Goal: Task Accomplishment & Management: Manage account settings

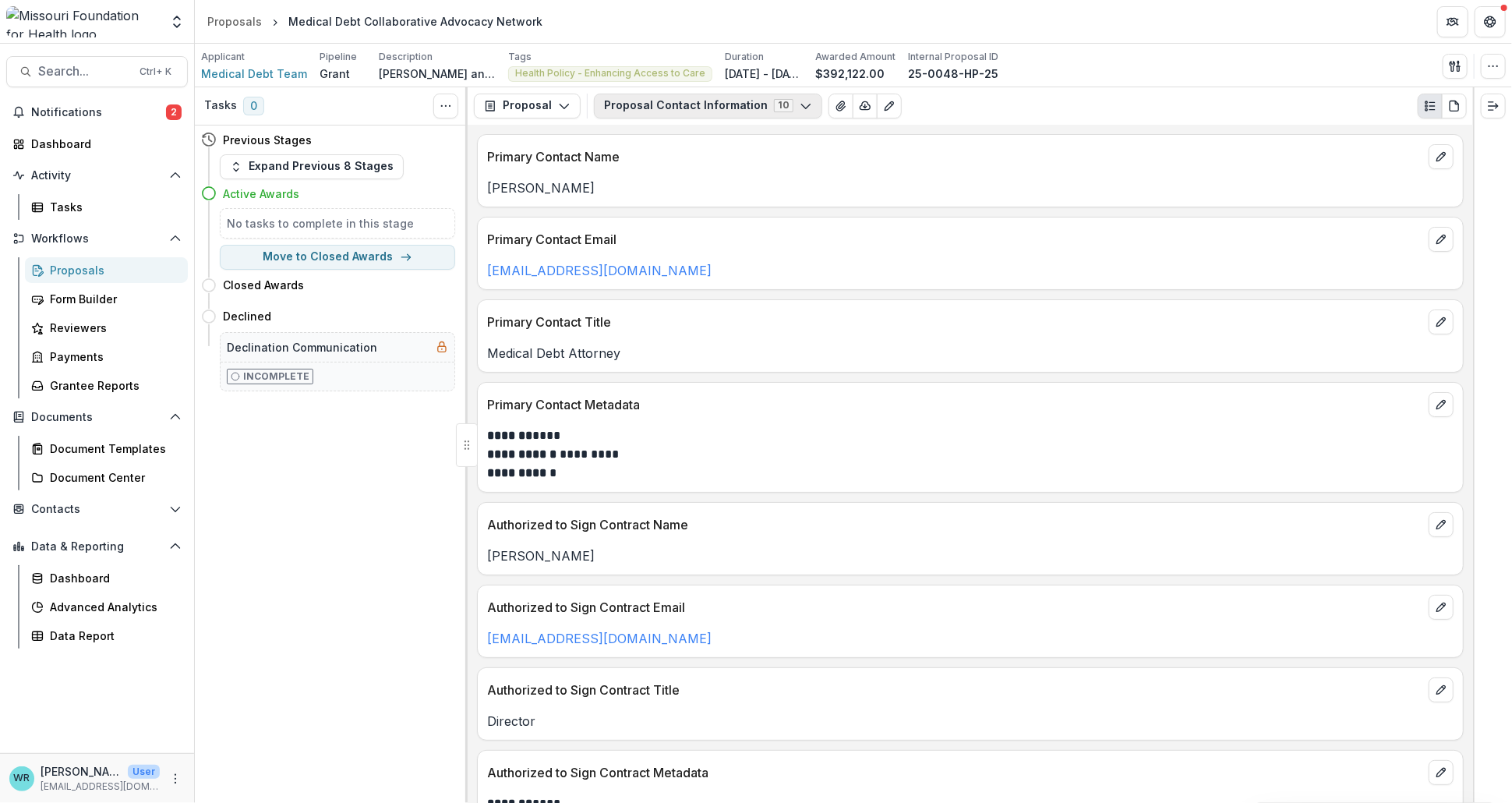
click at [799, 104] on icon "button" at bounding box center [805, 105] width 12 height 12
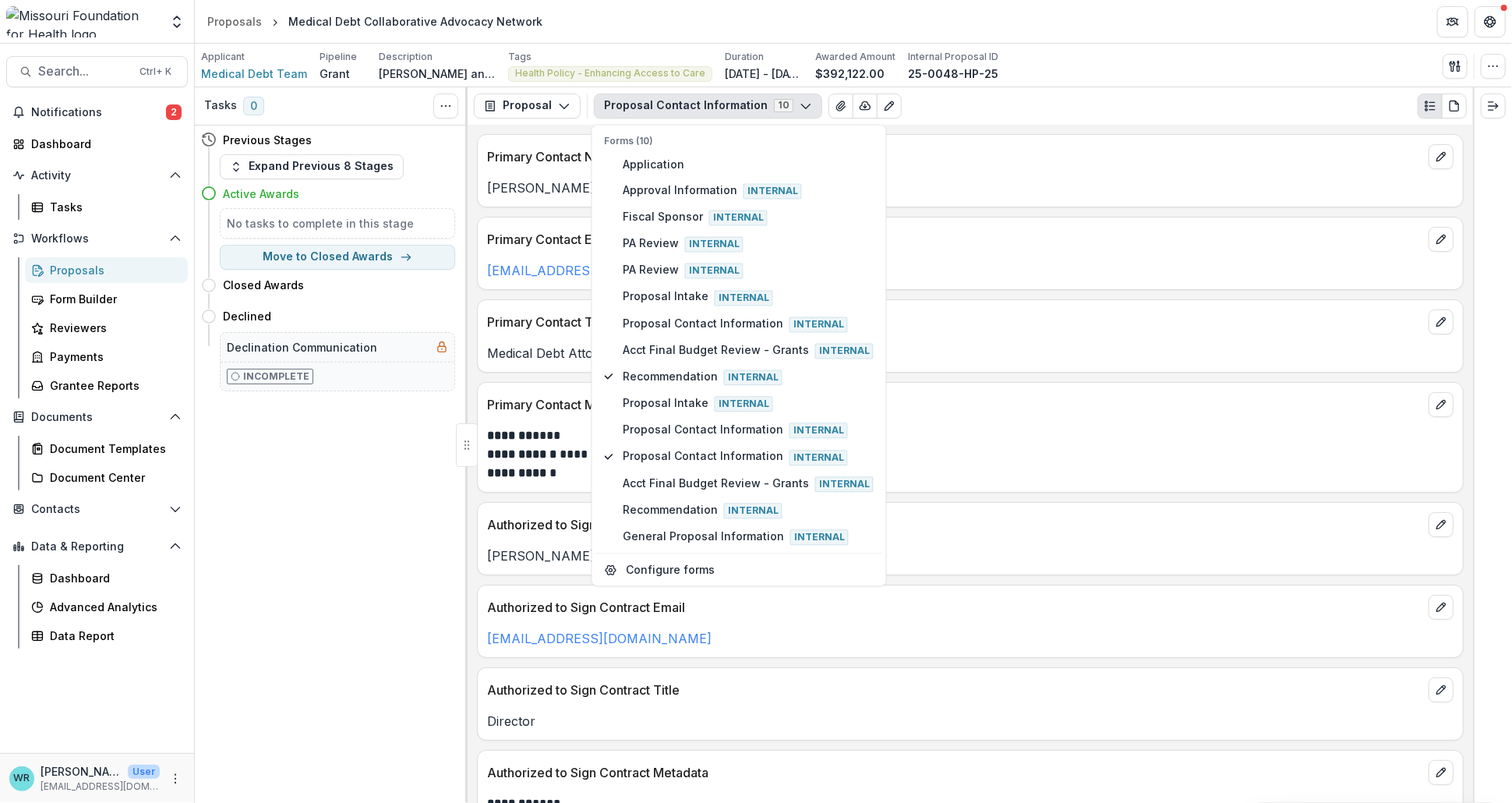
click at [1154, 32] on header "Proposals Medical Debt Collaborative Advocacy Network" at bounding box center [853, 21] width 1317 height 43
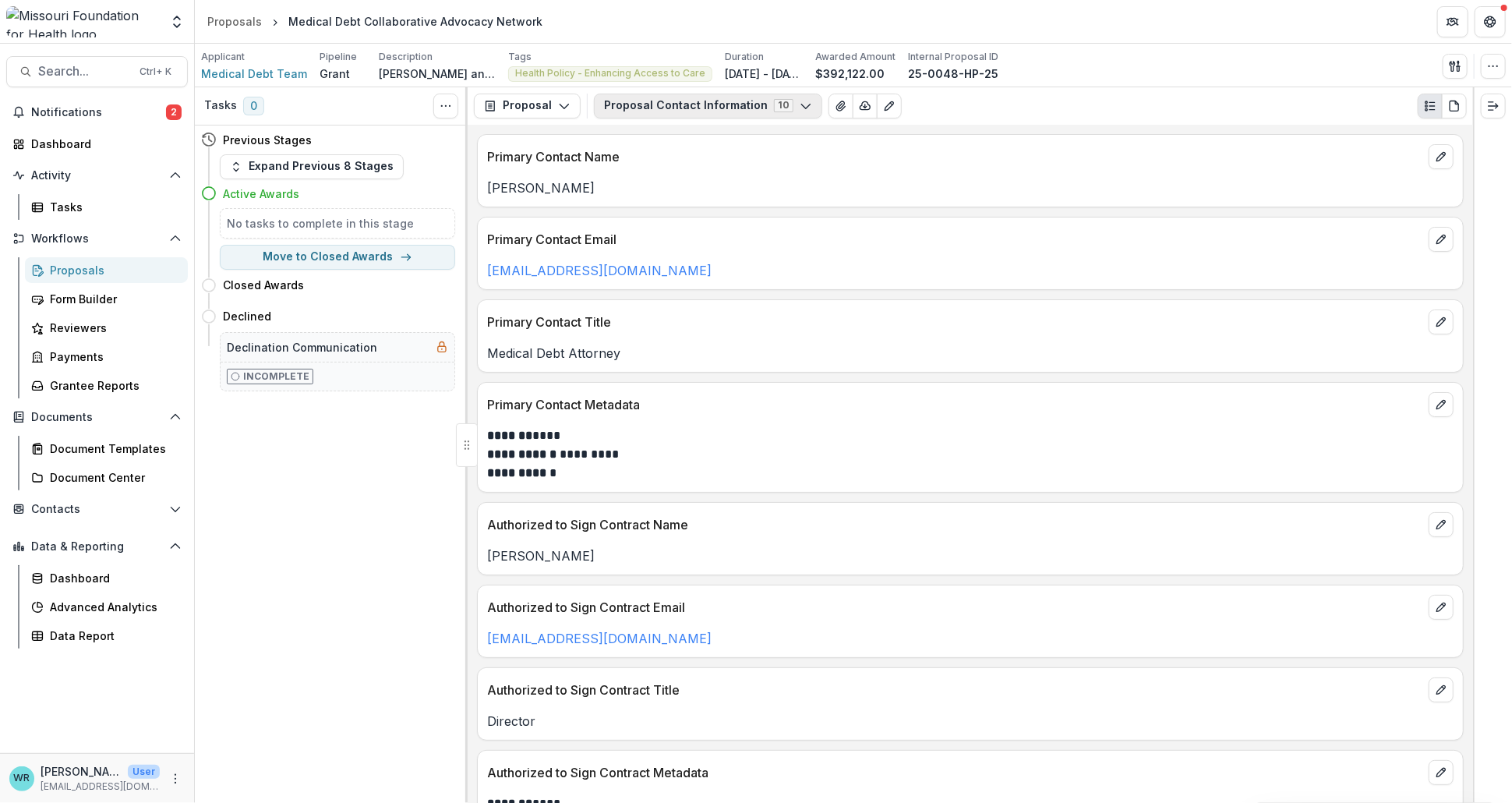
click at [799, 108] on icon "button" at bounding box center [805, 105] width 12 height 12
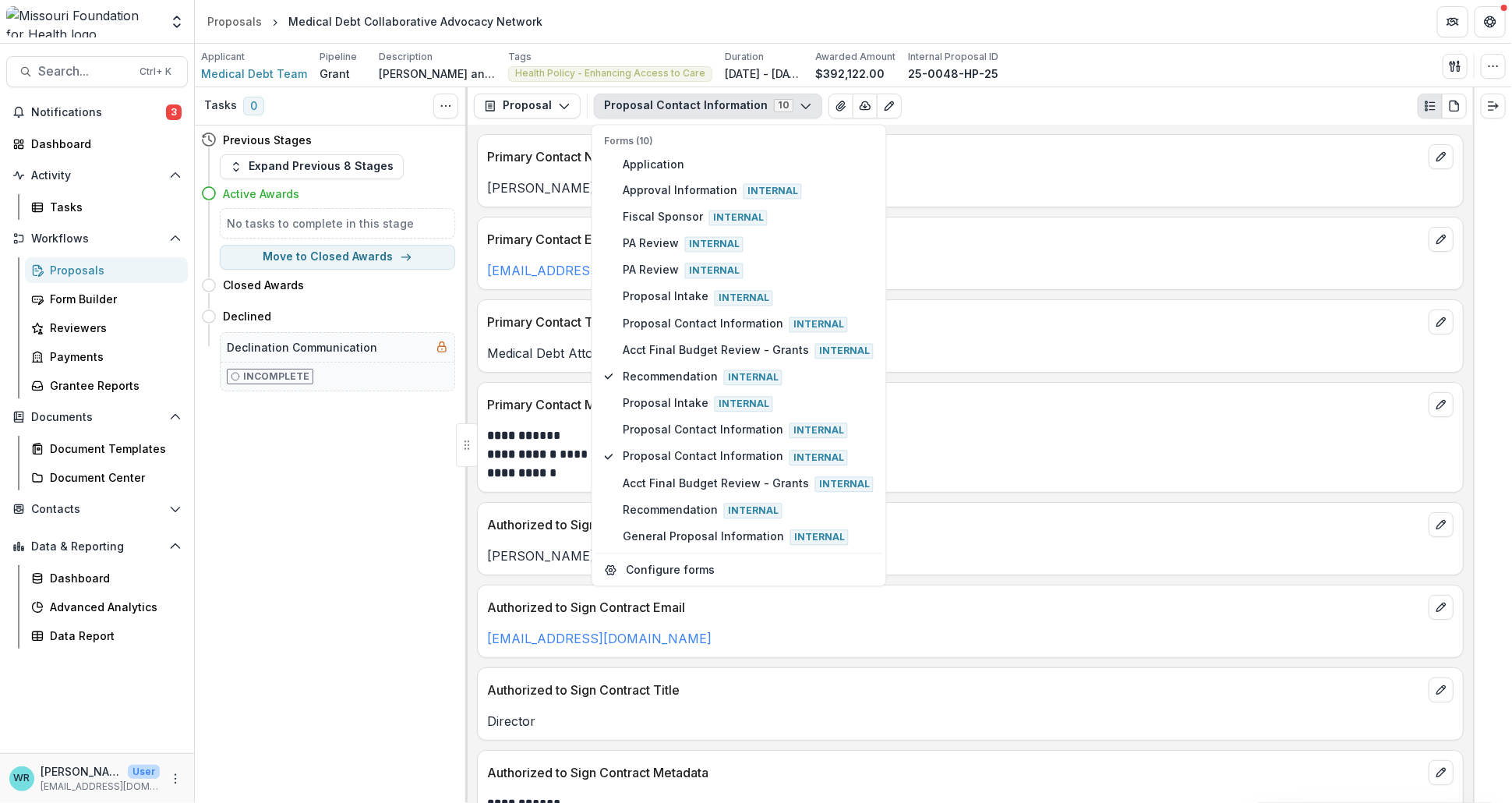
click at [1022, 212] on div "**********" at bounding box center [970, 464] width 1006 height 678
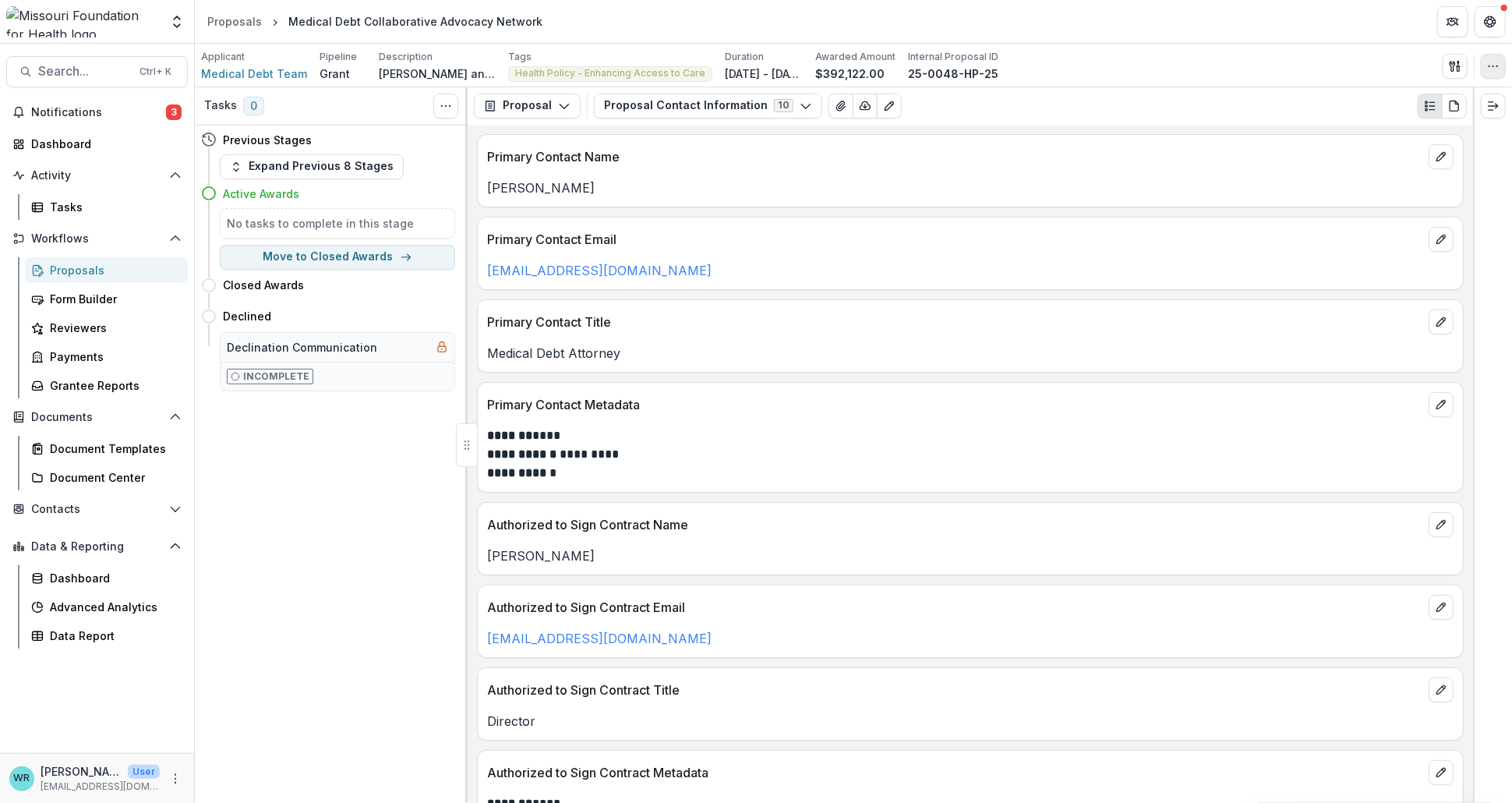
click at [1497, 74] on button "button" at bounding box center [1494, 66] width 25 height 25
click at [1439, 97] on button "Edit Attributes" at bounding box center [1418, 100] width 167 height 26
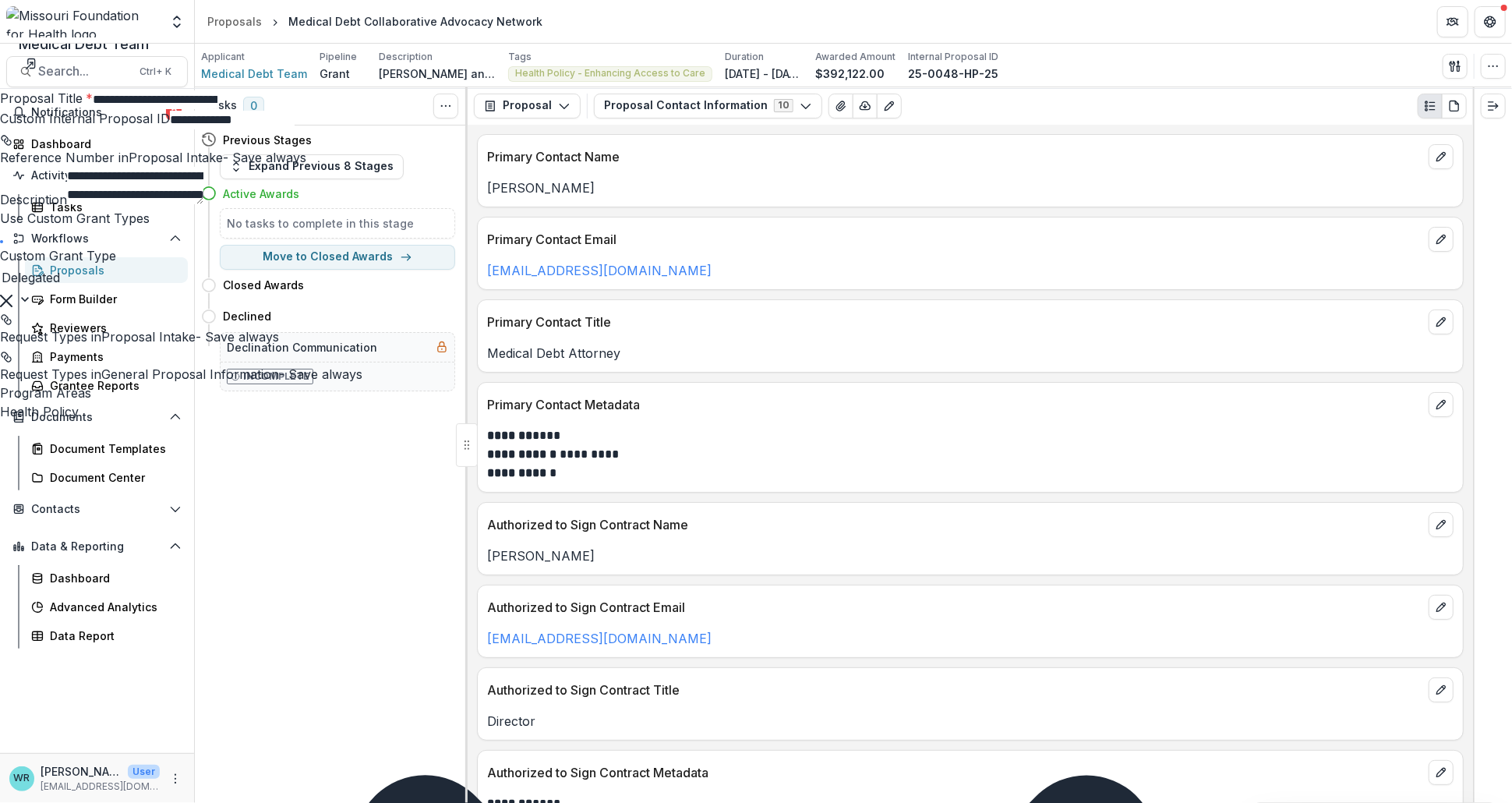
scroll to position [1164, 0]
click at [1492, 21] on icon "Close" at bounding box center [1491, 19] width 10 height 10
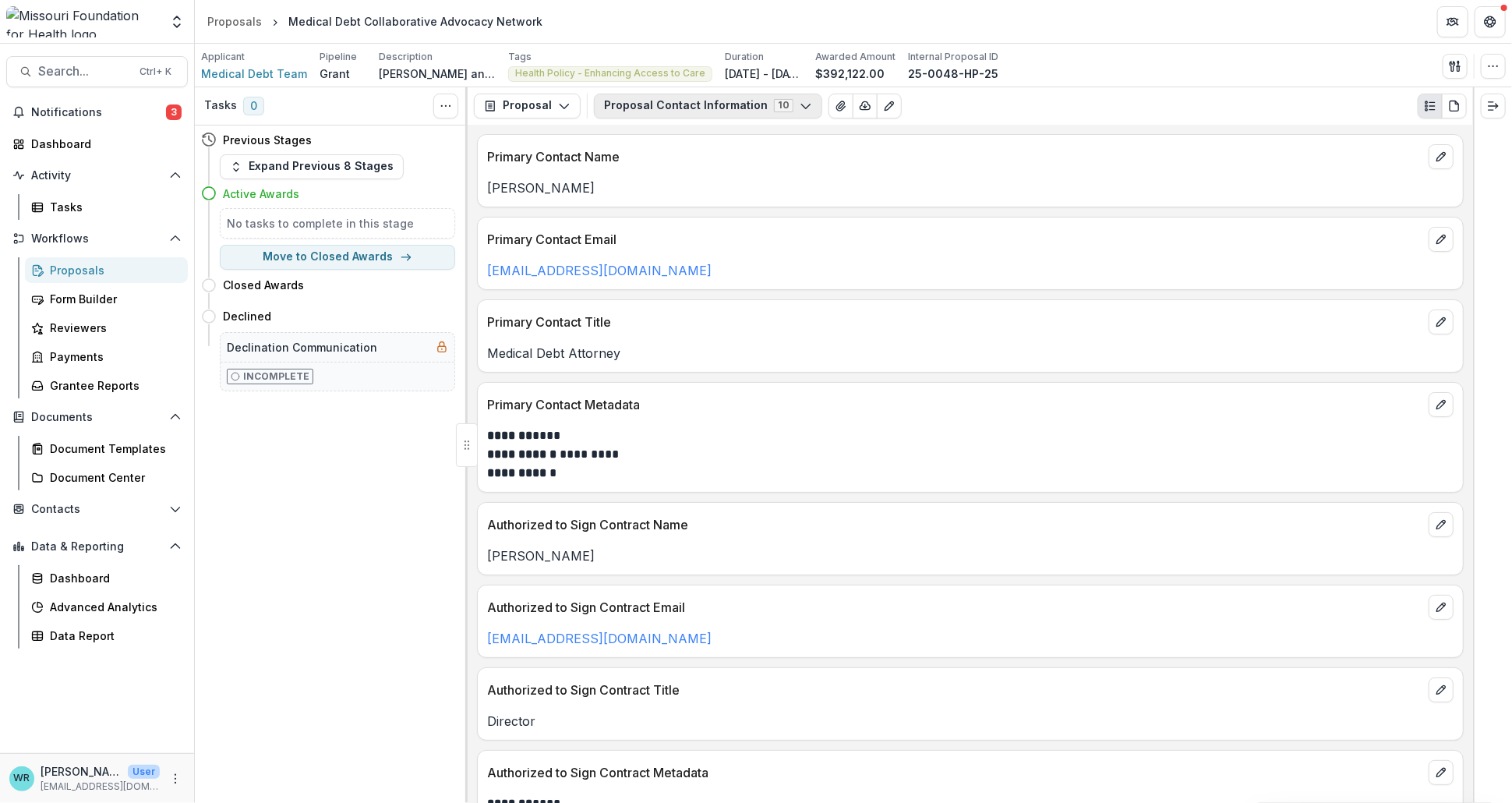
click at [799, 108] on icon "button" at bounding box center [805, 105] width 12 height 12
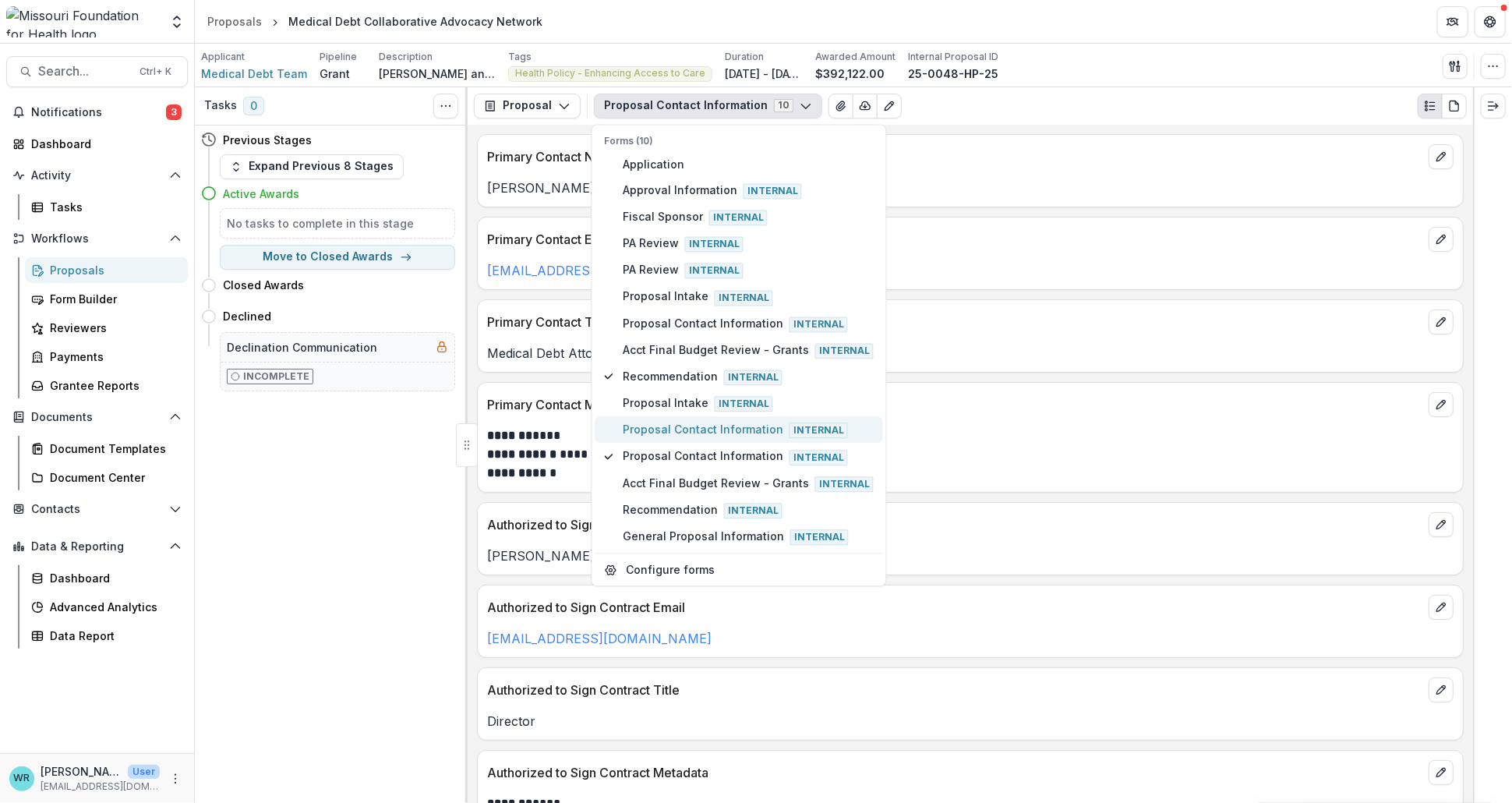
click at [677, 417] on button "Proposal Contact Information Internal" at bounding box center [739, 431] width 287 height 27
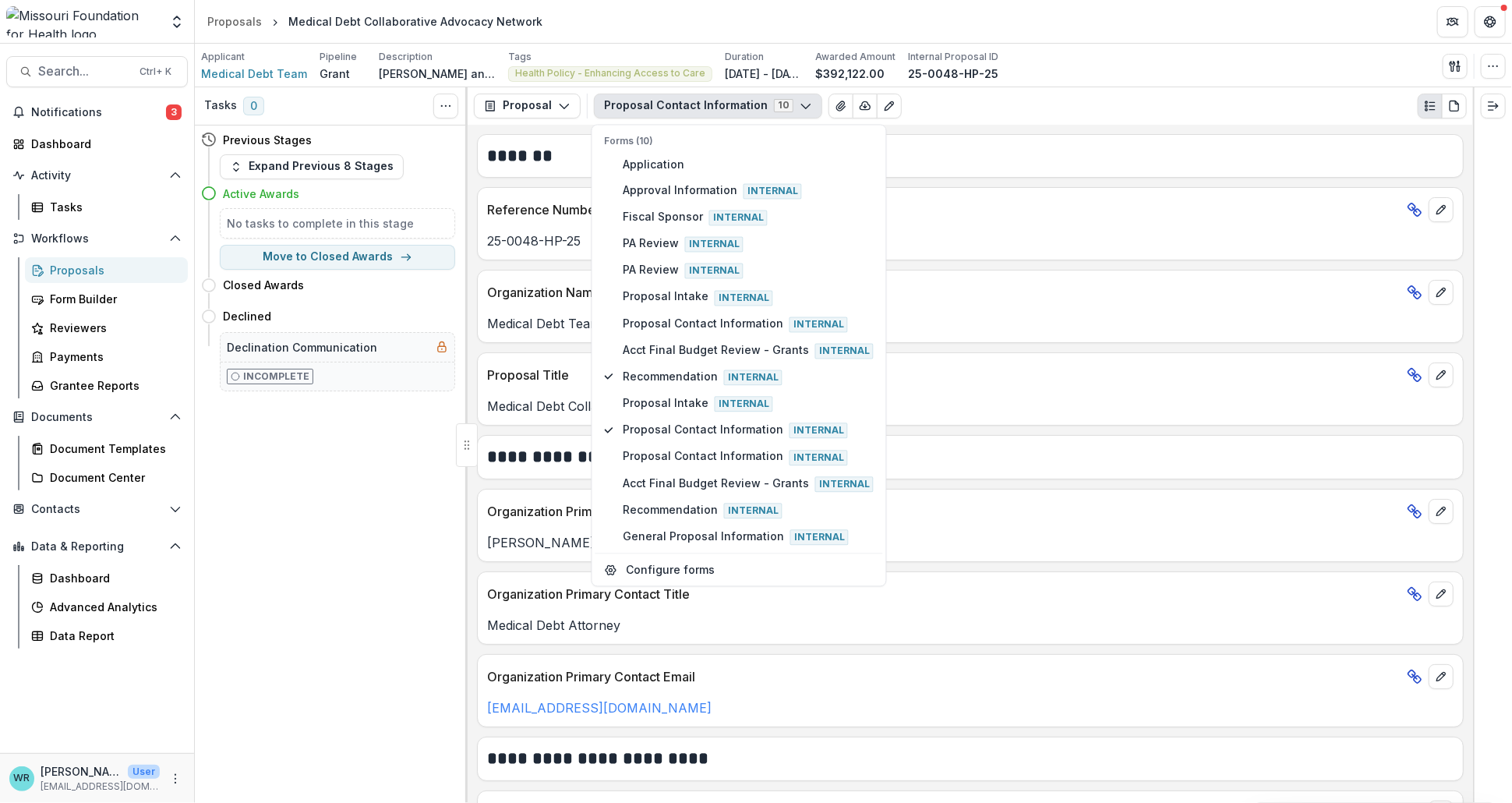
click at [1157, 367] on p "Proposal Title" at bounding box center [944, 375] width 914 height 19
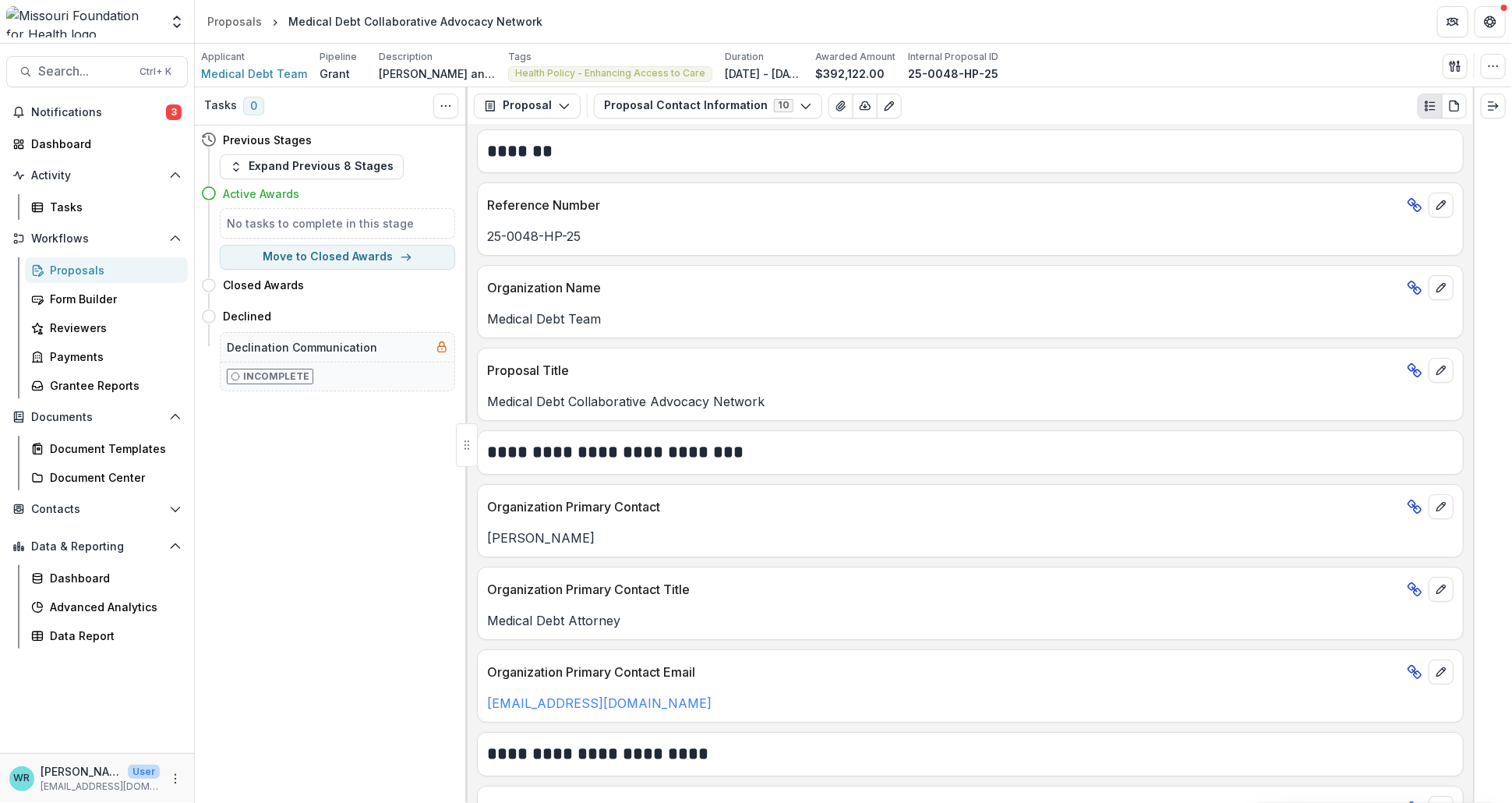
scroll to position [0, 0]
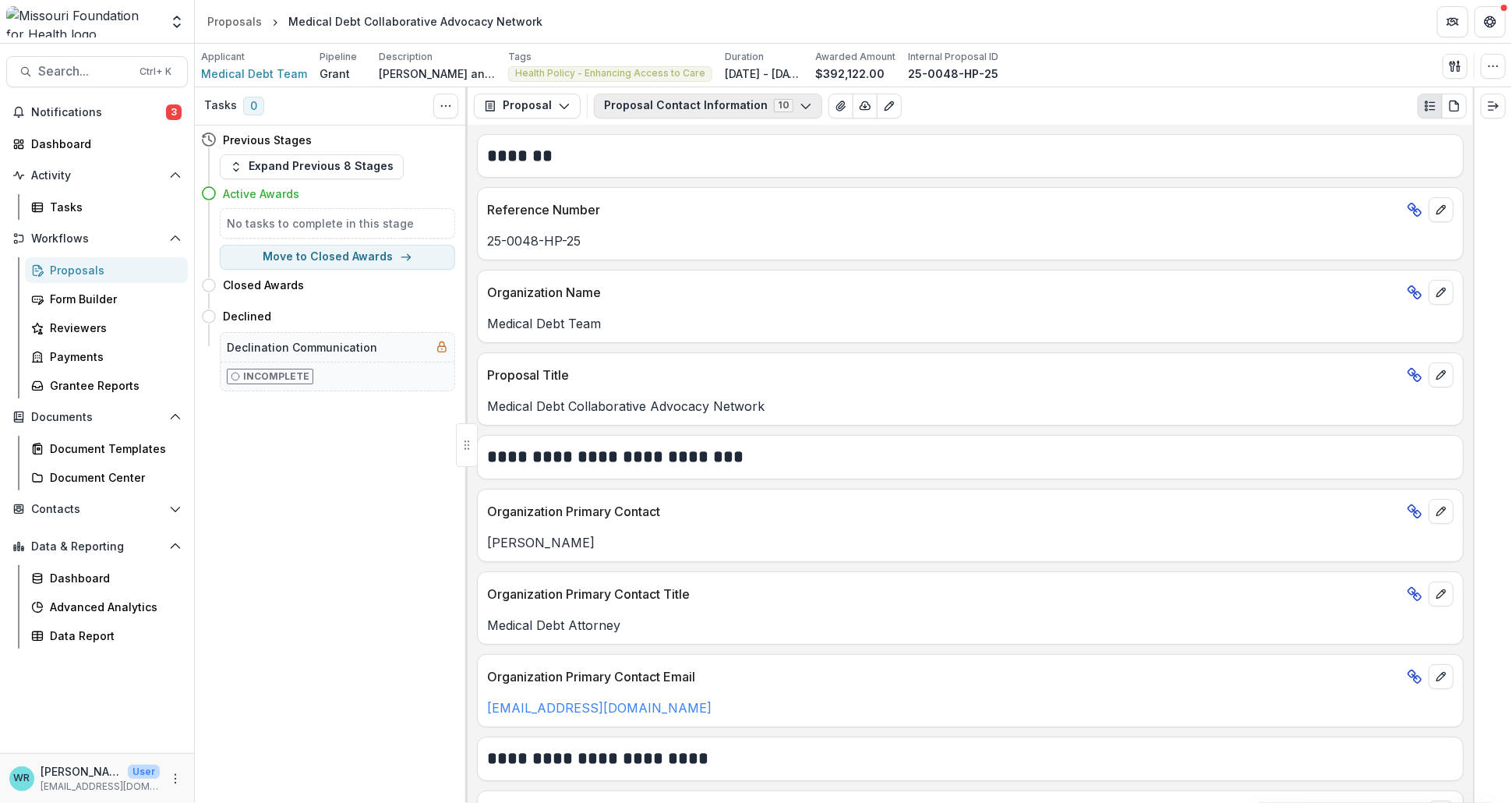
click at [796, 113] on button "Proposal Contact Information 10" at bounding box center [708, 106] width 228 height 25
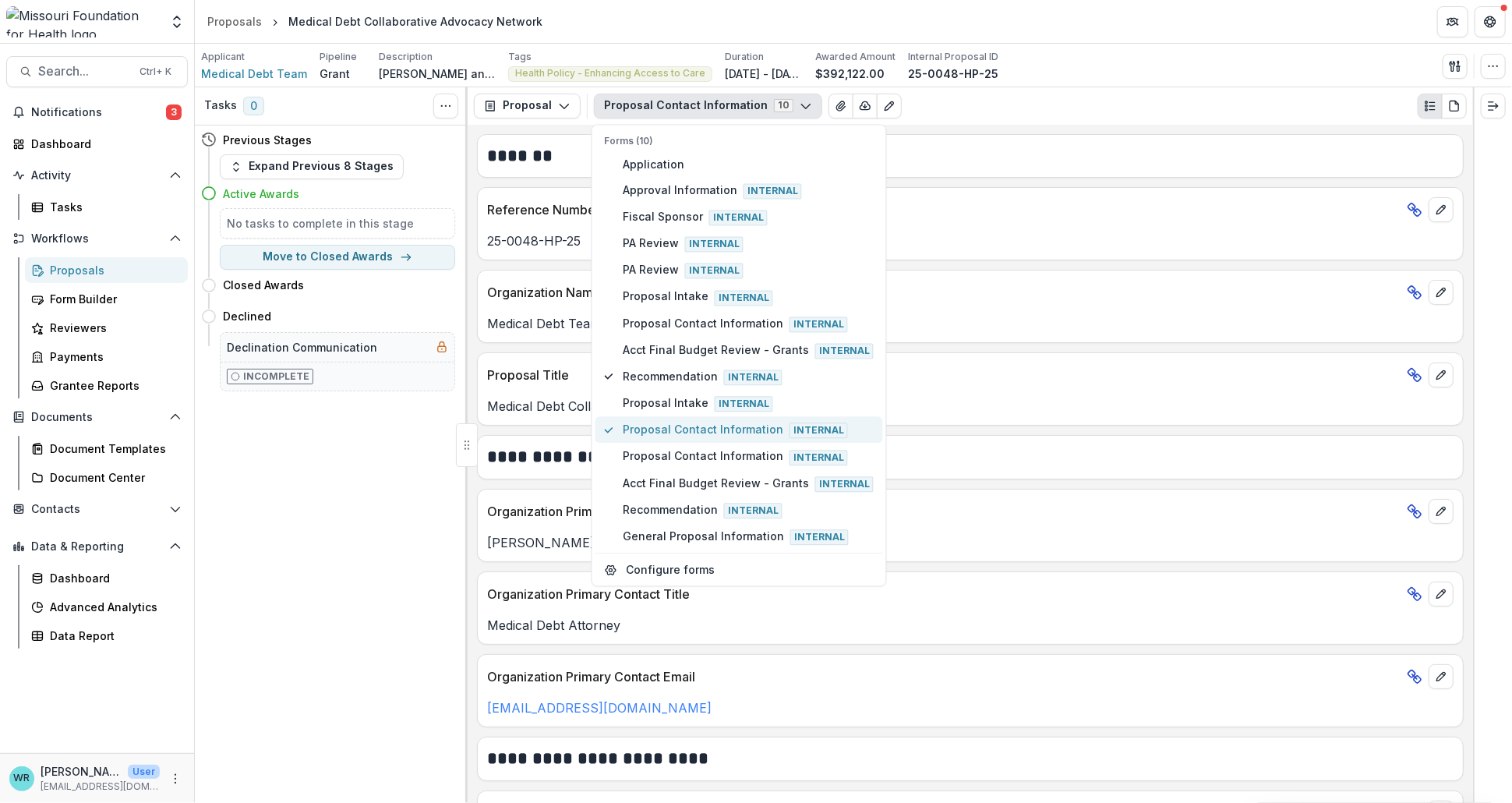
click at [653, 422] on span "Proposal Contact Information Internal" at bounding box center [748, 431] width 251 height 17
click at [647, 368] on span "Recommendation Internal" at bounding box center [748, 376] width 251 height 17
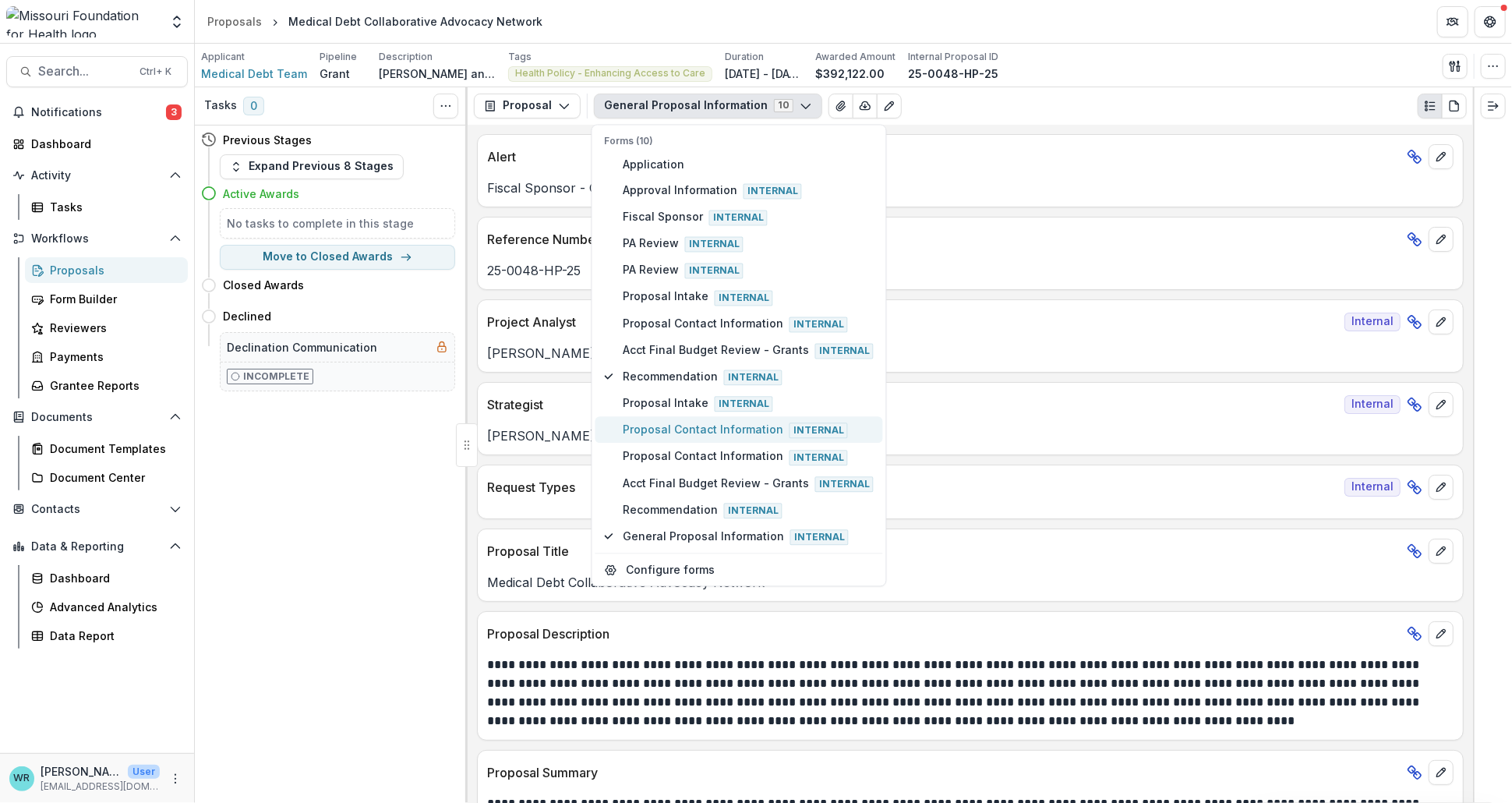
click at [660, 423] on span "Proposal Contact Information Internal" at bounding box center [748, 431] width 251 height 17
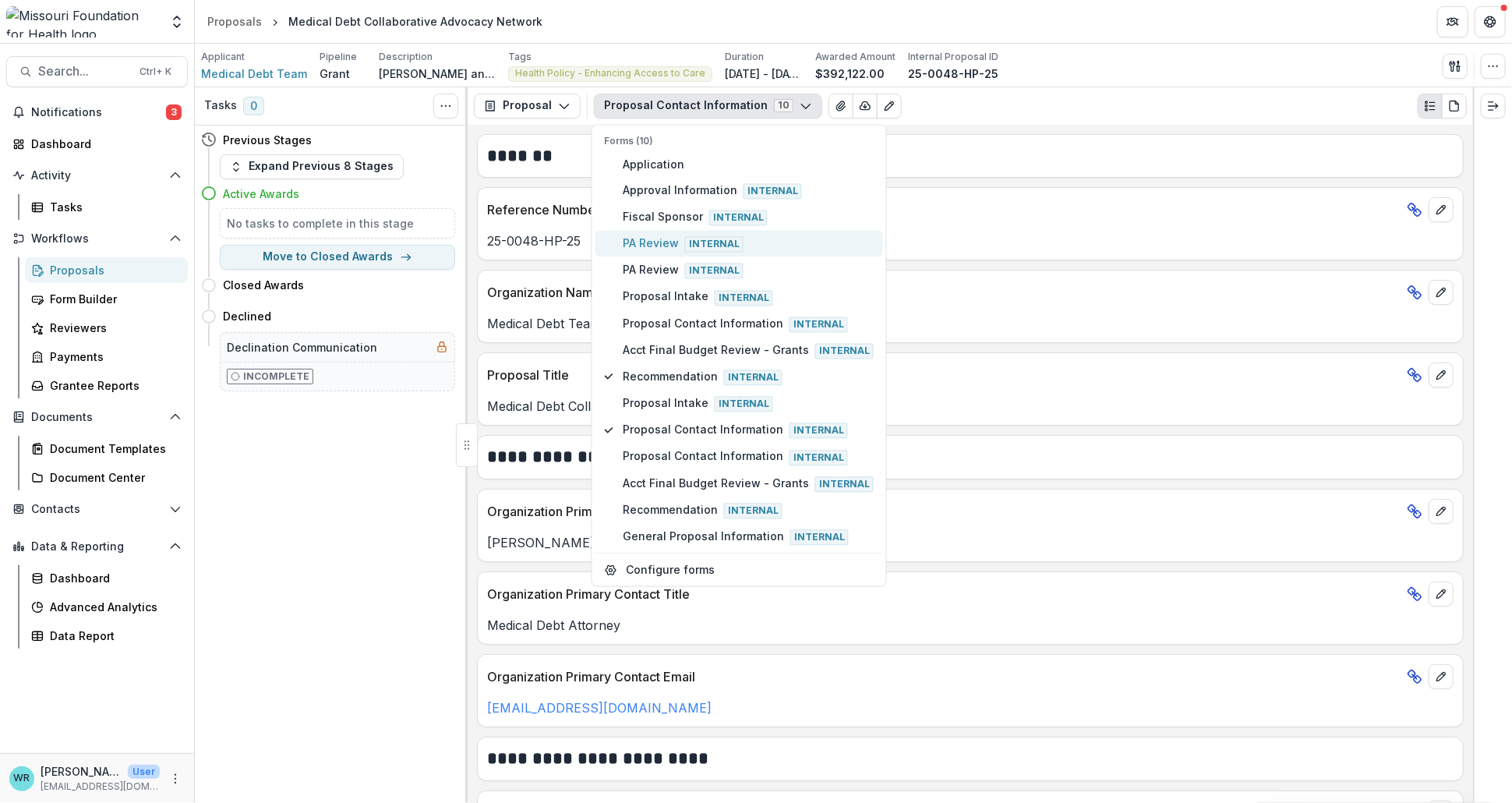
click at [649, 235] on span "PA Review Internal" at bounding box center [748, 243] width 251 height 17
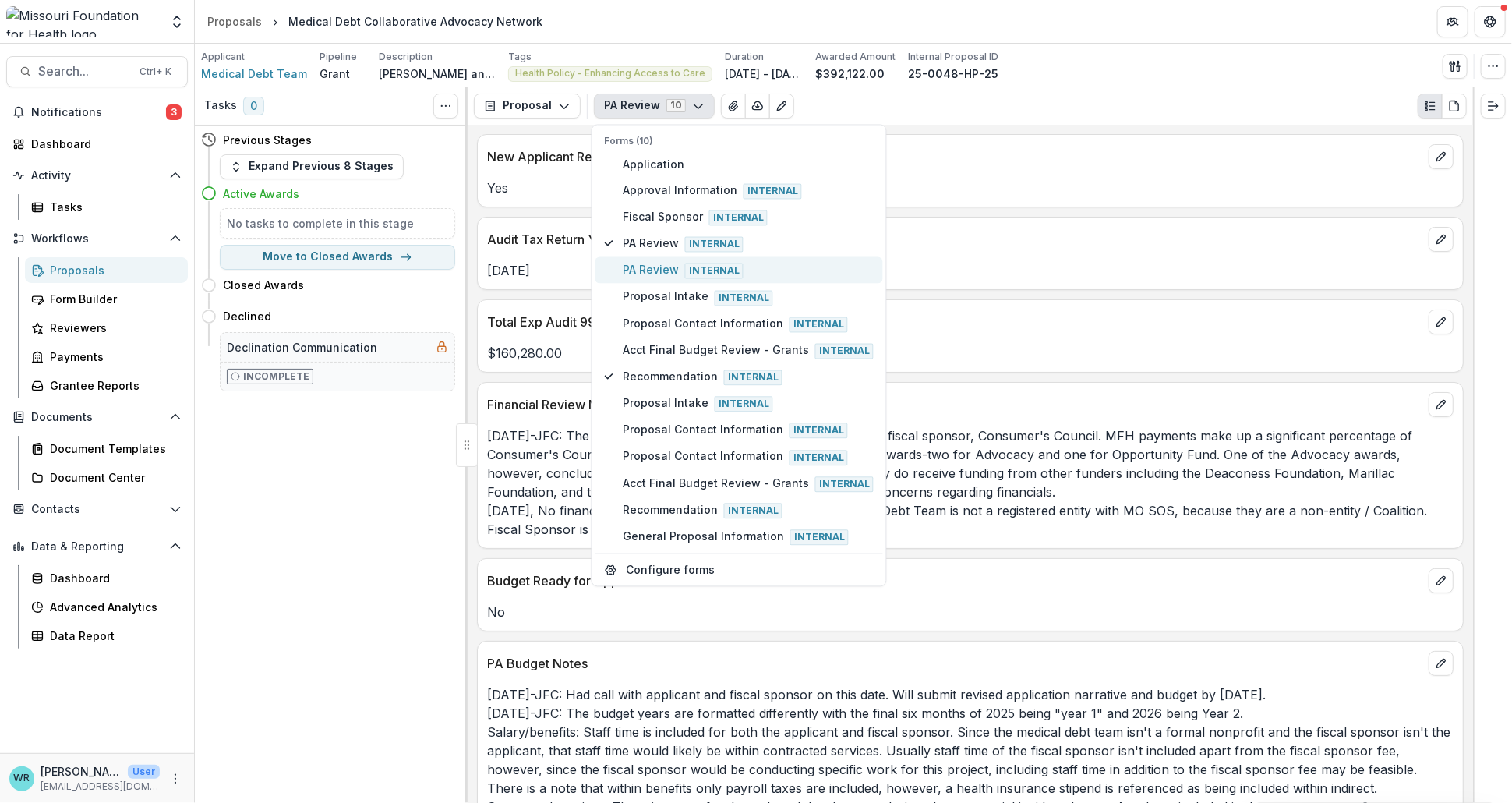
click at [650, 262] on span "PA Review Internal" at bounding box center [748, 270] width 251 height 17
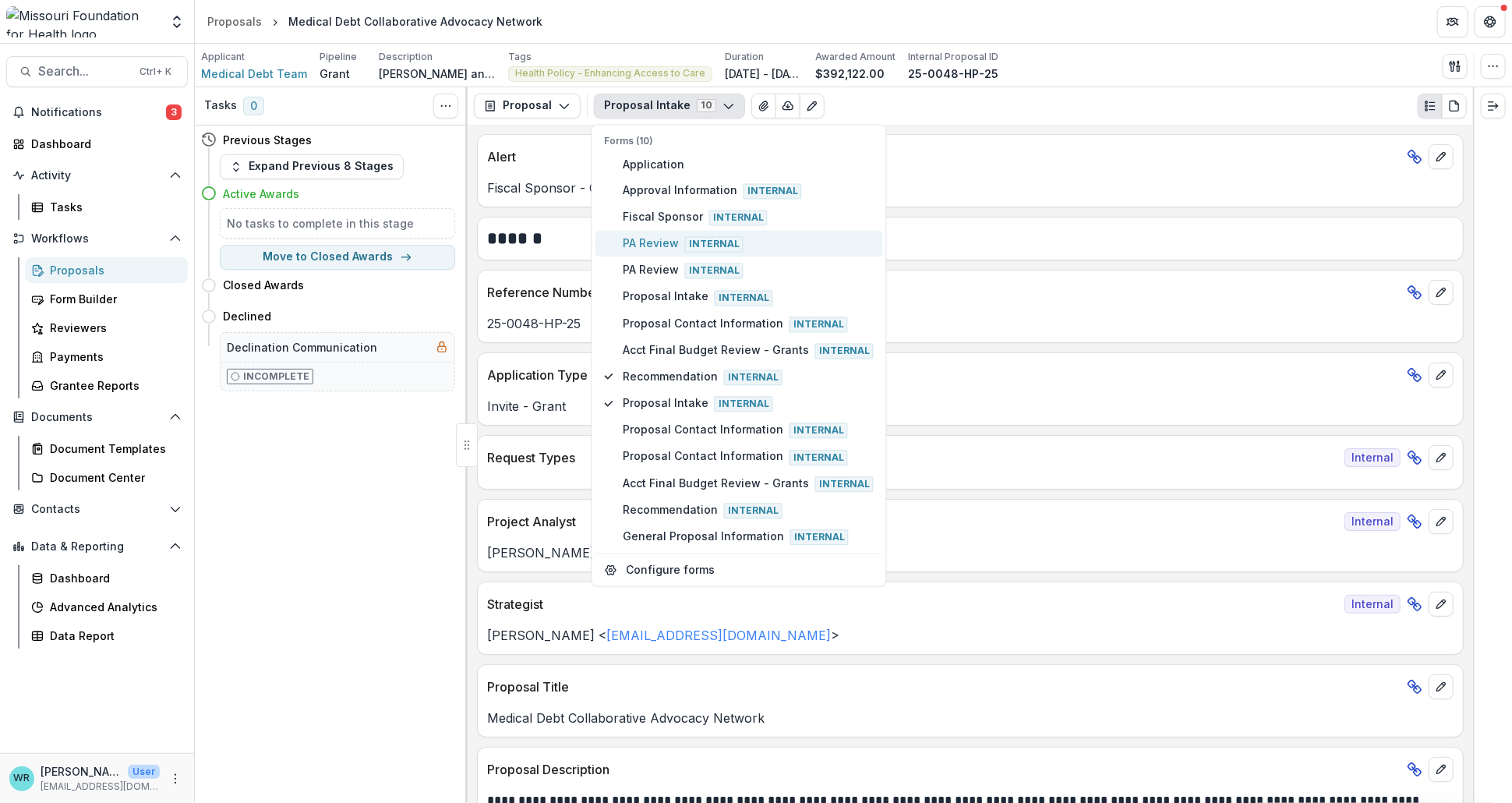
click at [655, 243] on span "PA Review Internal" at bounding box center [748, 243] width 251 height 17
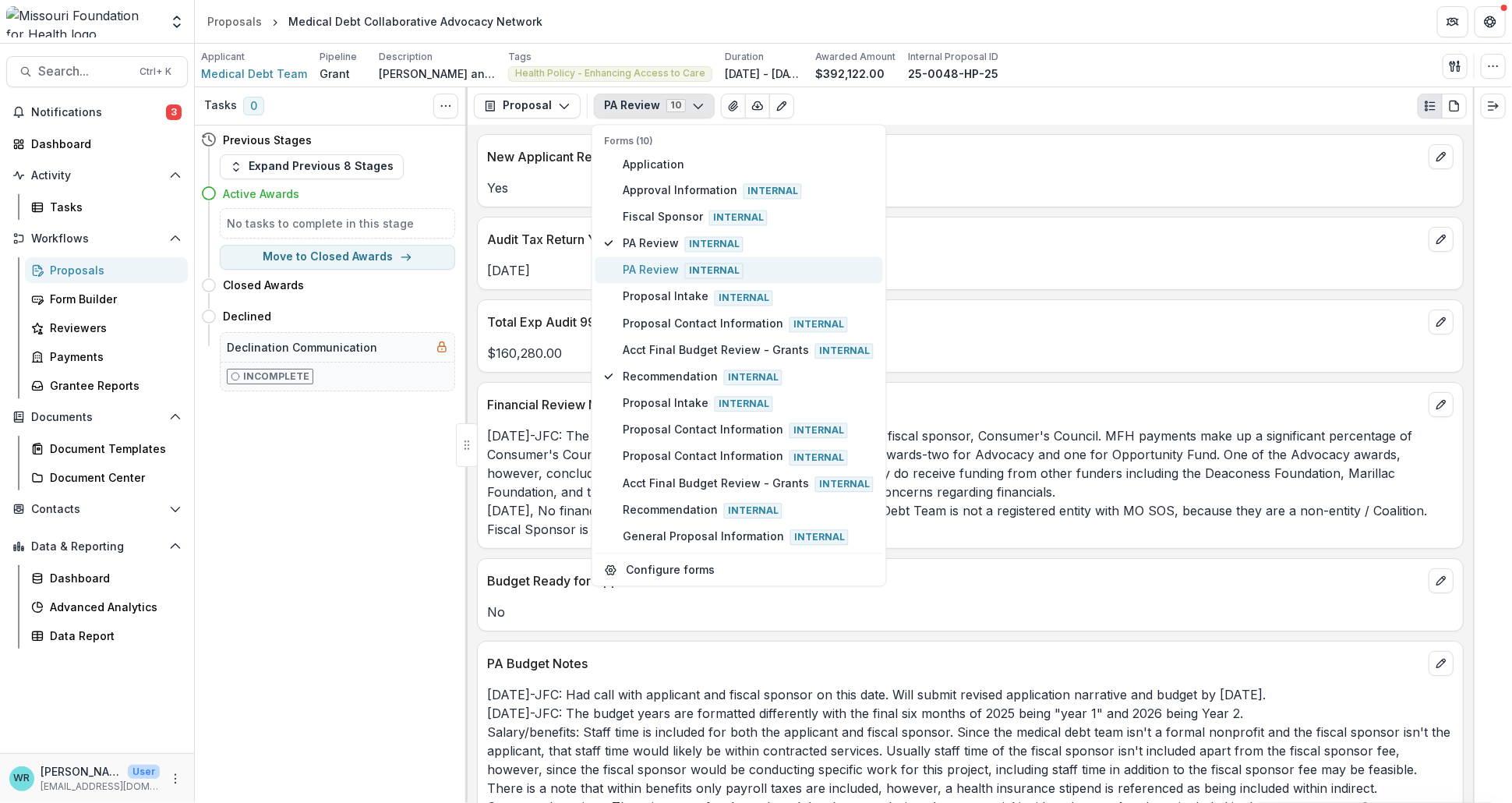
click at [655, 272] on span "PA Review Internal" at bounding box center [748, 270] width 251 height 17
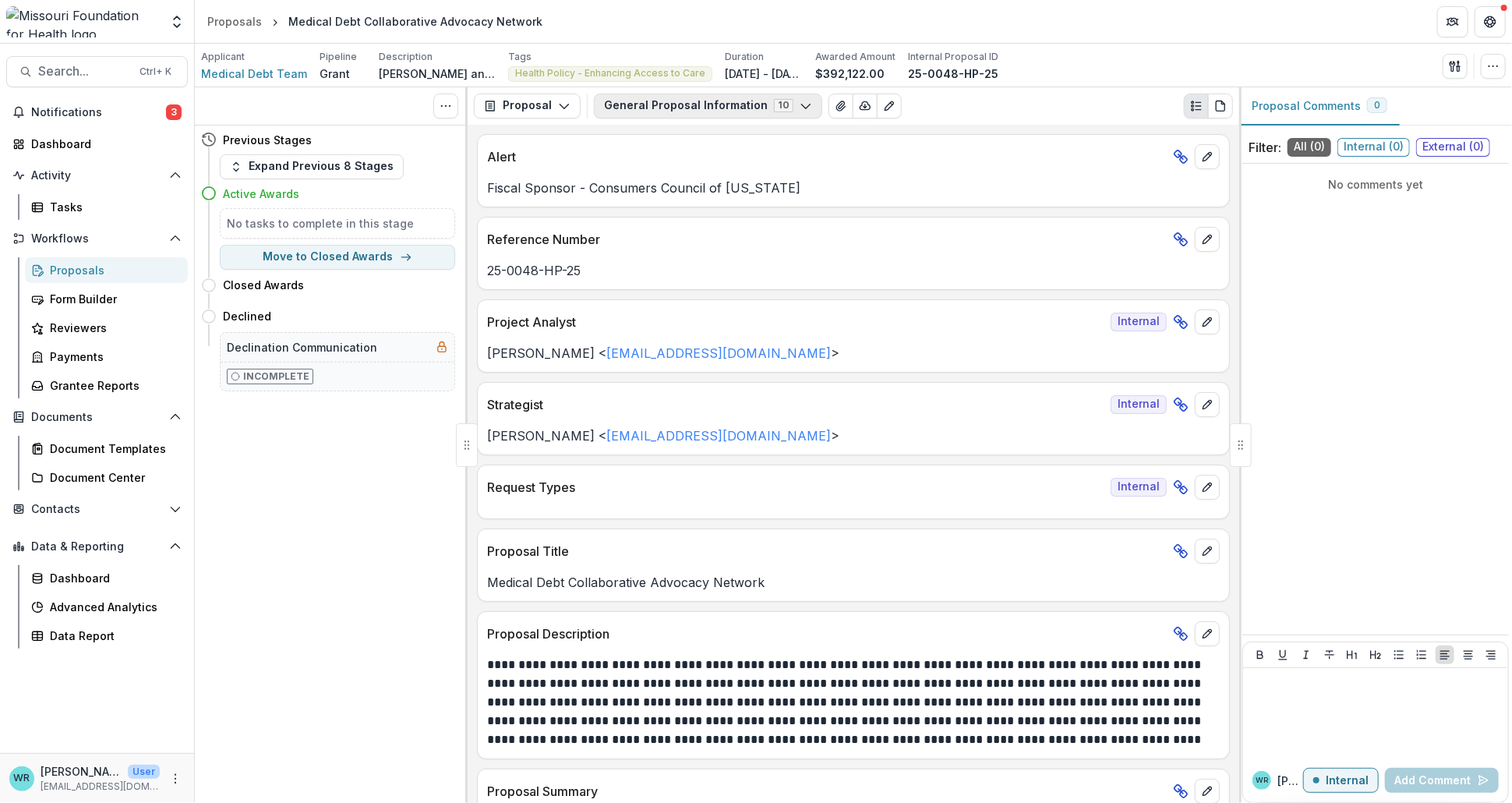
click at [801, 104] on polyline "button" at bounding box center [805, 106] width 9 height 5
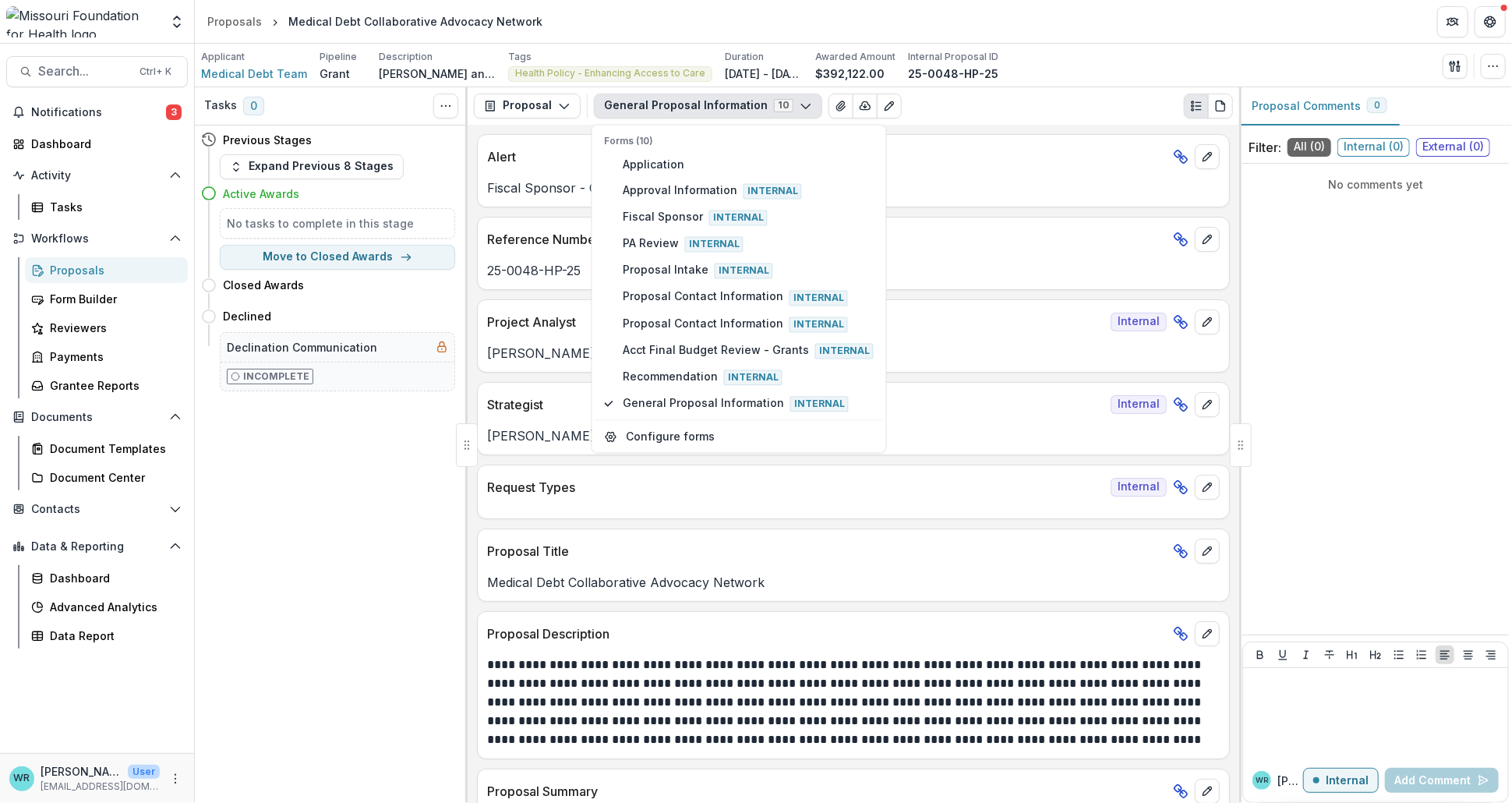
click at [1145, 59] on div "Applicant Medical Debt Team Pipeline Grant Description [PERSON_NAME] and [PERSO…" at bounding box center [854, 65] width 1305 height 32
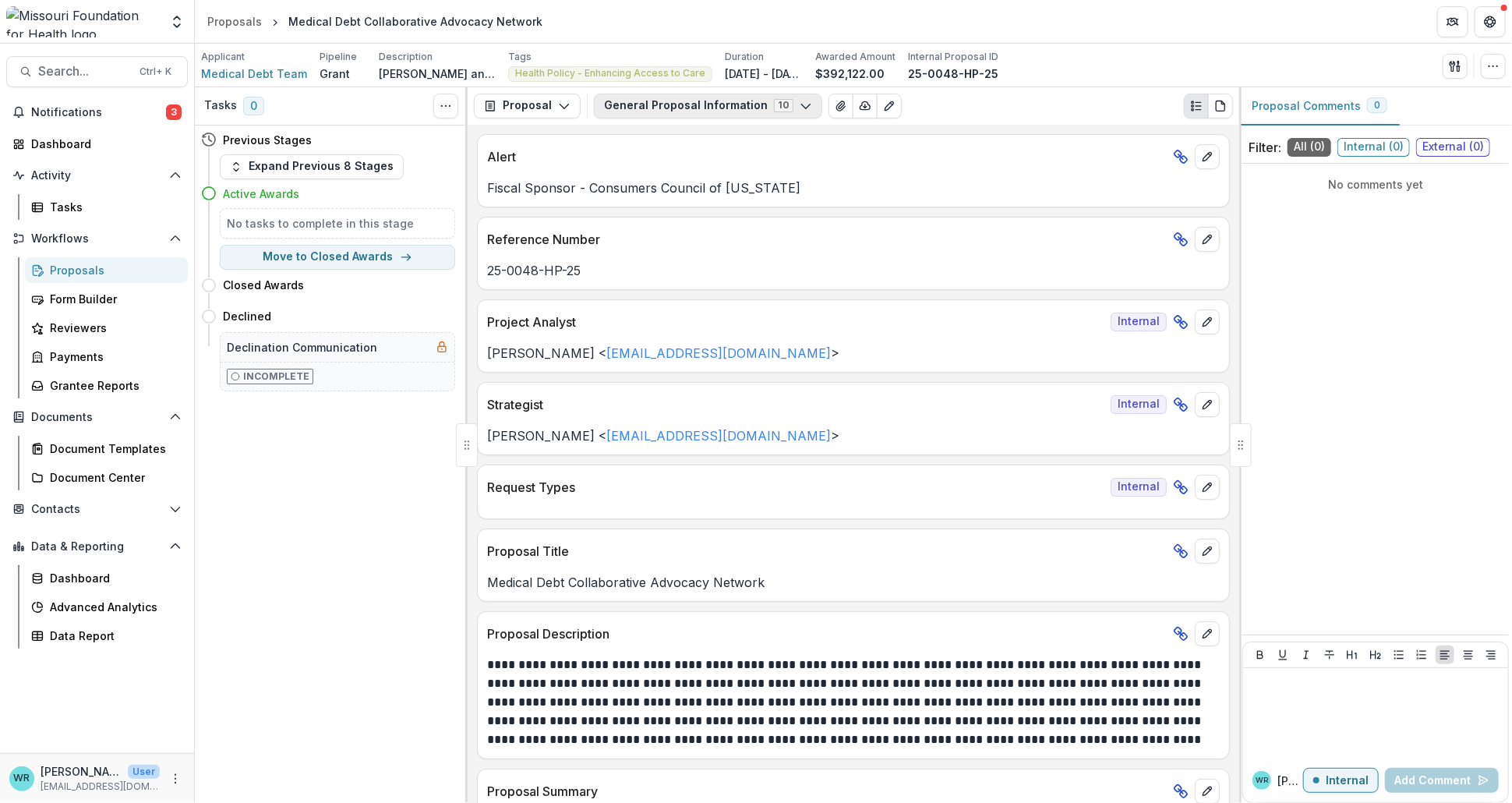
click at [799, 110] on button "General Proposal Information 10" at bounding box center [708, 106] width 228 height 25
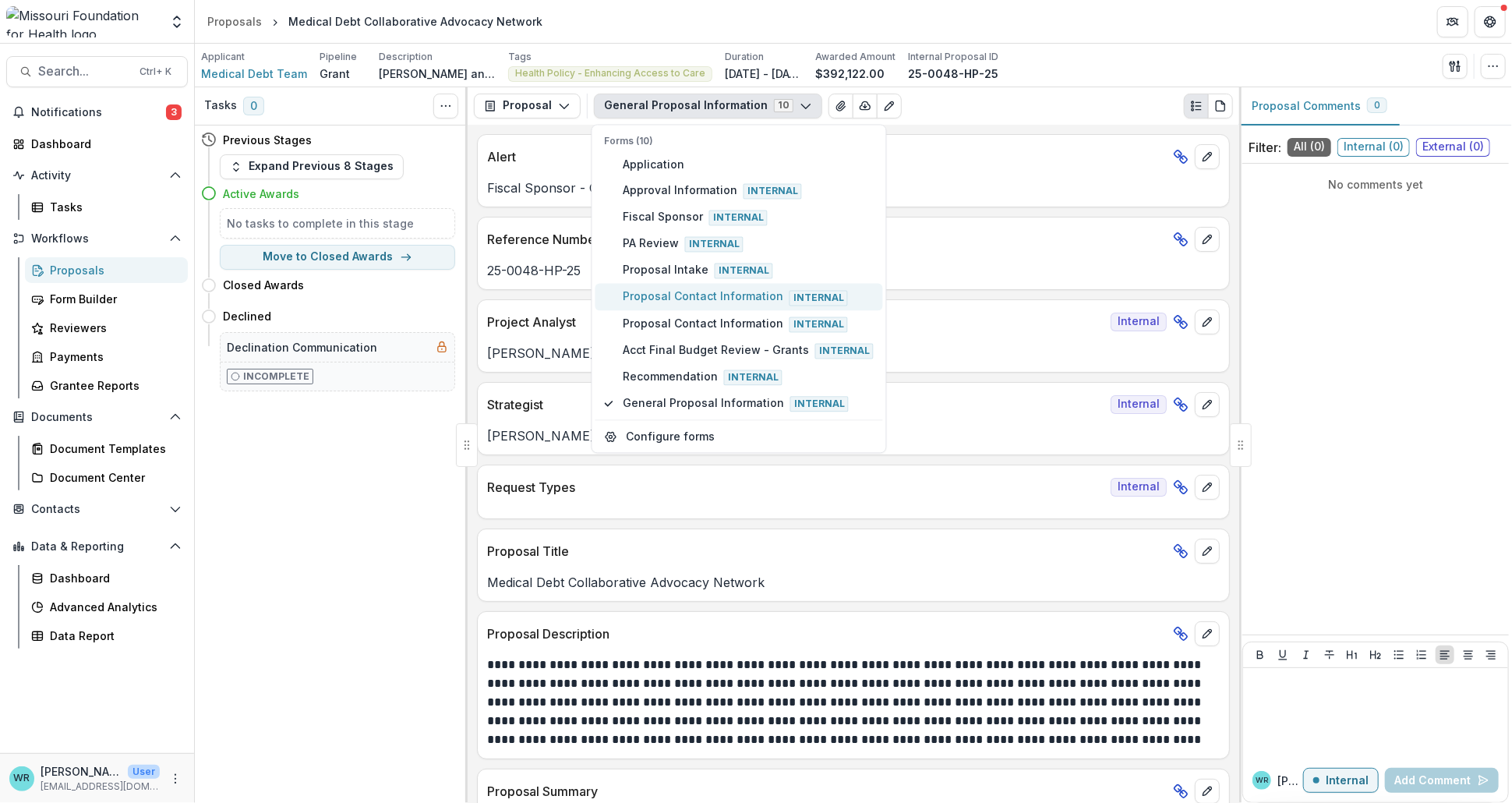
click at [689, 288] on span "Proposal Contact Information Internal" at bounding box center [748, 297] width 251 height 17
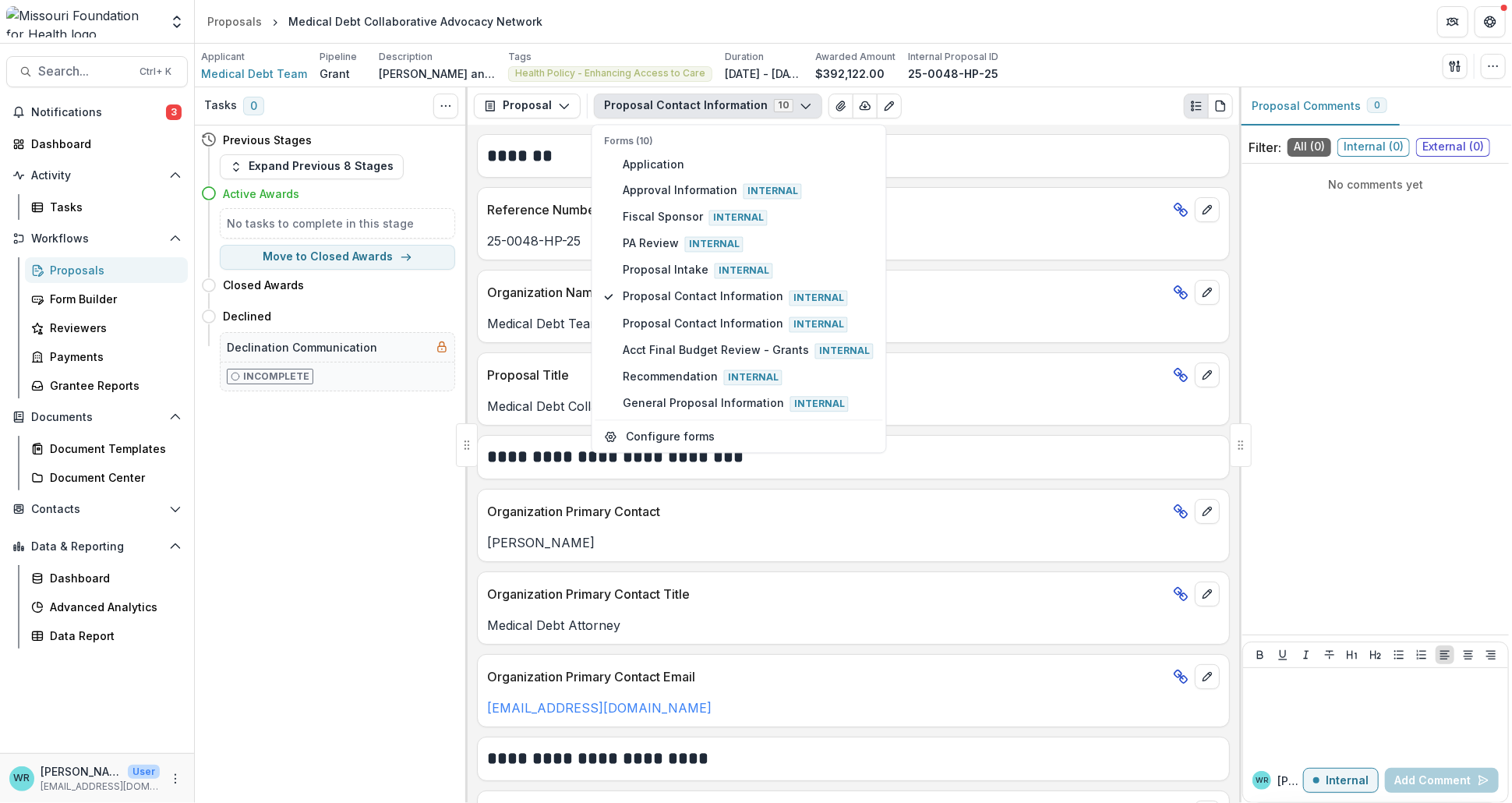
click at [1124, 40] on header "Proposals Medical Debt Collaborative Advocacy Network" at bounding box center [853, 21] width 1317 height 43
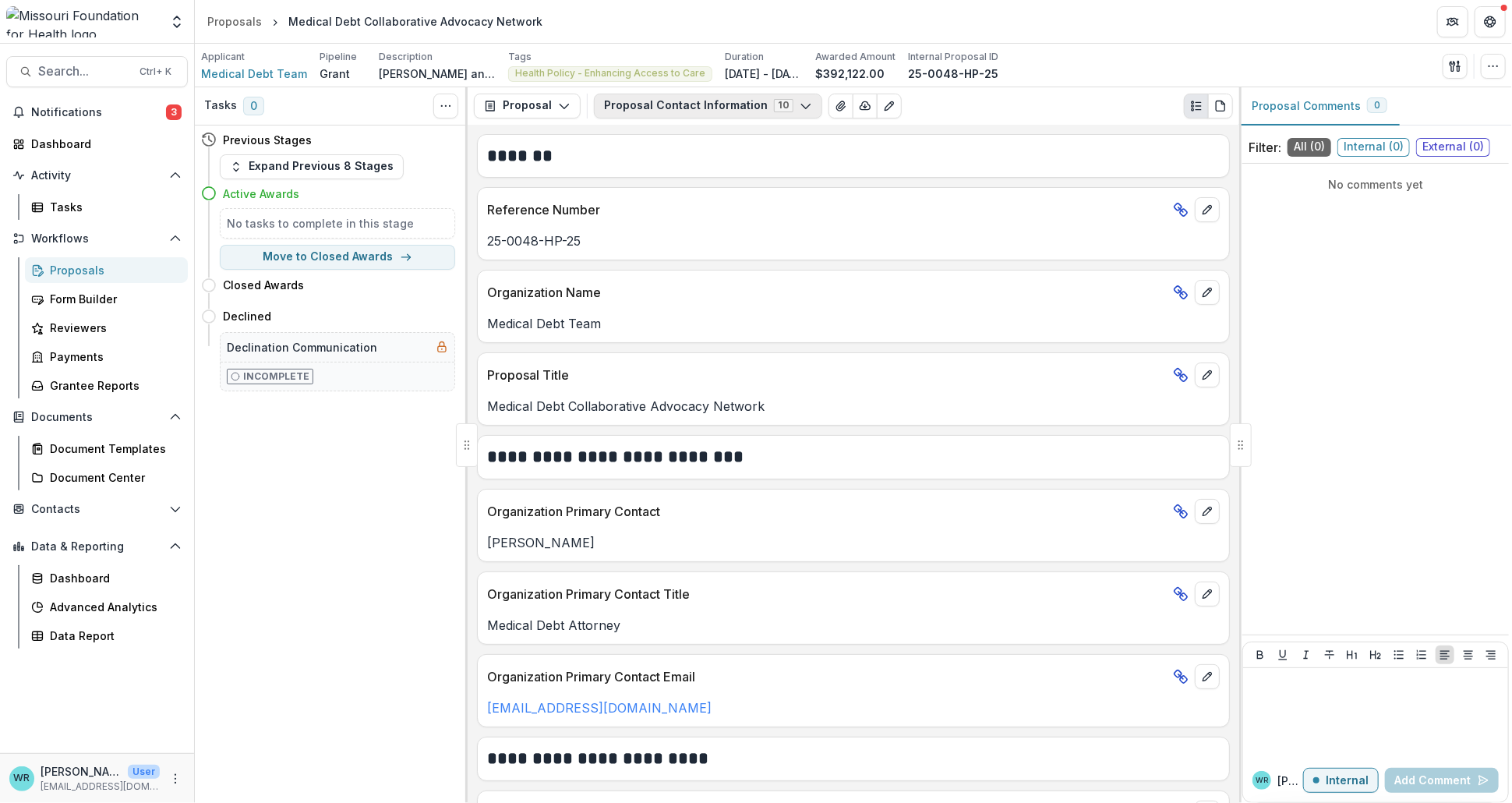
click at [799, 105] on icon "button" at bounding box center [805, 105] width 12 height 12
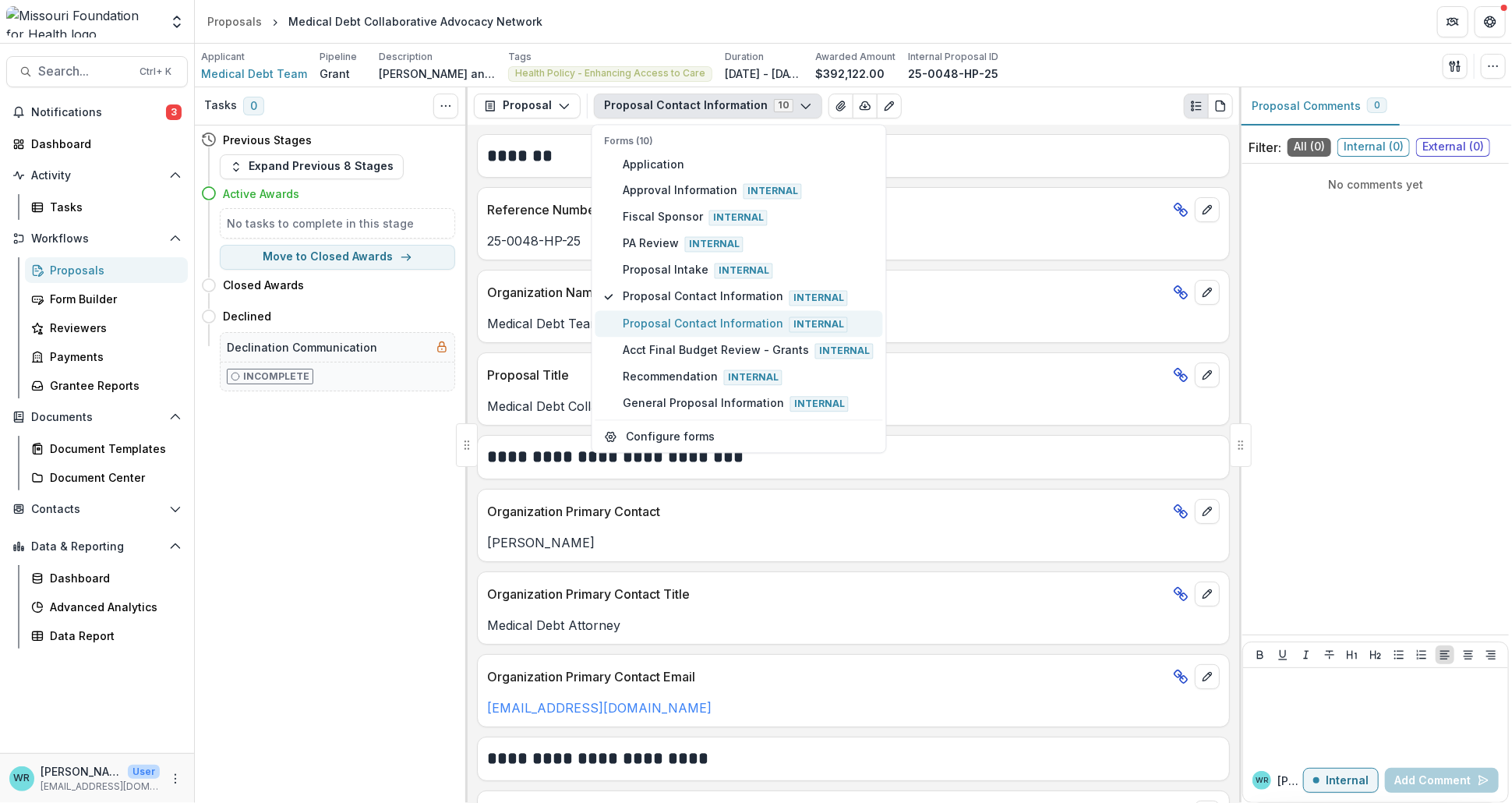
click at [662, 315] on span "Proposal Contact Information Internal" at bounding box center [748, 324] width 251 height 17
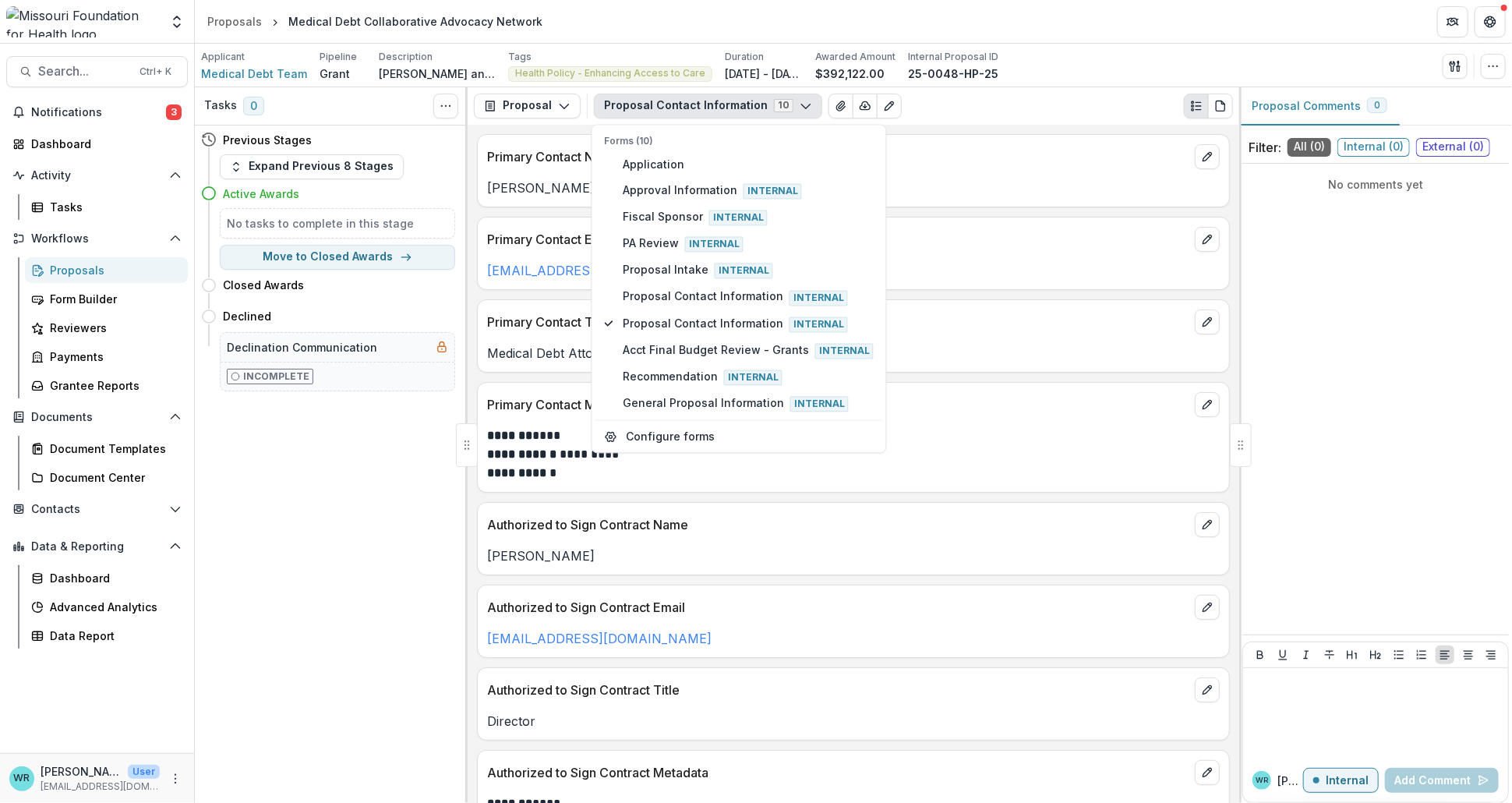
click at [800, 106] on button "Proposal Contact Information 10" at bounding box center [708, 106] width 228 height 25
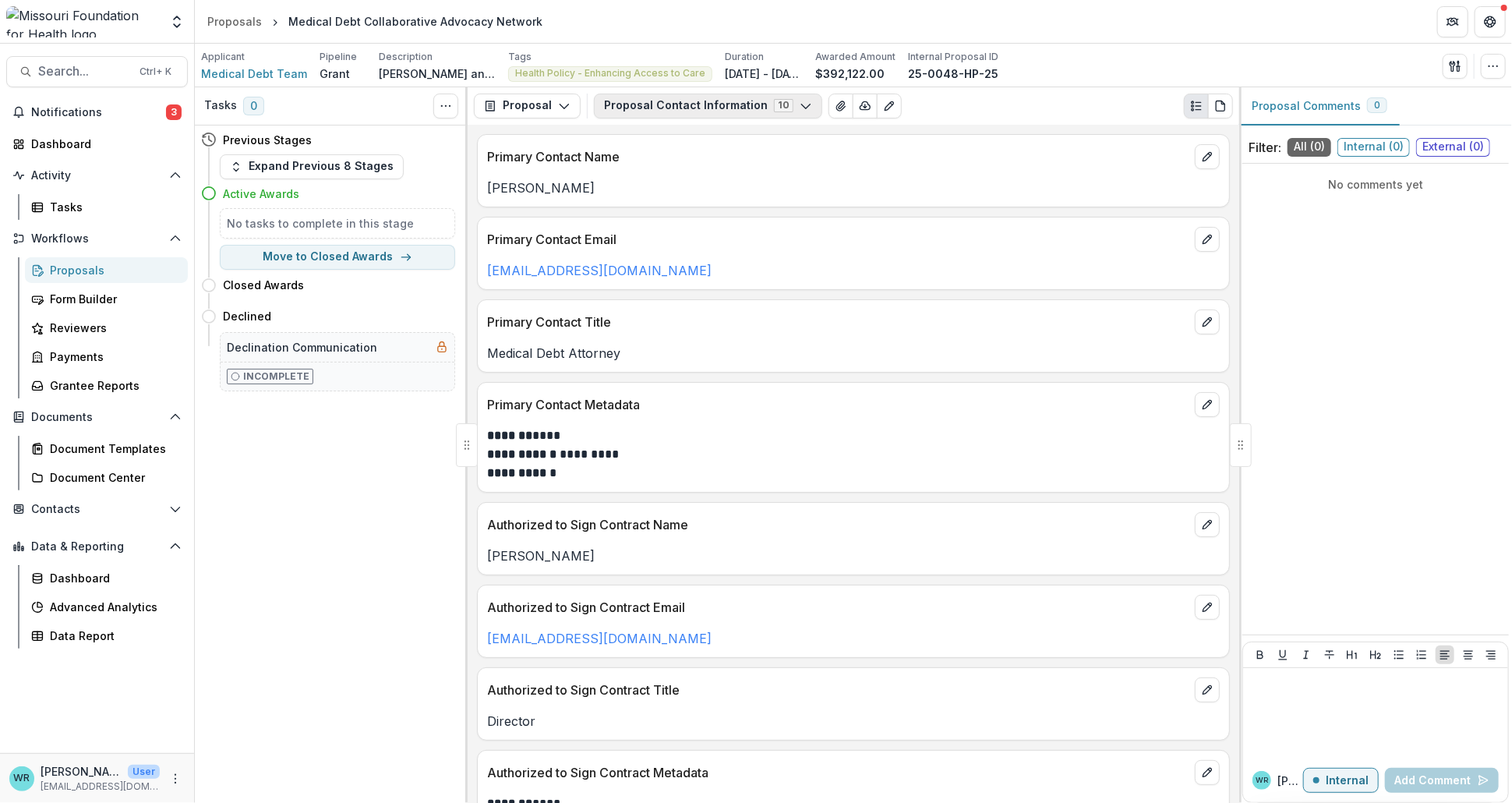
click at [799, 106] on icon "button" at bounding box center [805, 105] width 12 height 12
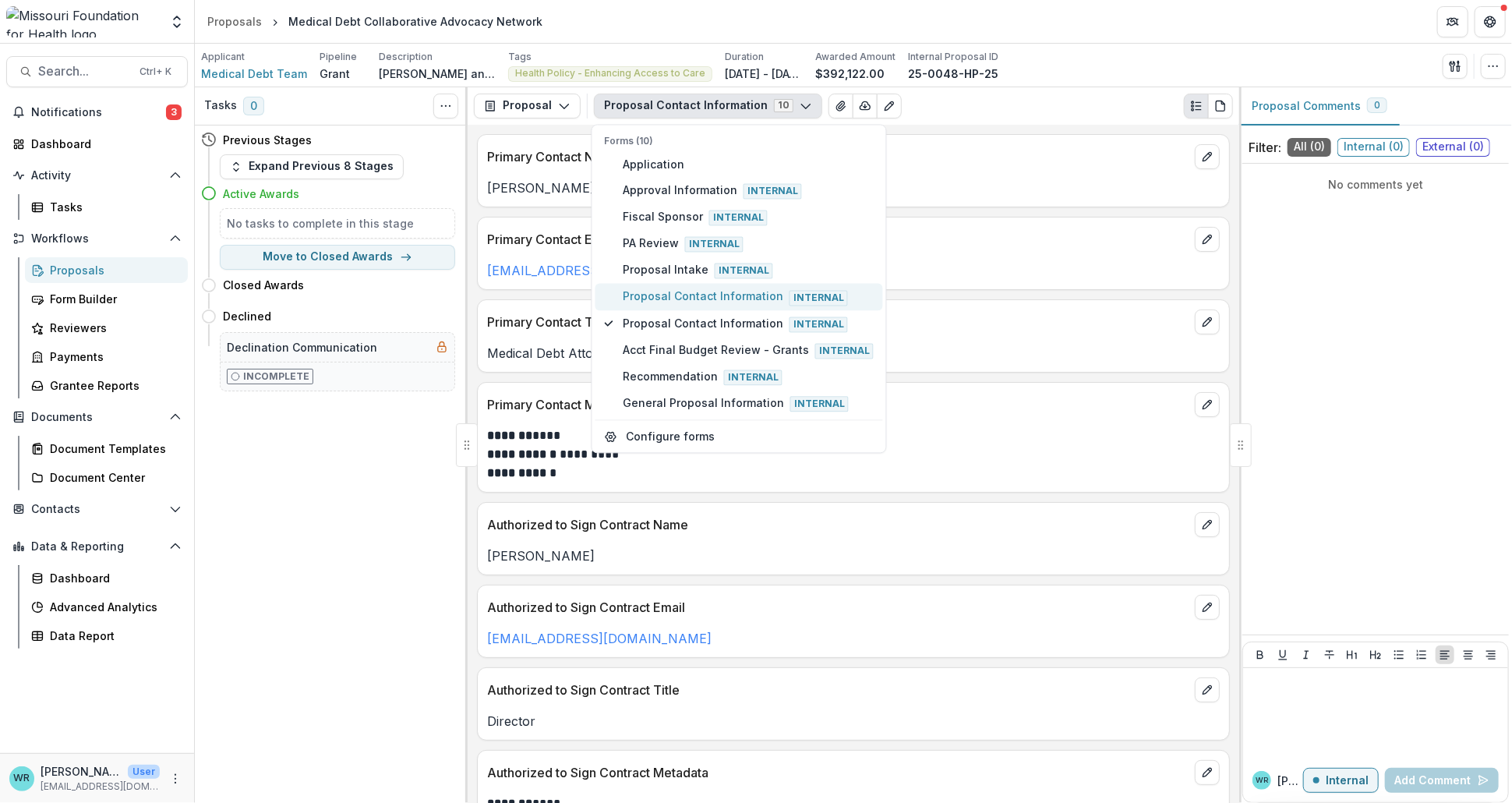
click at [672, 288] on span "Proposal Contact Information Internal" at bounding box center [748, 297] width 251 height 17
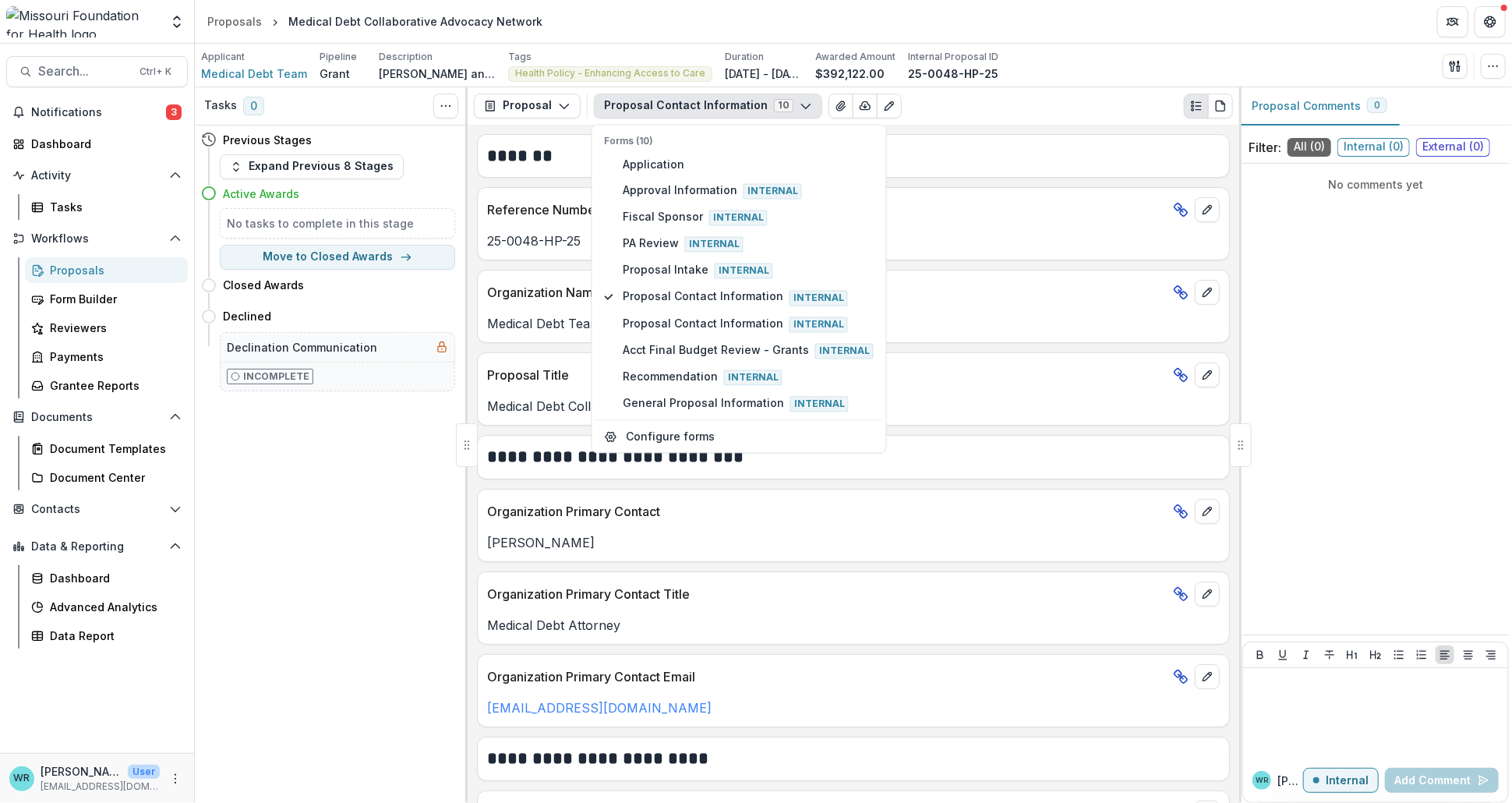
click at [963, 243] on p "25-0048-HP-25" at bounding box center [853, 241] width 733 height 19
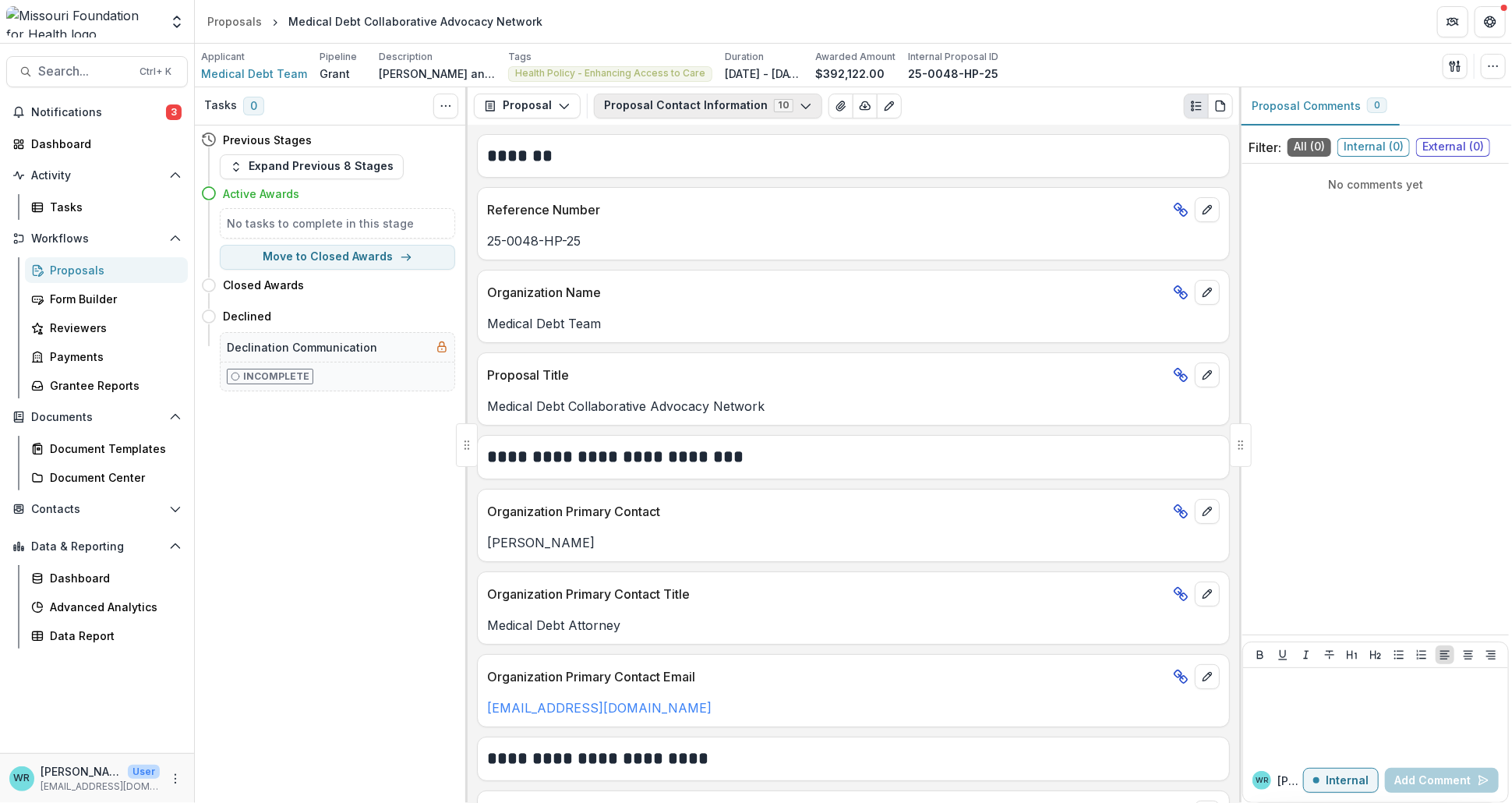
click at [799, 100] on icon "button" at bounding box center [805, 105] width 12 height 12
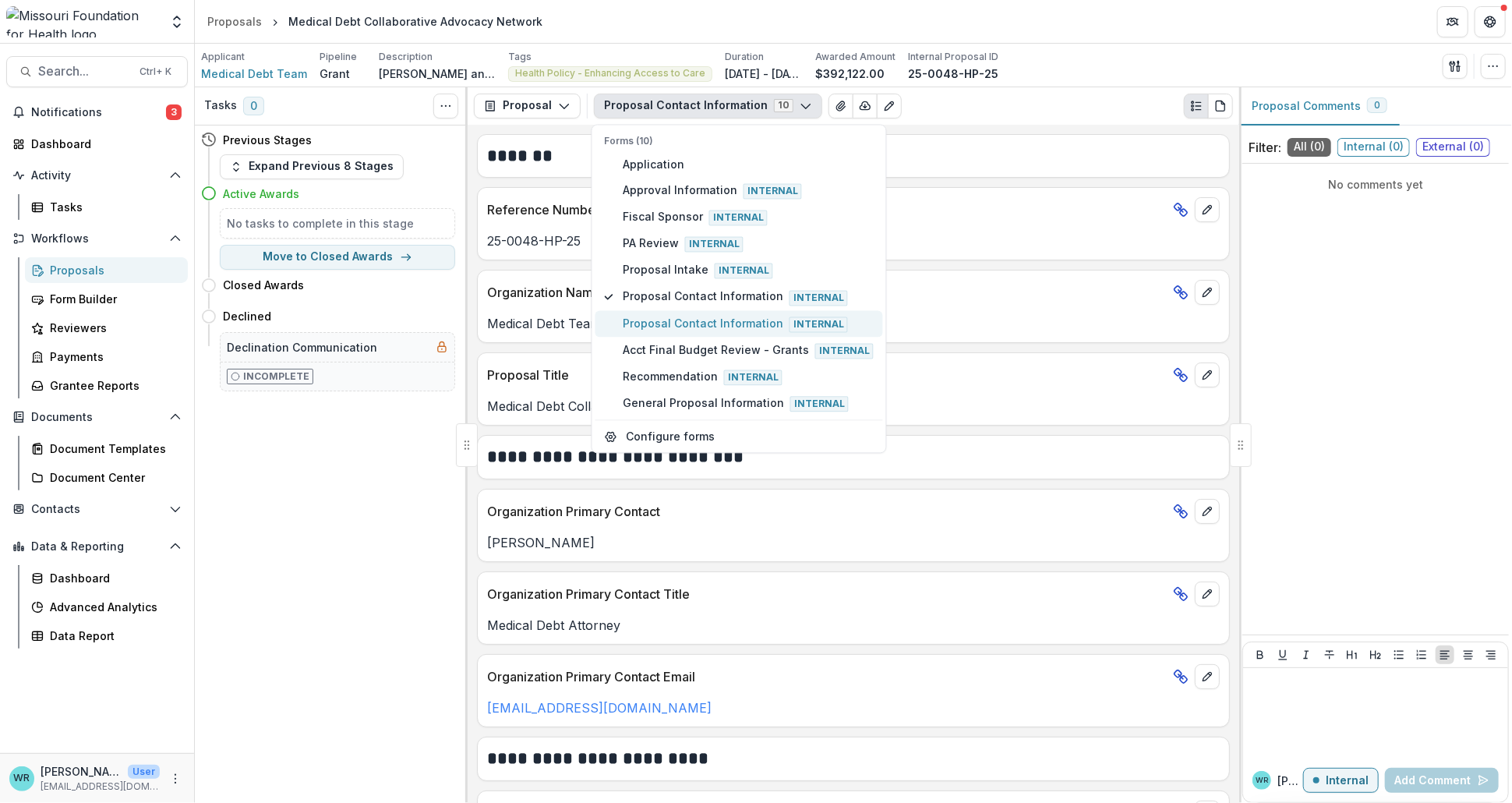
click at [669, 321] on span "Proposal Contact Information Internal" at bounding box center [748, 324] width 251 height 17
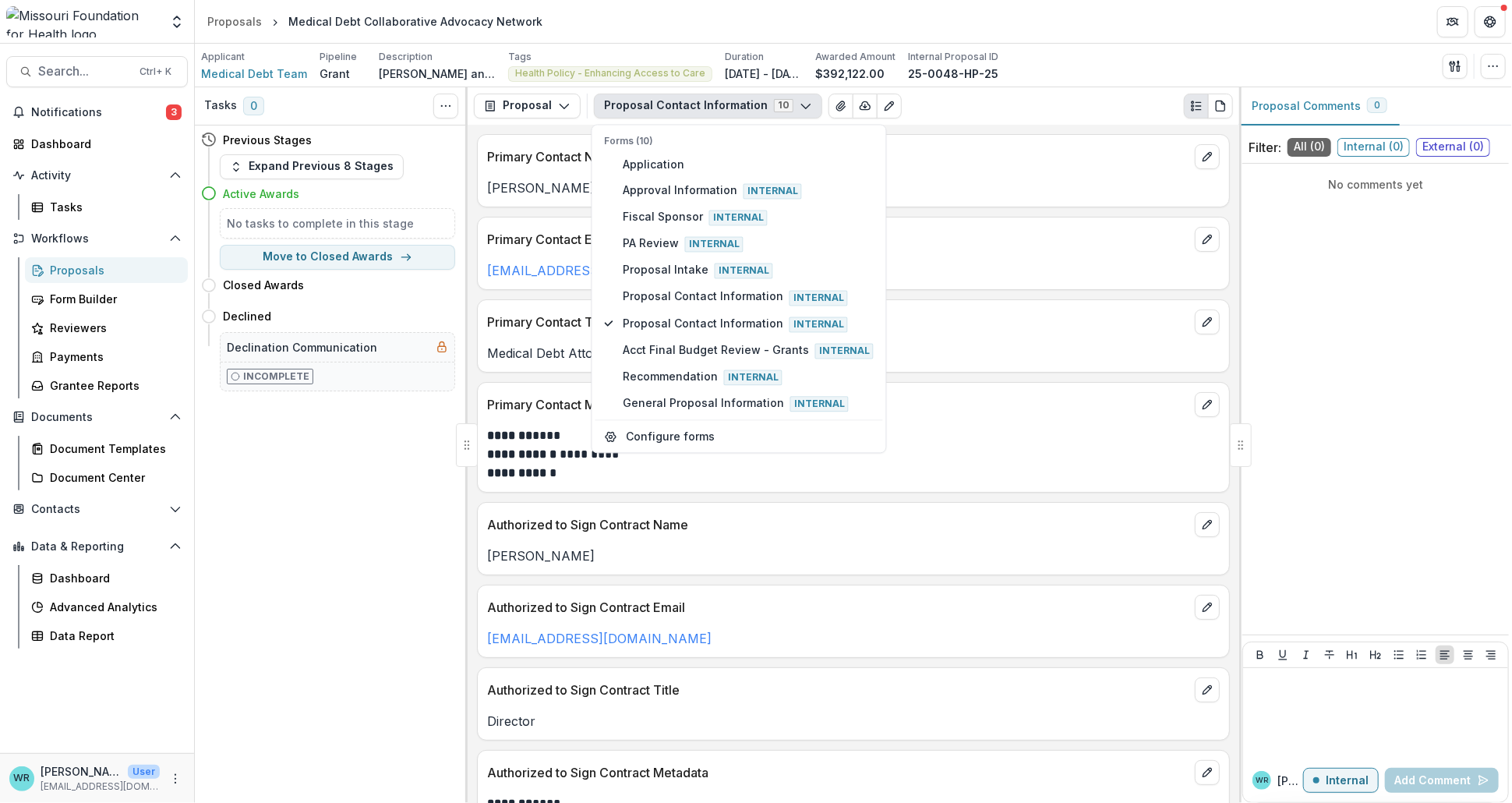
click at [1037, 328] on p "Primary Contact Title" at bounding box center [838, 322] width 702 height 19
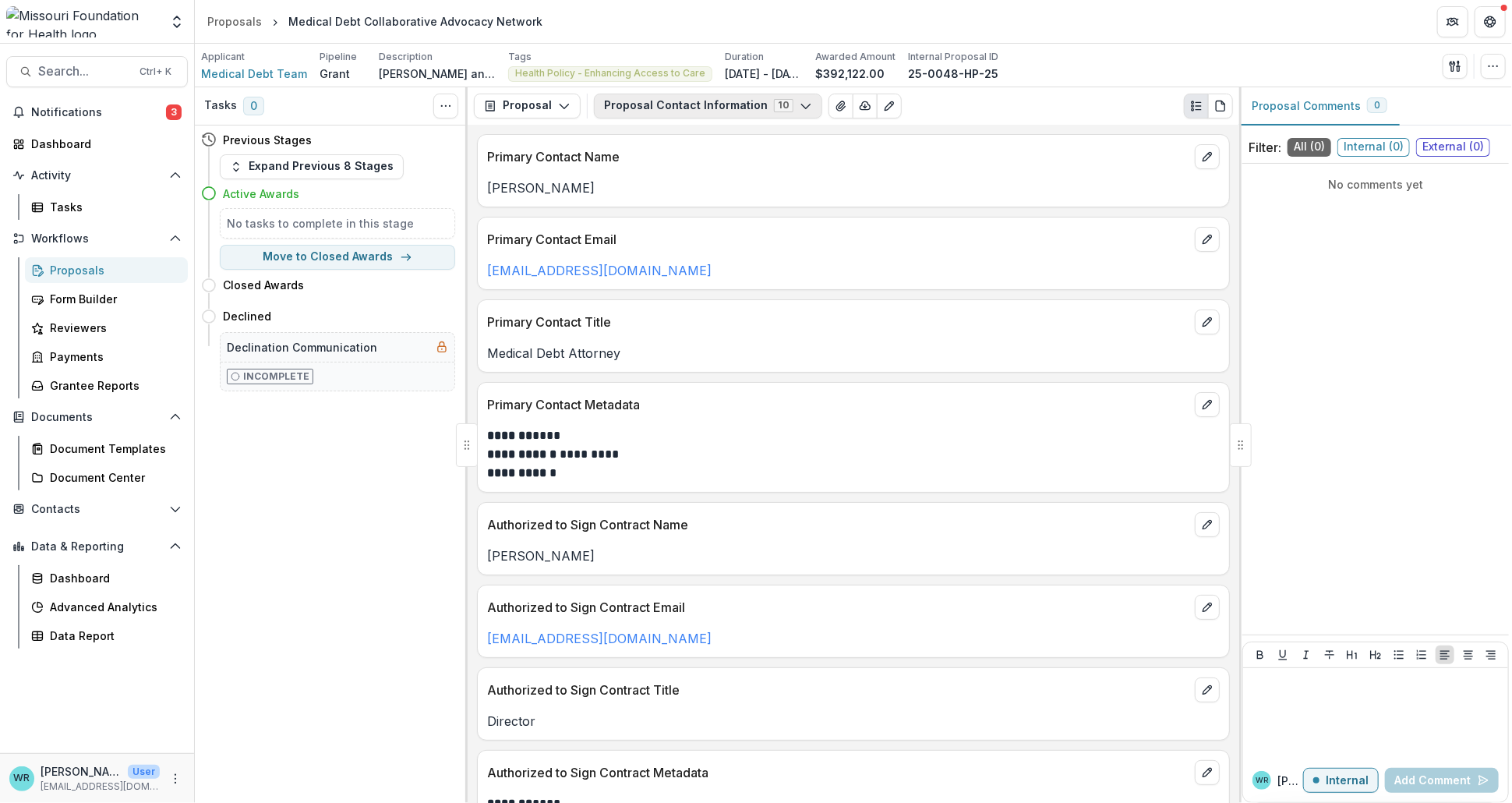
click at [799, 110] on icon "button" at bounding box center [805, 105] width 12 height 12
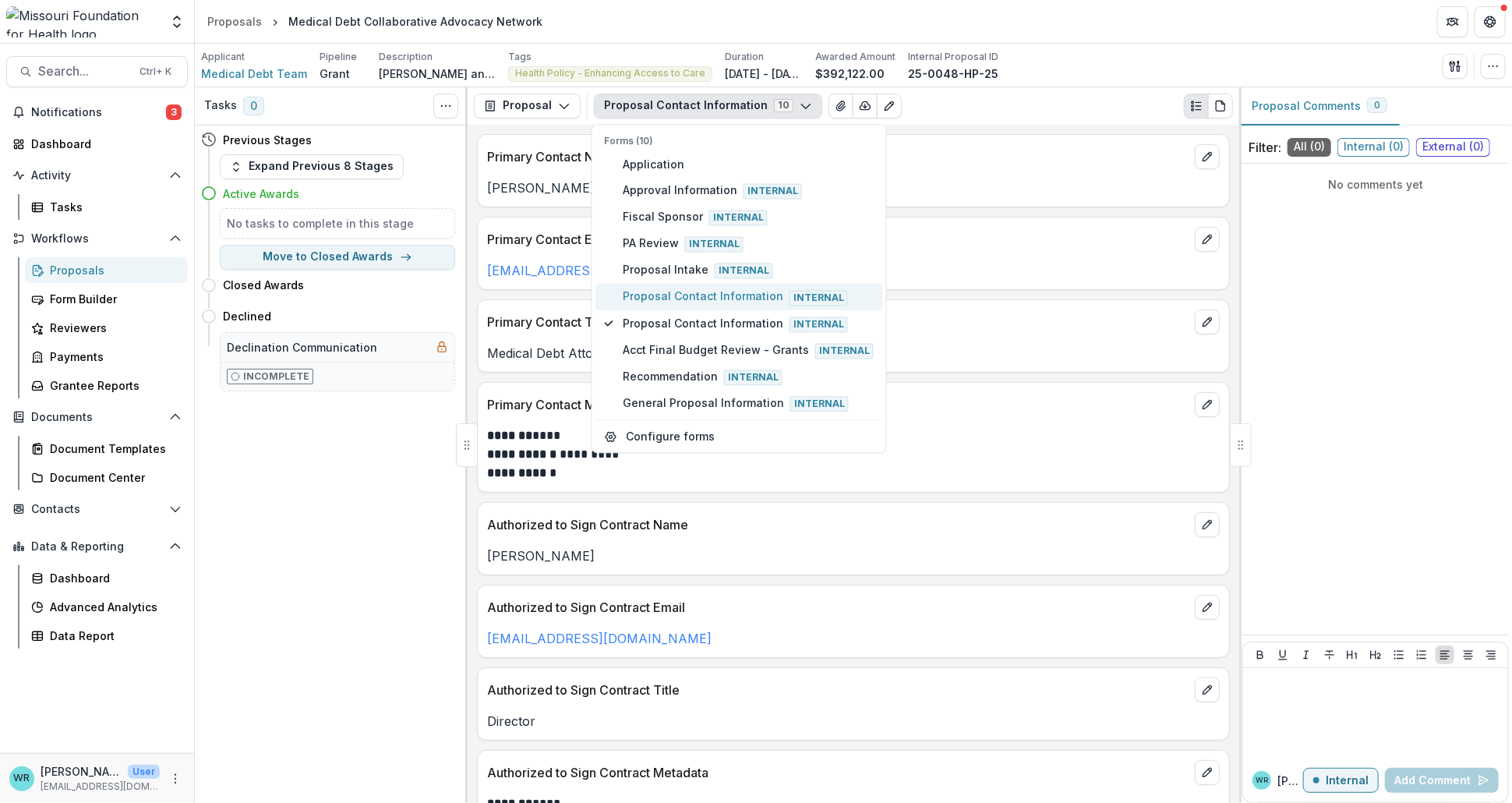
click at [721, 298] on span "Proposal Contact Information Internal" at bounding box center [748, 297] width 251 height 17
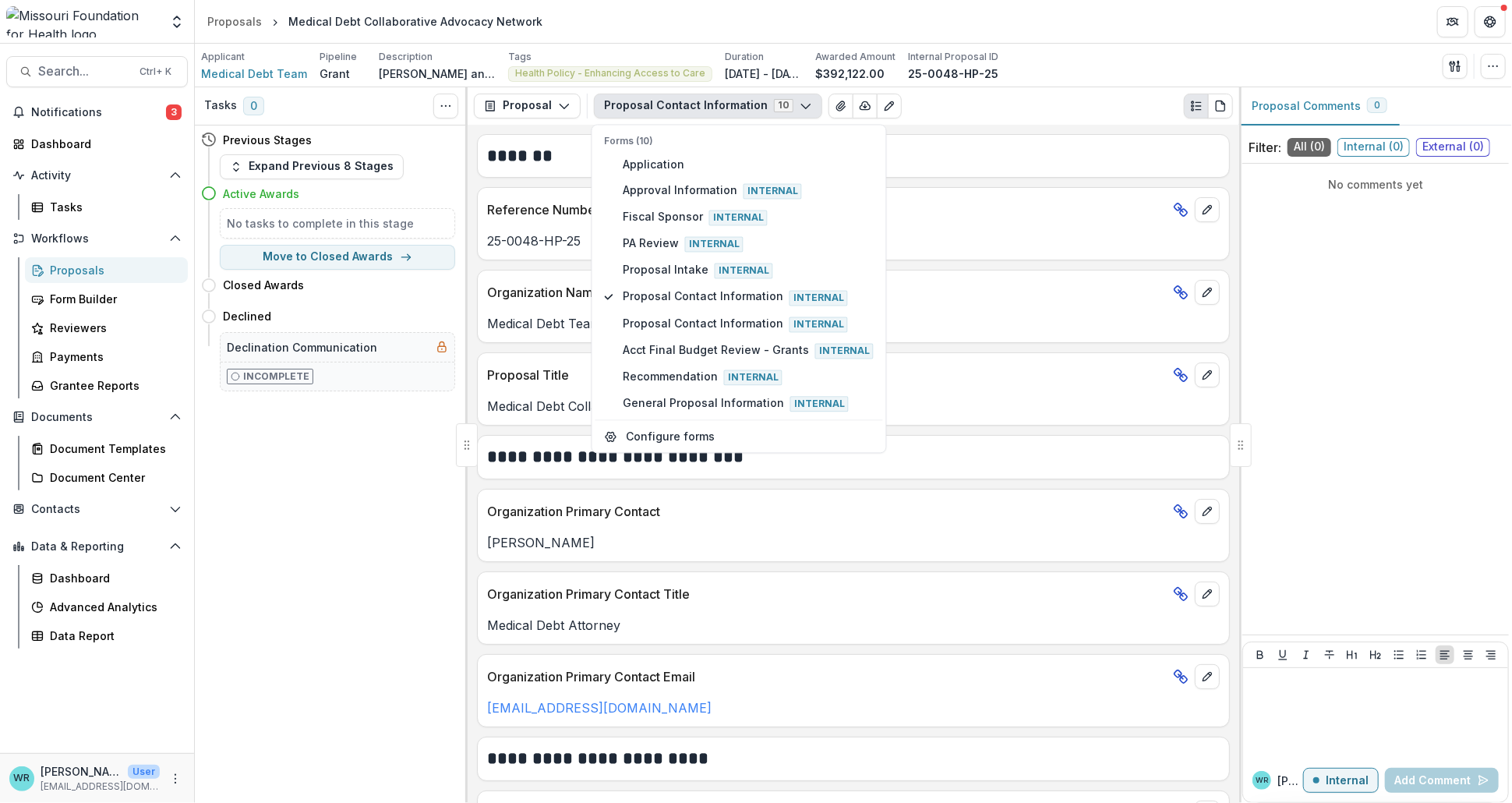
click at [1101, 59] on div "Applicant Medical Debt Team Pipeline Grant Description Mary Shannon and Kathryn…" at bounding box center [854, 65] width 1305 height 32
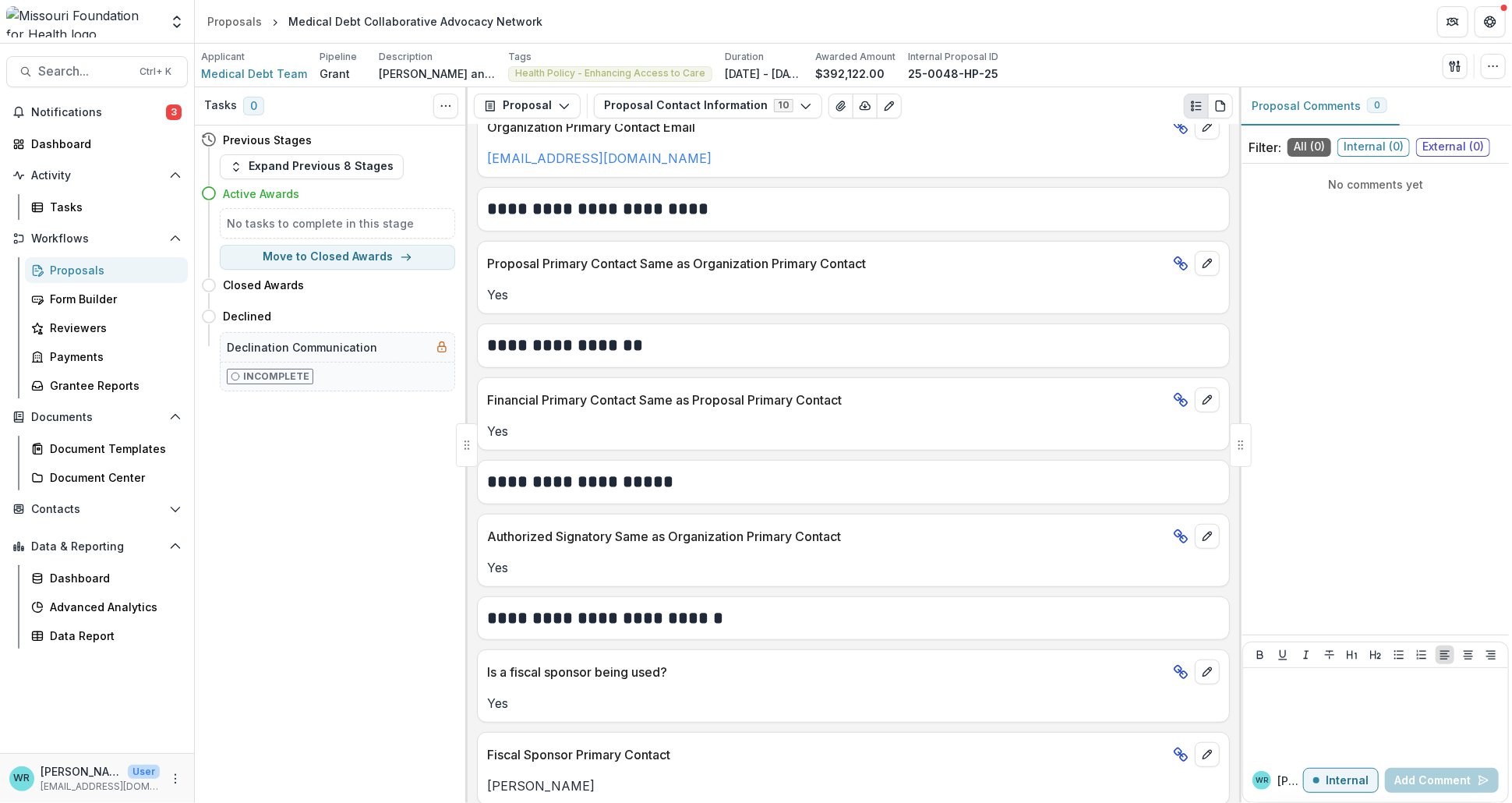
scroll to position [519, 0]
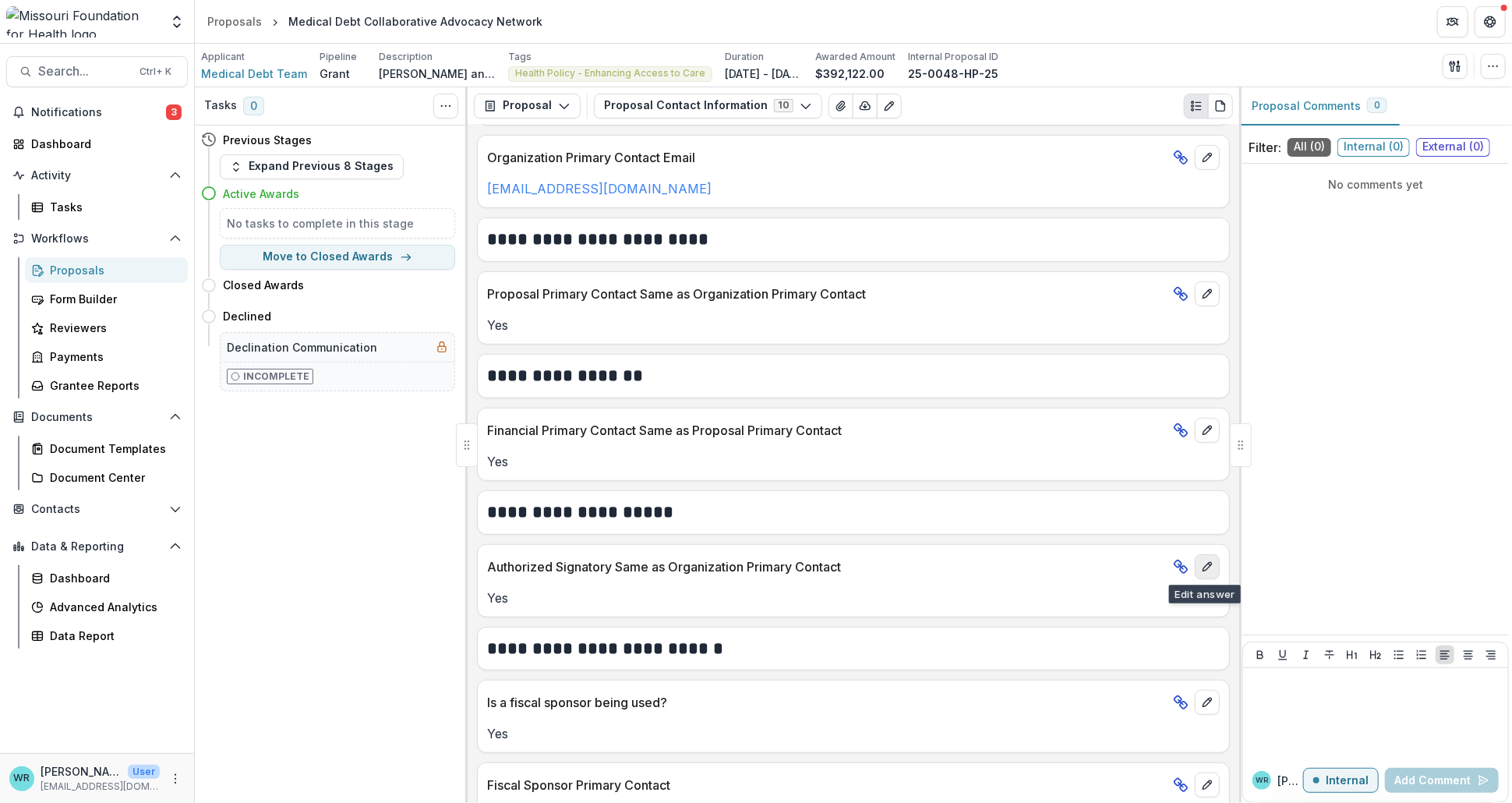
click at [1203, 573] on button "edit" at bounding box center [1207, 566] width 25 height 25
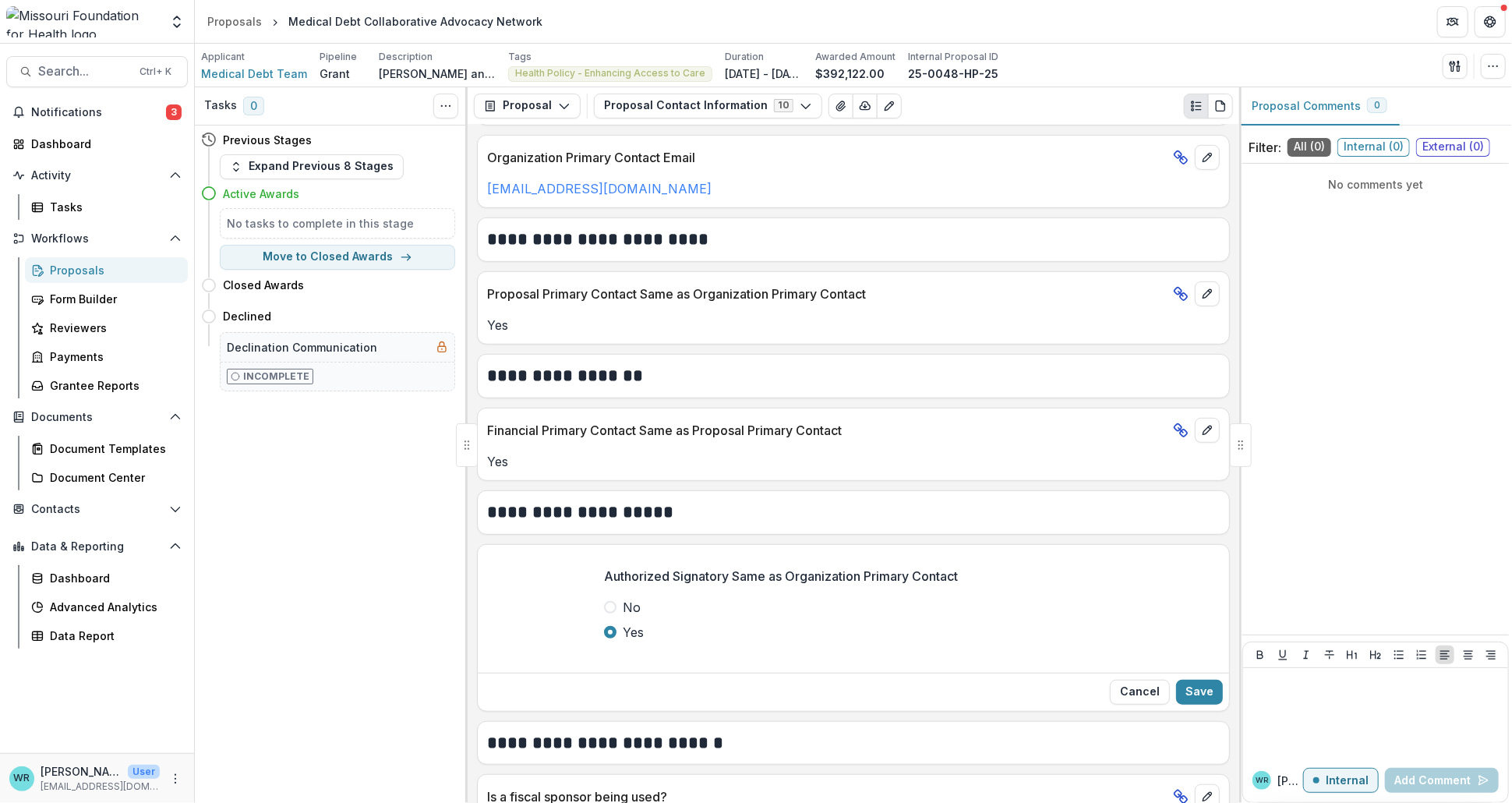
click at [606, 604] on span at bounding box center [610, 606] width 12 height 12
click at [1213, 693] on button "Save" at bounding box center [1200, 692] width 47 height 25
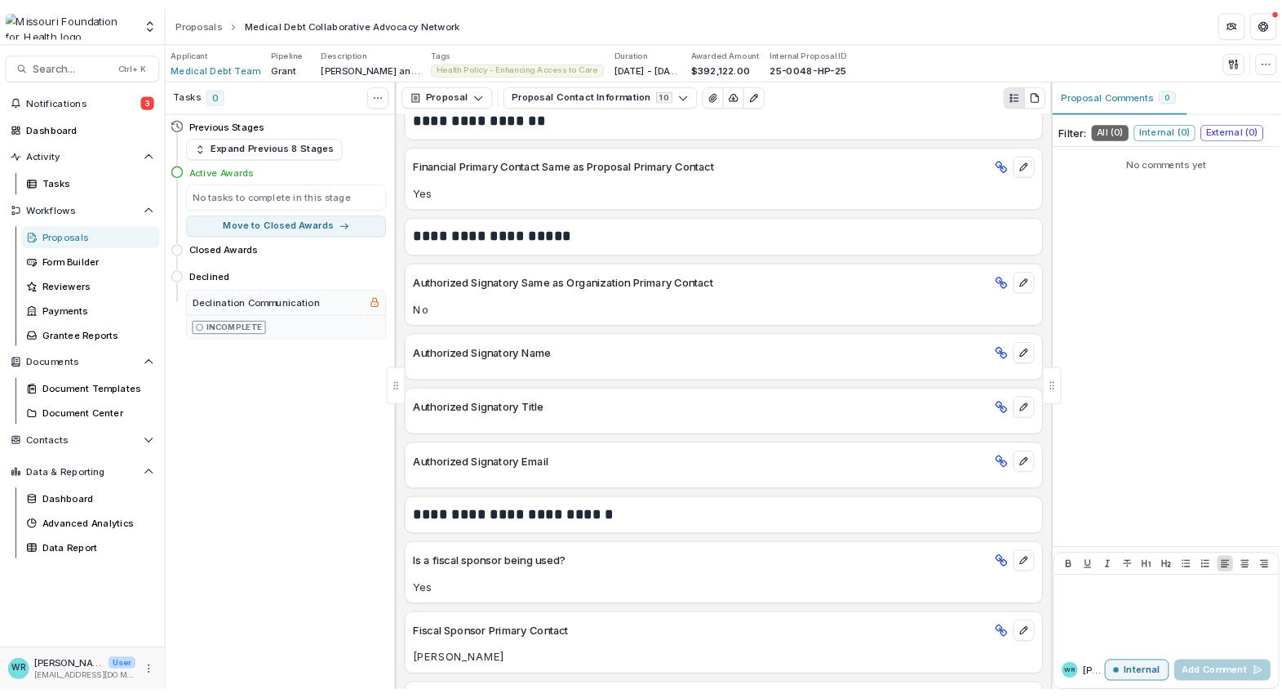
scroll to position [816, 0]
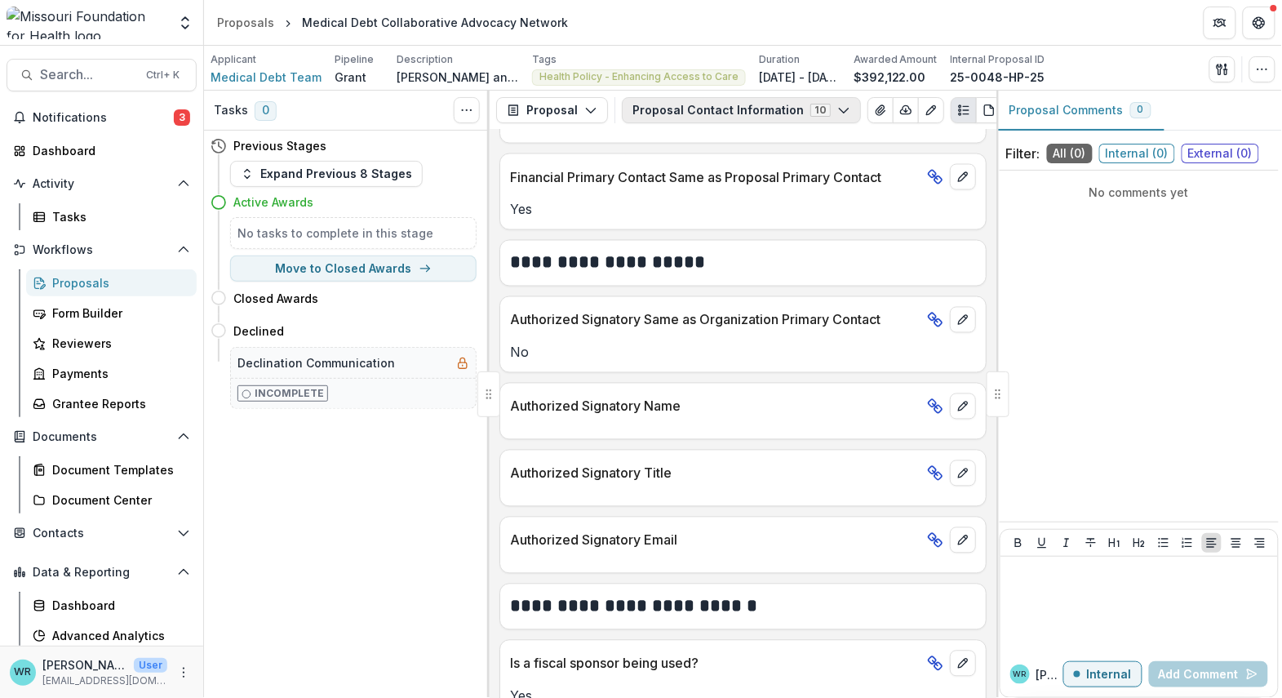
click at [837, 105] on icon "button" at bounding box center [843, 110] width 13 height 13
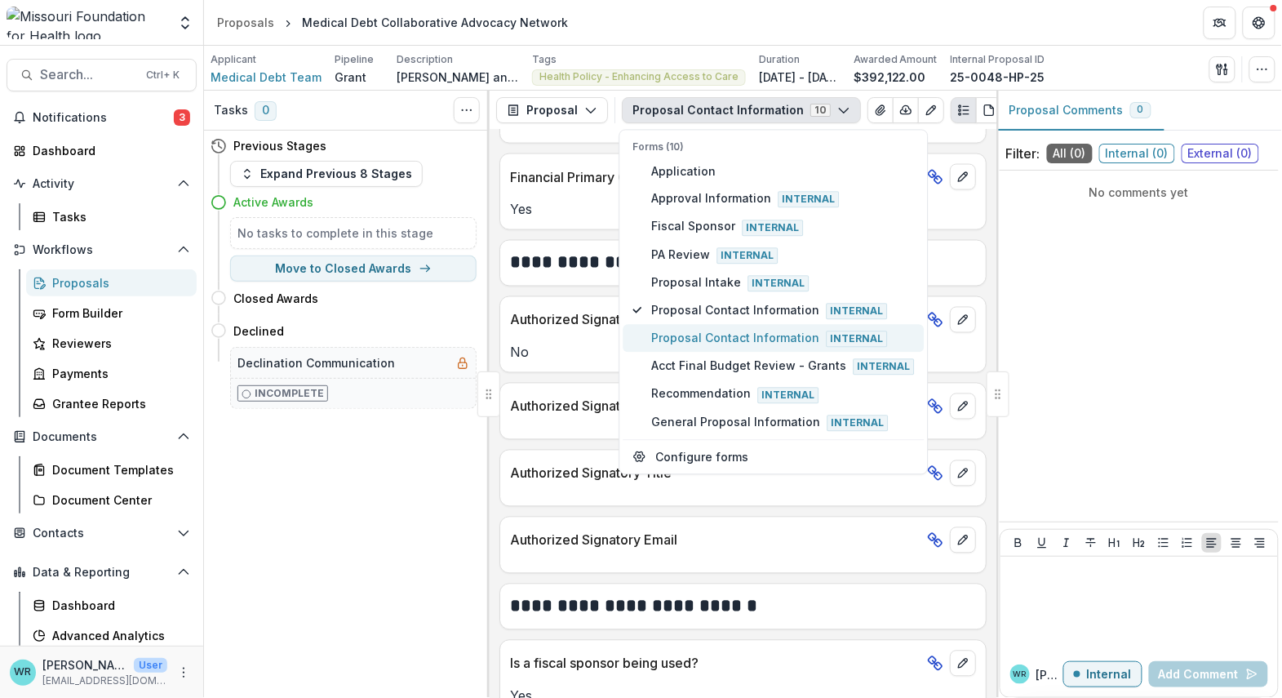
click at [748, 342] on span "Proposal Contact Information Internal" at bounding box center [783, 339] width 263 height 18
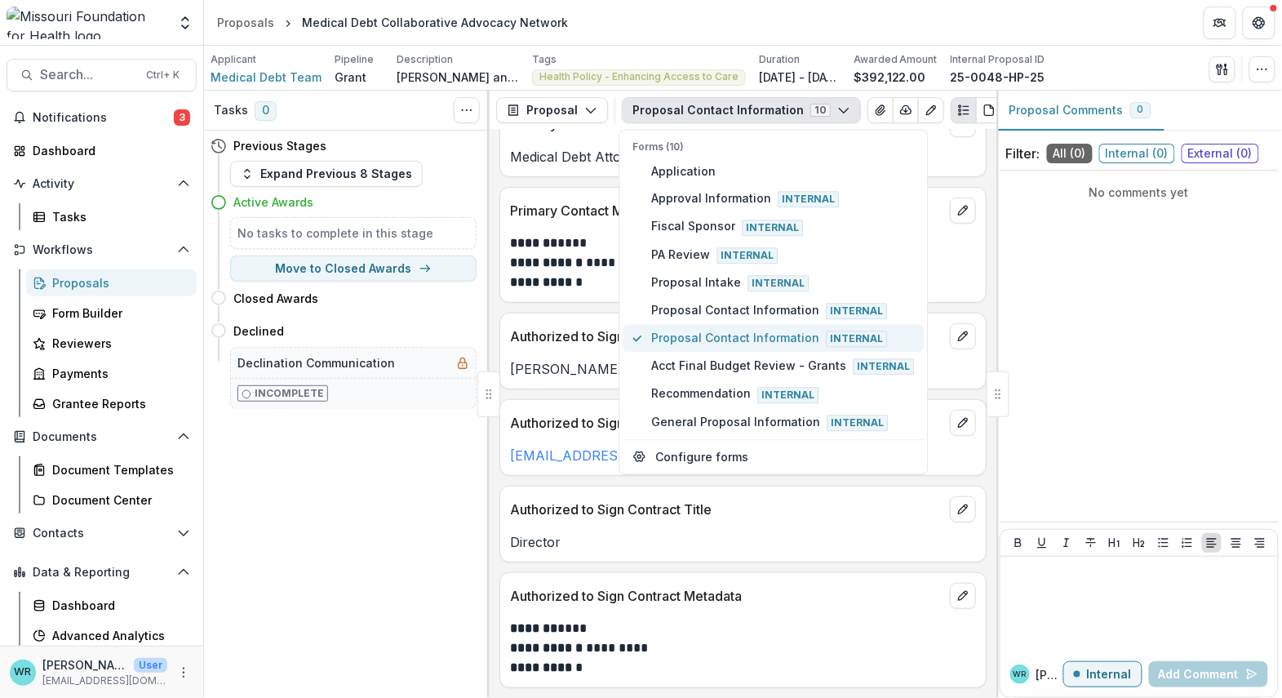
scroll to position [95, 0]
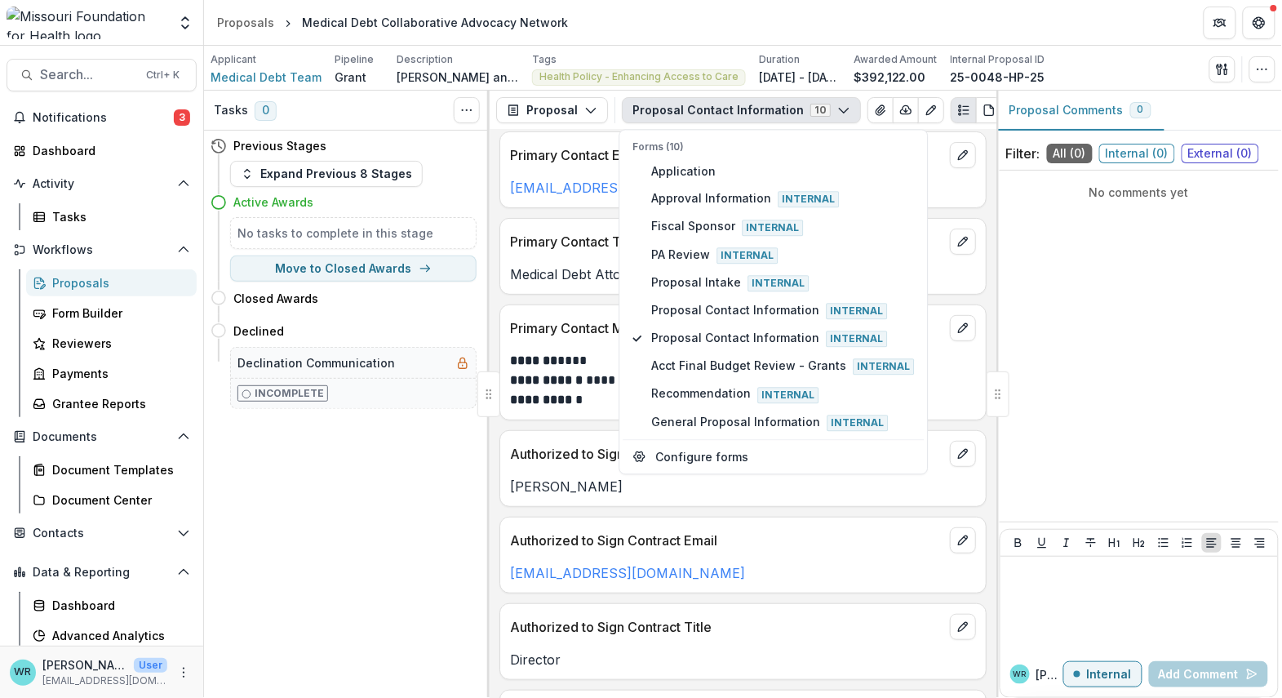
click at [774, 584] on div "Authorized to Sign Contract Email maryshannon414@gmail.com" at bounding box center [743, 555] width 487 height 77
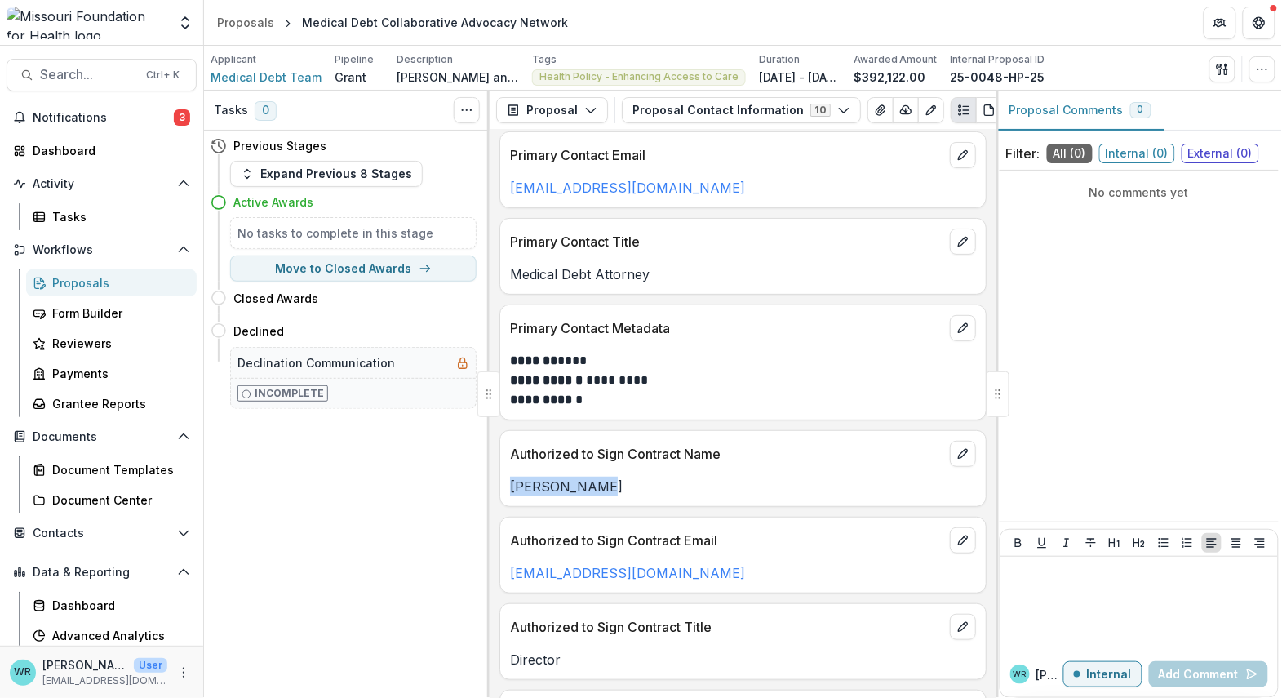
drag, startPoint x: 599, startPoint y: 487, endPoint x: 504, endPoint y: 492, distance: 95.6
click at [504, 492] on div "[PERSON_NAME]" at bounding box center [743, 487] width 486 height 20
copy p "[PERSON_NAME]"
click at [837, 113] on icon "button" at bounding box center [843, 110] width 13 height 13
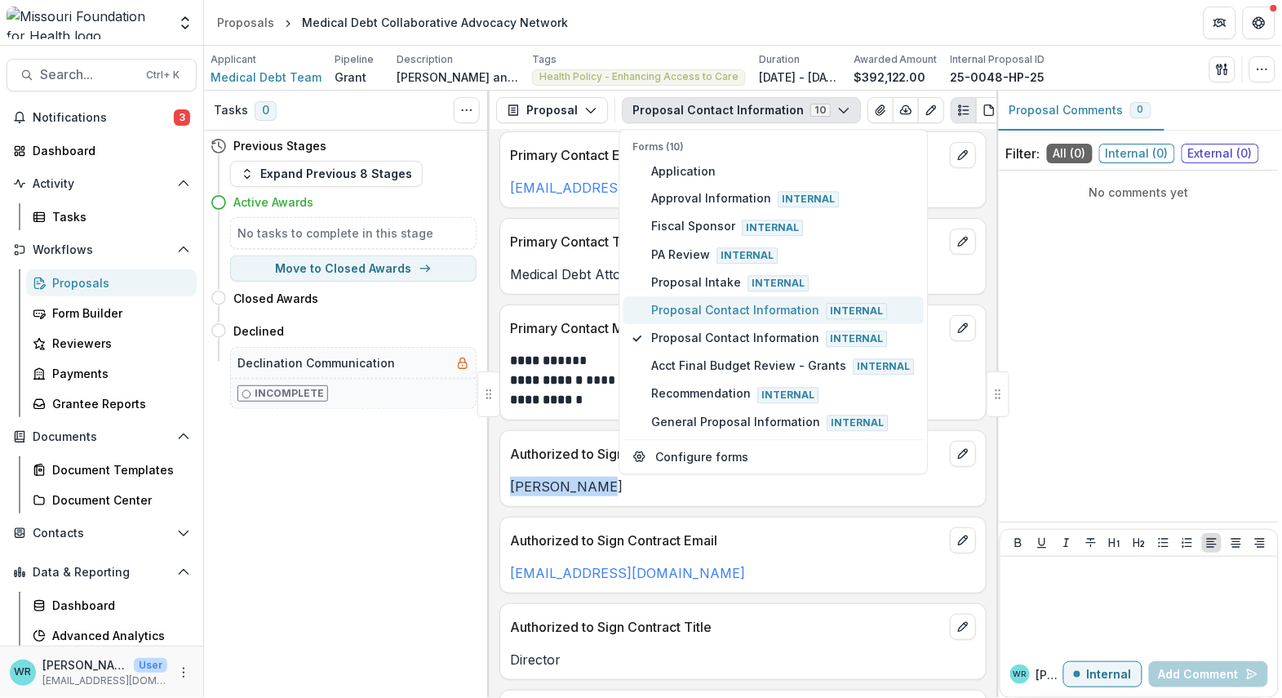
click at [694, 307] on span "Proposal Contact Information Internal" at bounding box center [783, 310] width 263 height 18
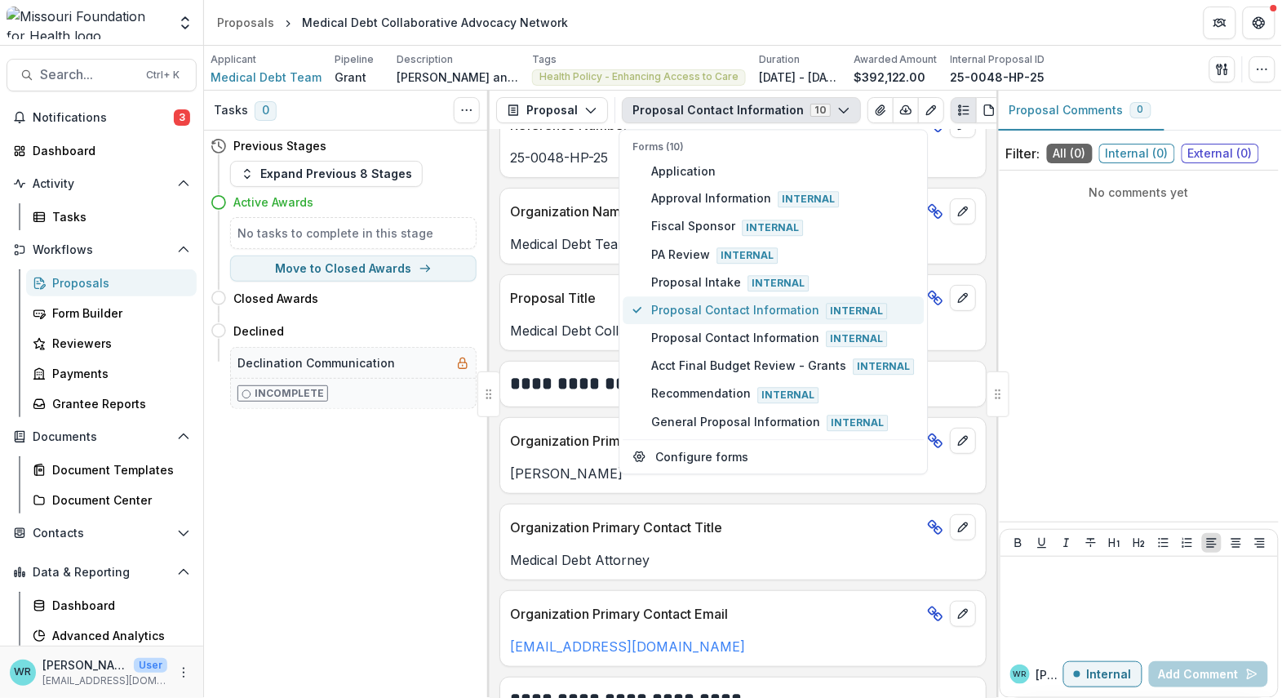
scroll to position [119, 0]
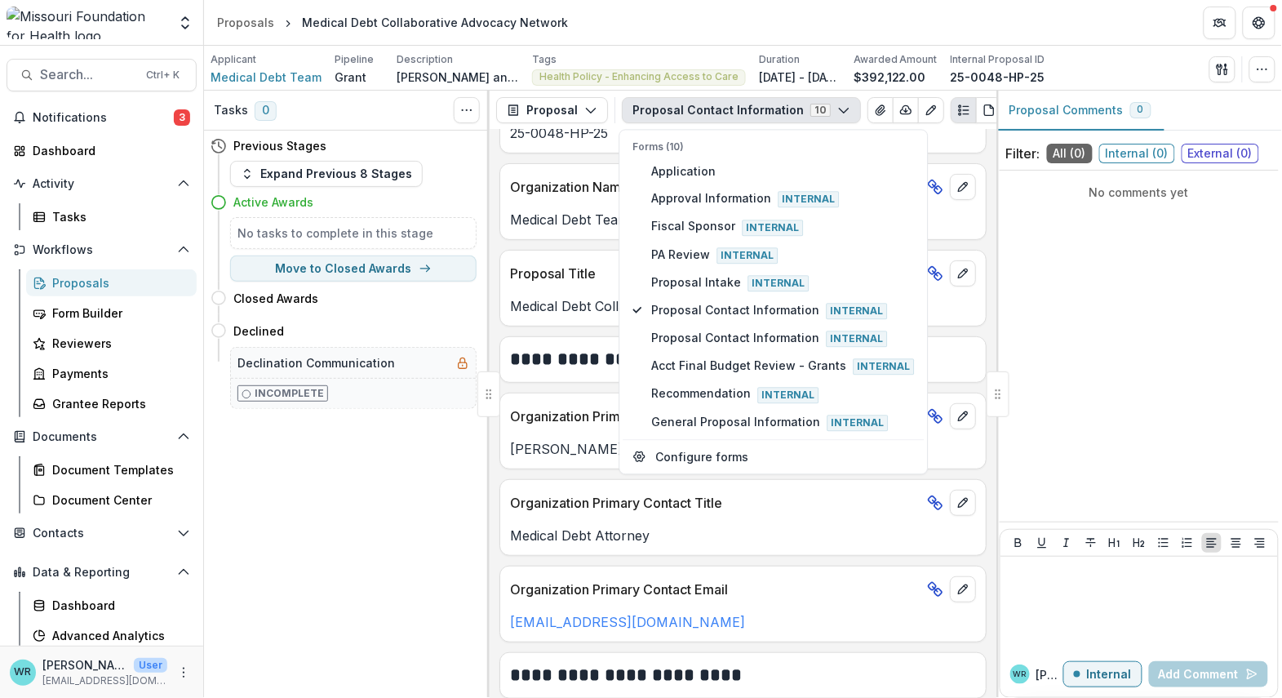
click at [837, 581] on p "Organization Primary Contact Email" at bounding box center [715, 590] width 411 height 20
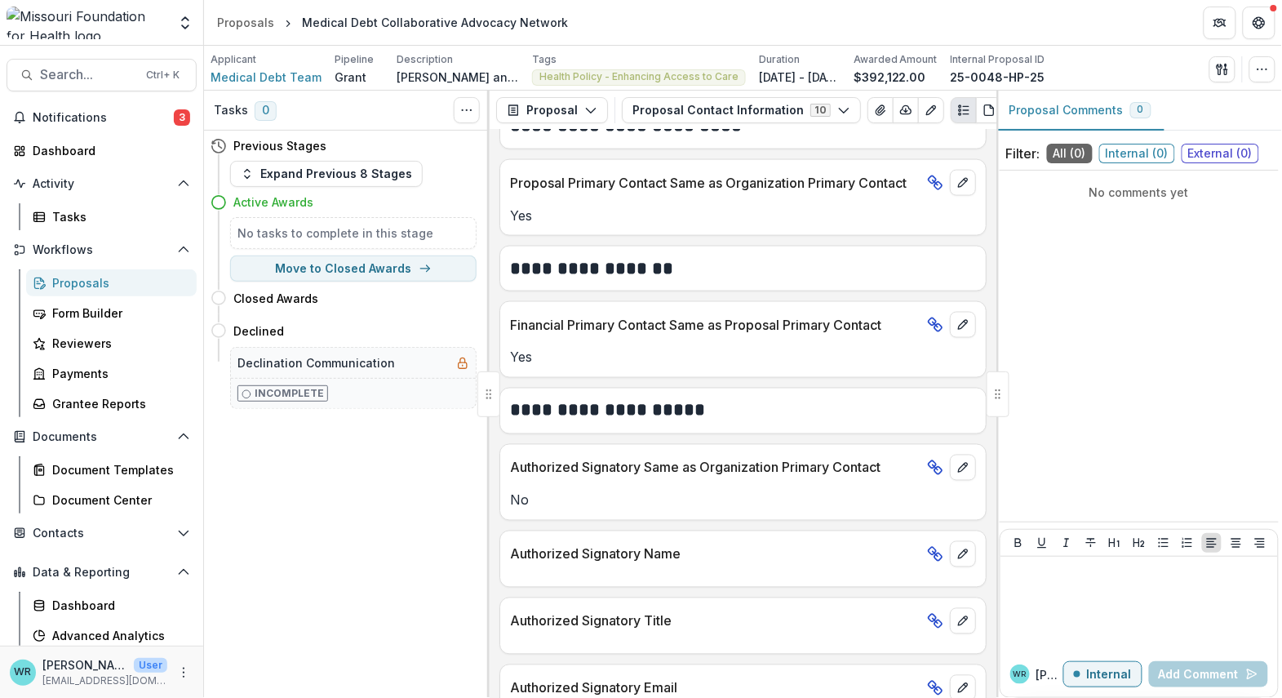
scroll to position [754, 0]
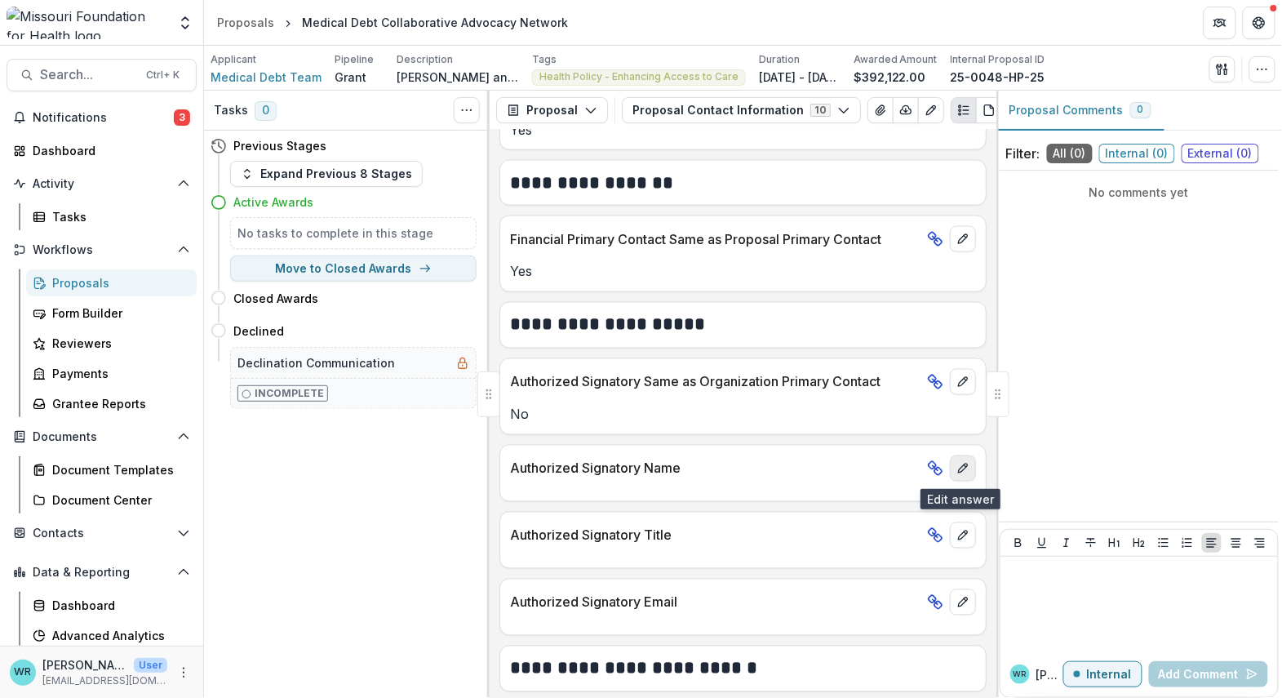
click at [966, 473] on button "edit" at bounding box center [963, 468] width 26 height 26
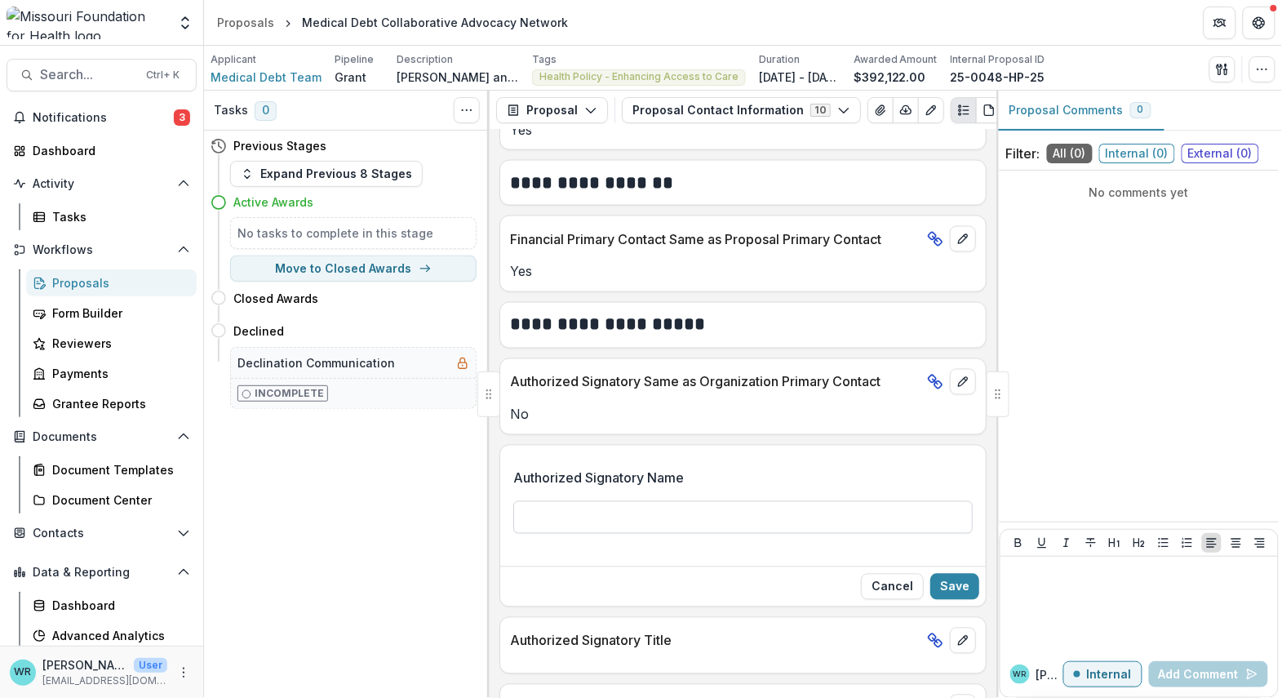
click at [575, 513] on input "Authorized Signatory Name" at bounding box center [743, 517] width 460 height 33
paste input "**********"
type input "**********"
click at [948, 588] on button "Save" at bounding box center [954, 587] width 49 height 26
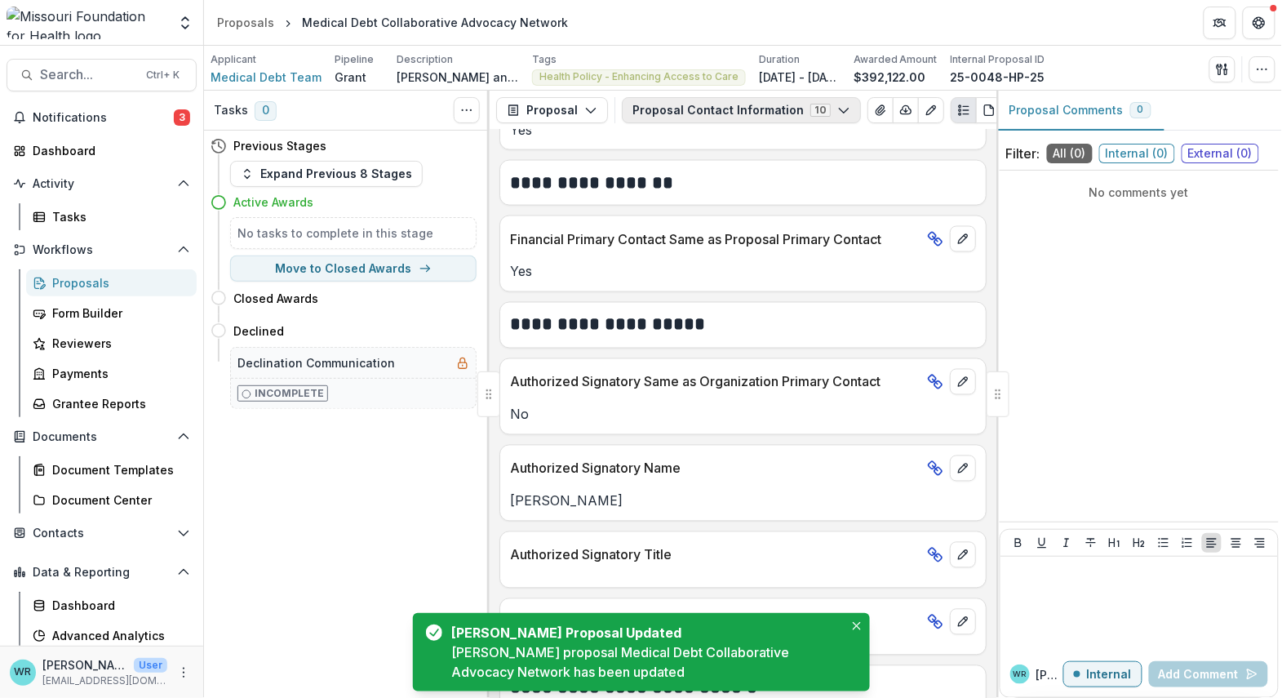
click at [837, 115] on icon "button" at bounding box center [843, 110] width 13 height 13
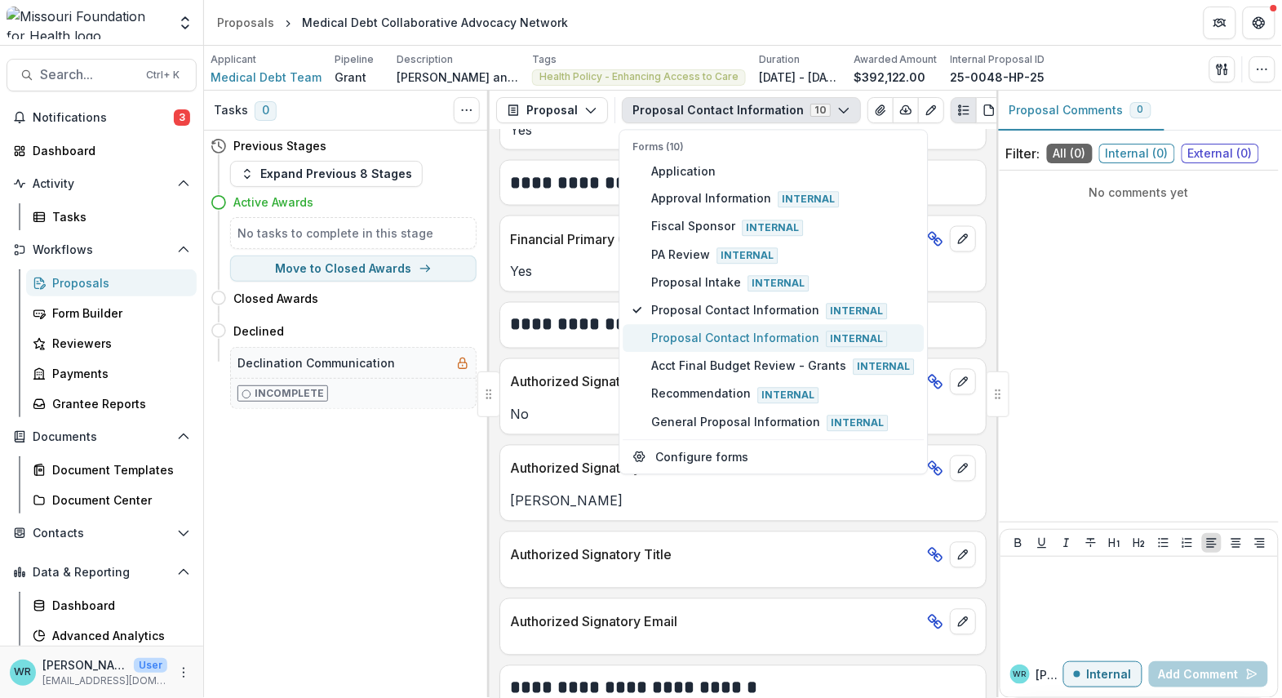
click at [753, 333] on span "Proposal Contact Information Internal" at bounding box center [783, 339] width 263 height 18
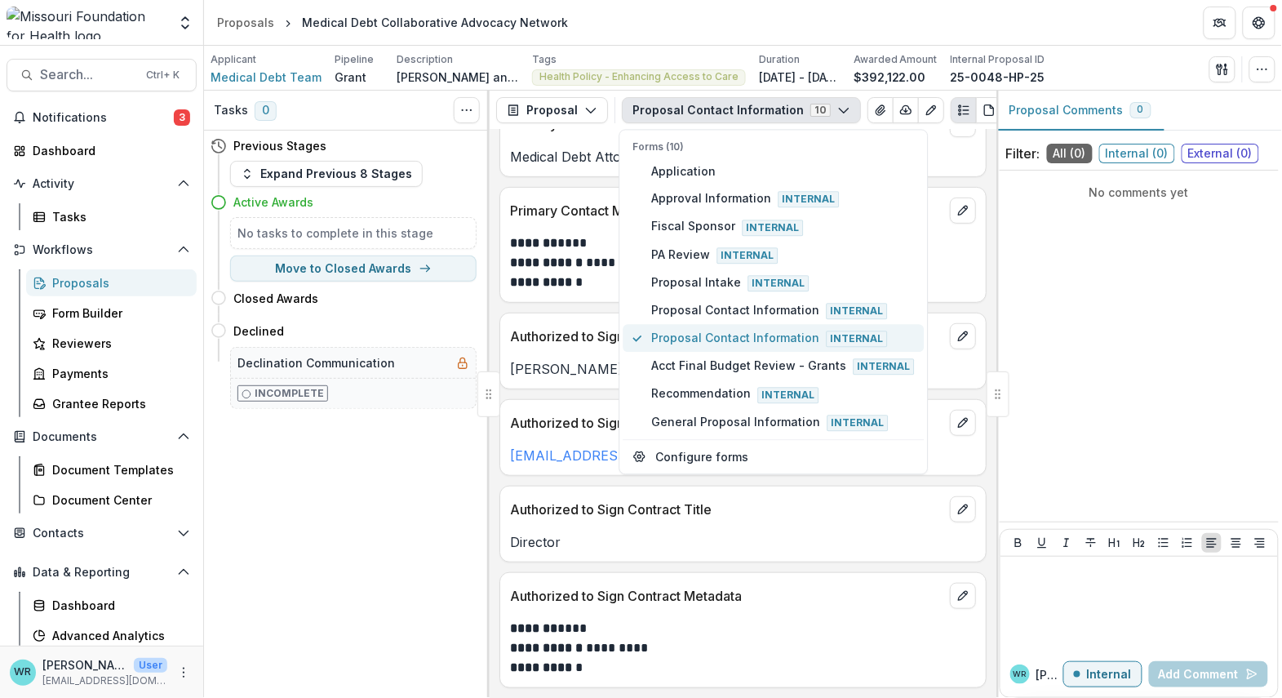
scroll to position [95, 0]
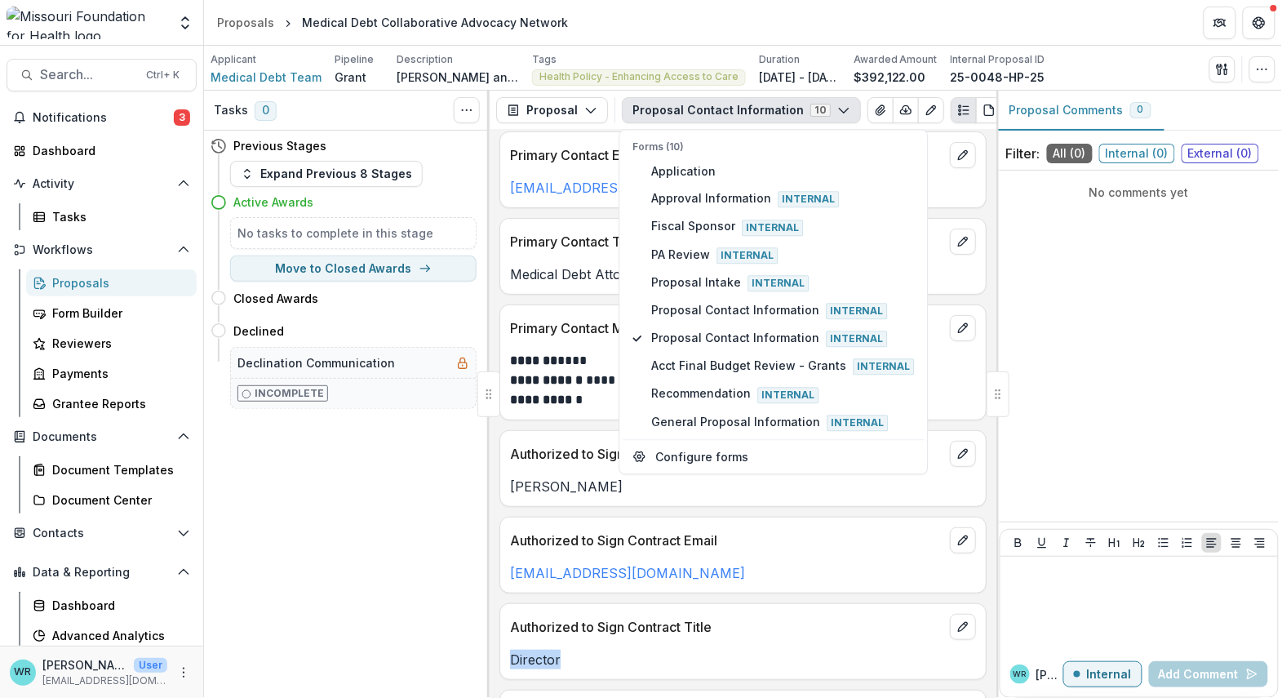
drag, startPoint x: 563, startPoint y: 668, endPoint x: 495, endPoint y: 664, distance: 67.8
click at [491, 662] on div "**********" at bounding box center [743, 414] width 507 height 568
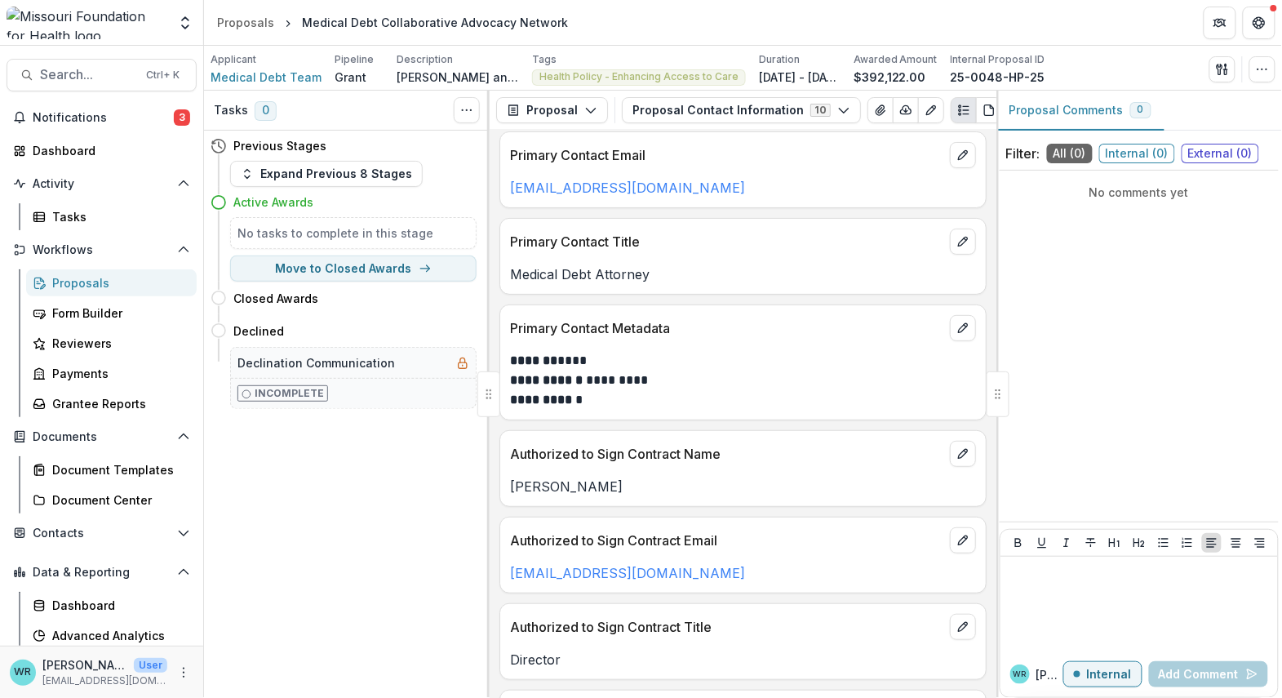
click at [693, 567] on p "[EMAIL_ADDRESS][DOMAIN_NAME]" at bounding box center [743, 573] width 466 height 20
drag, startPoint x: 704, startPoint y: 578, endPoint x: 506, endPoint y: 577, distance: 197.5
click at [506, 577] on div "[EMAIL_ADDRESS][DOMAIN_NAME]" at bounding box center [743, 573] width 486 height 20
copy link "[EMAIL_ADDRESS][DOMAIN_NAME]"
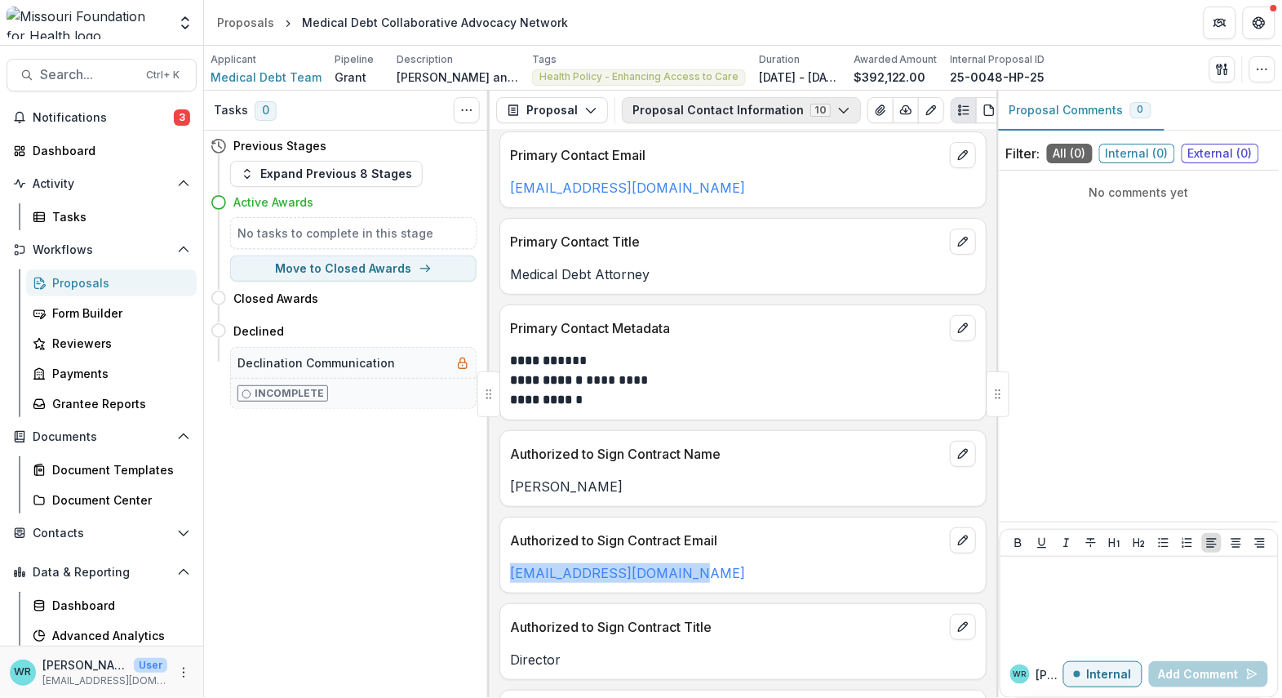
click at [804, 113] on button "Proposal Contact Information 10" at bounding box center [741, 110] width 239 height 26
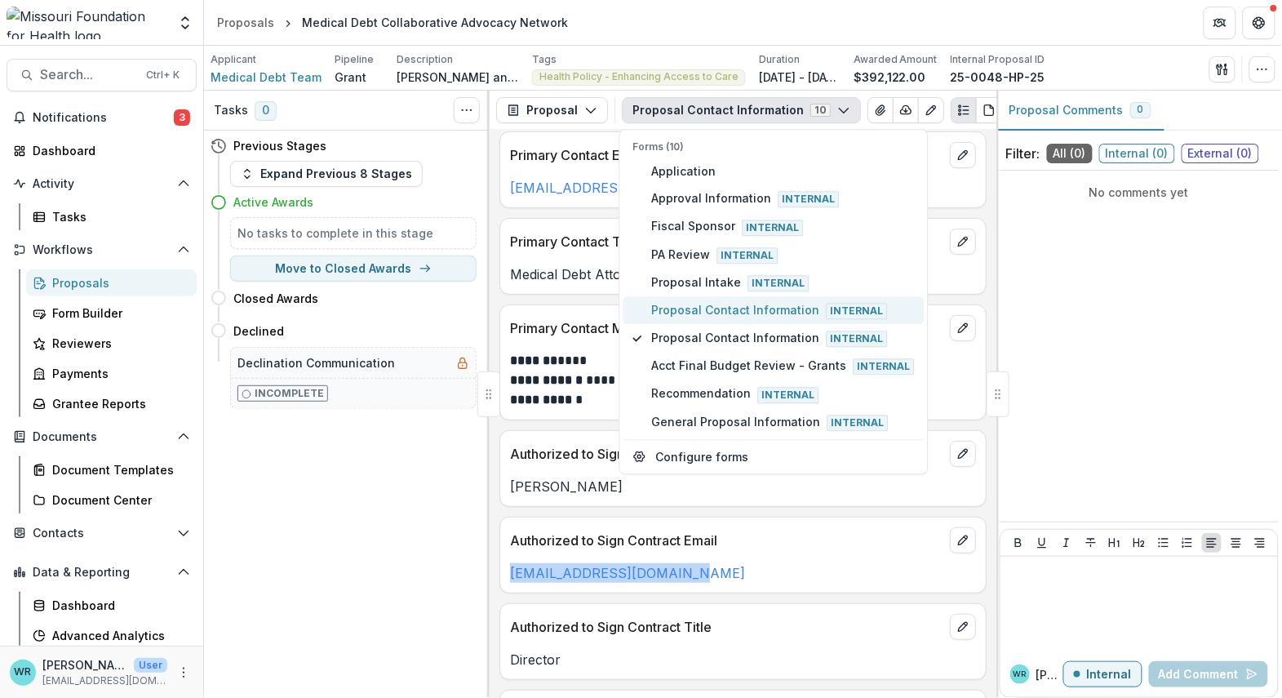
click at [691, 304] on span "Proposal Contact Information Internal" at bounding box center [783, 310] width 263 height 18
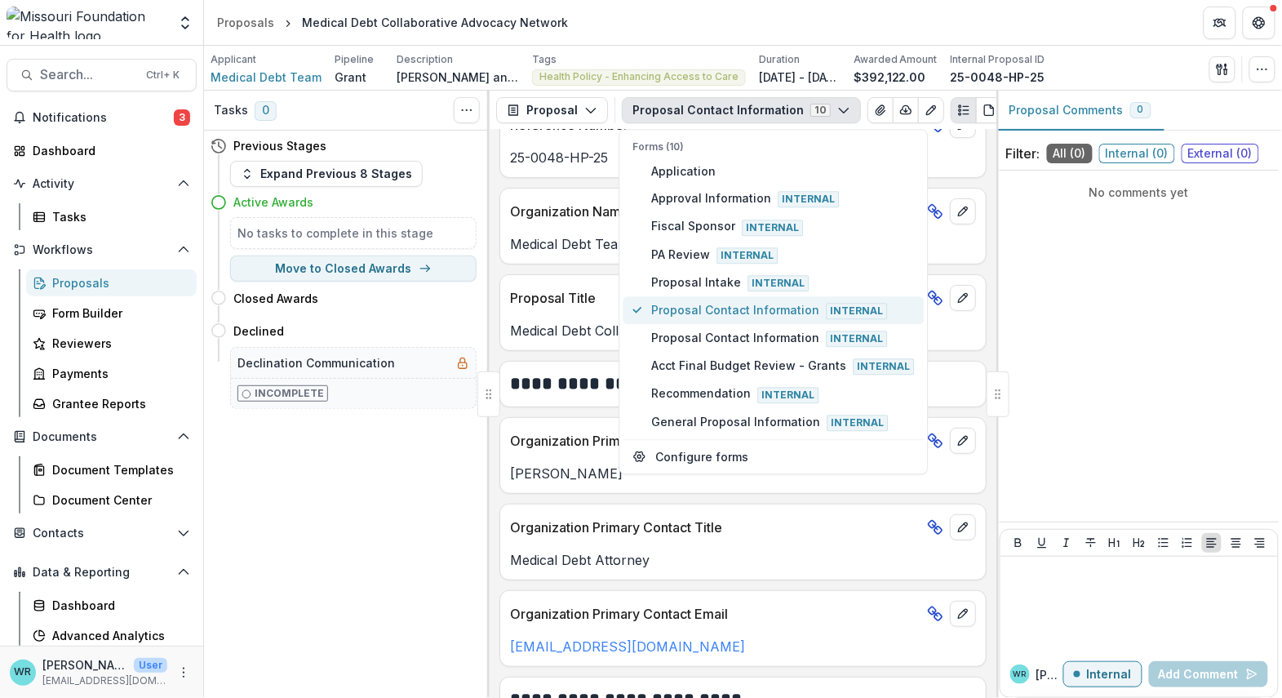
scroll to position [119, 0]
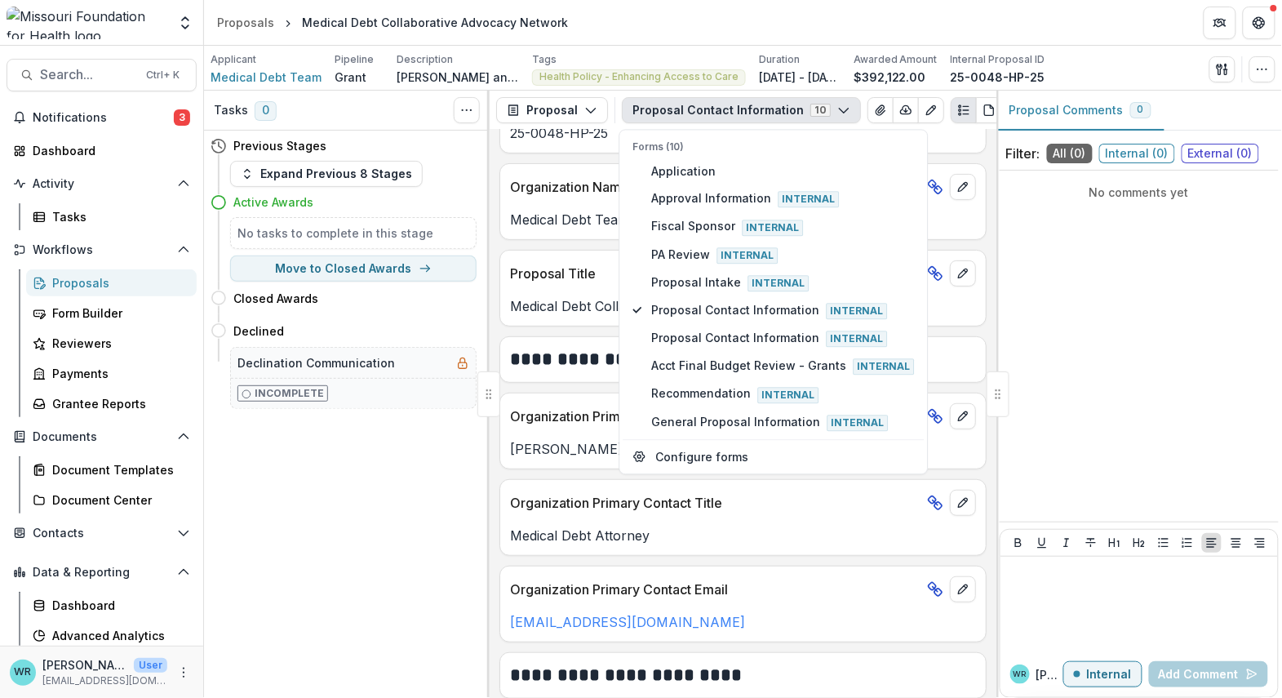
click at [624, 534] on p "Medical Debt Attorney" at bounding box center [743, 536] width 466 height 20
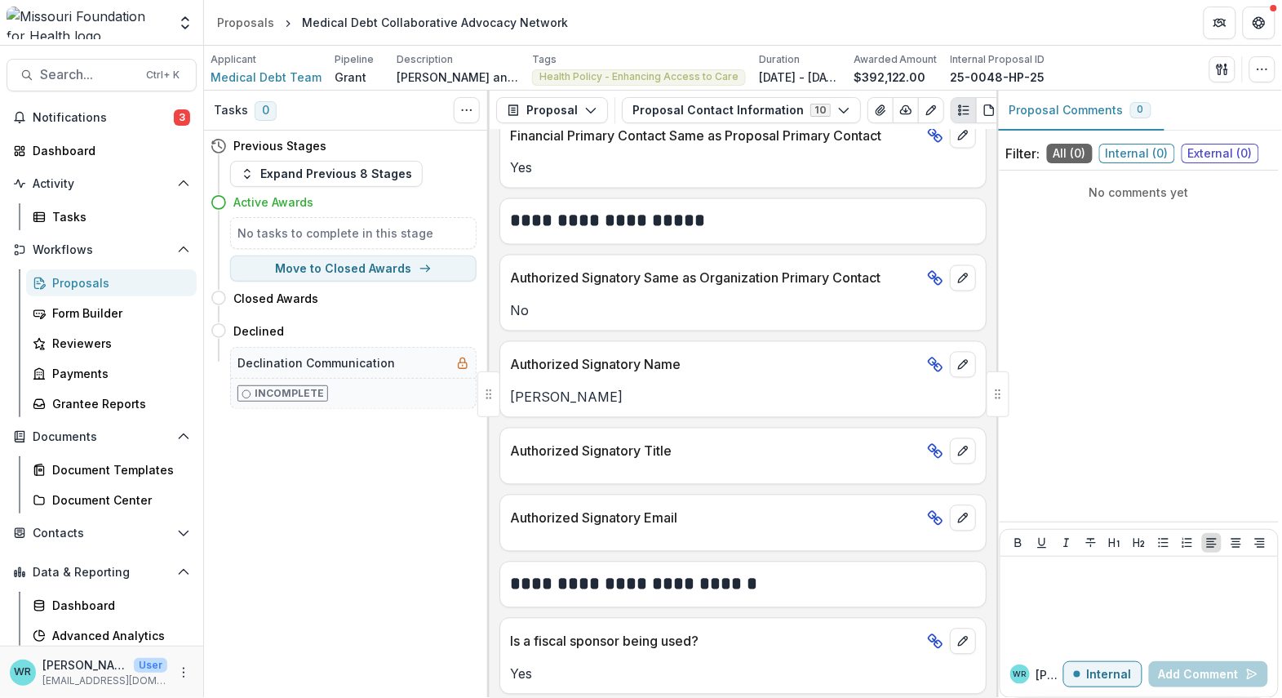
scroll to position [935, 0]
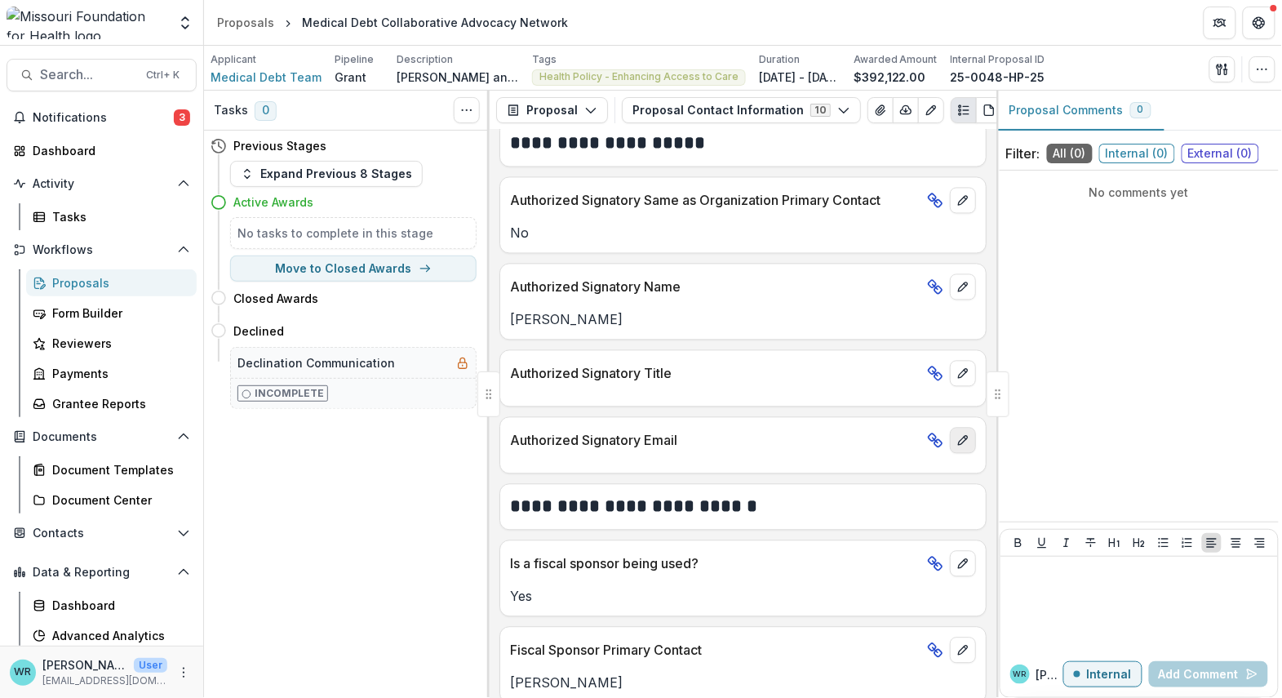
click at [964, 441] on icon "edit" at bounding box center [963, 440] width 13 height 13
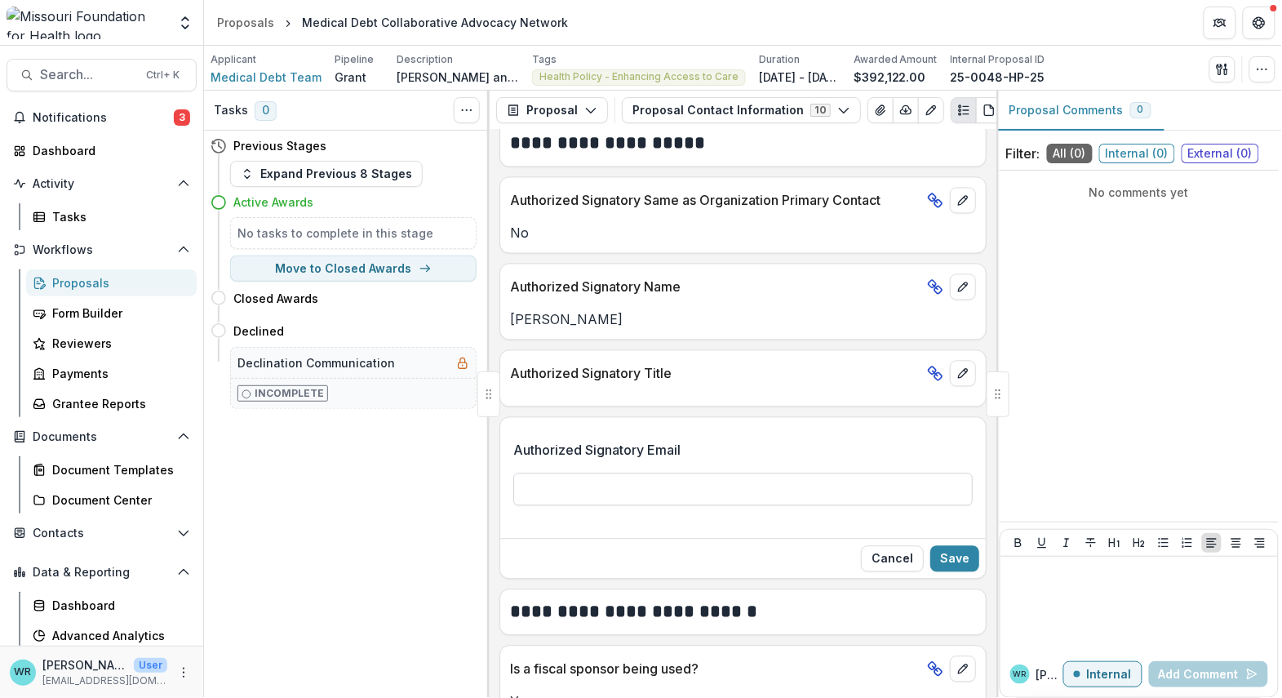
click at [579, 488] on input "Authorized Signatory Email" at bounding box center [743, 489] width 460 height 33
paste input "**********"
type input "**********"
click at [944, 562] on button "Save" at bounding box center [954, 559] width 49 height 26
click at [963, 375] on icon "edit" at bounding box center [963, 373] width 13 height 13
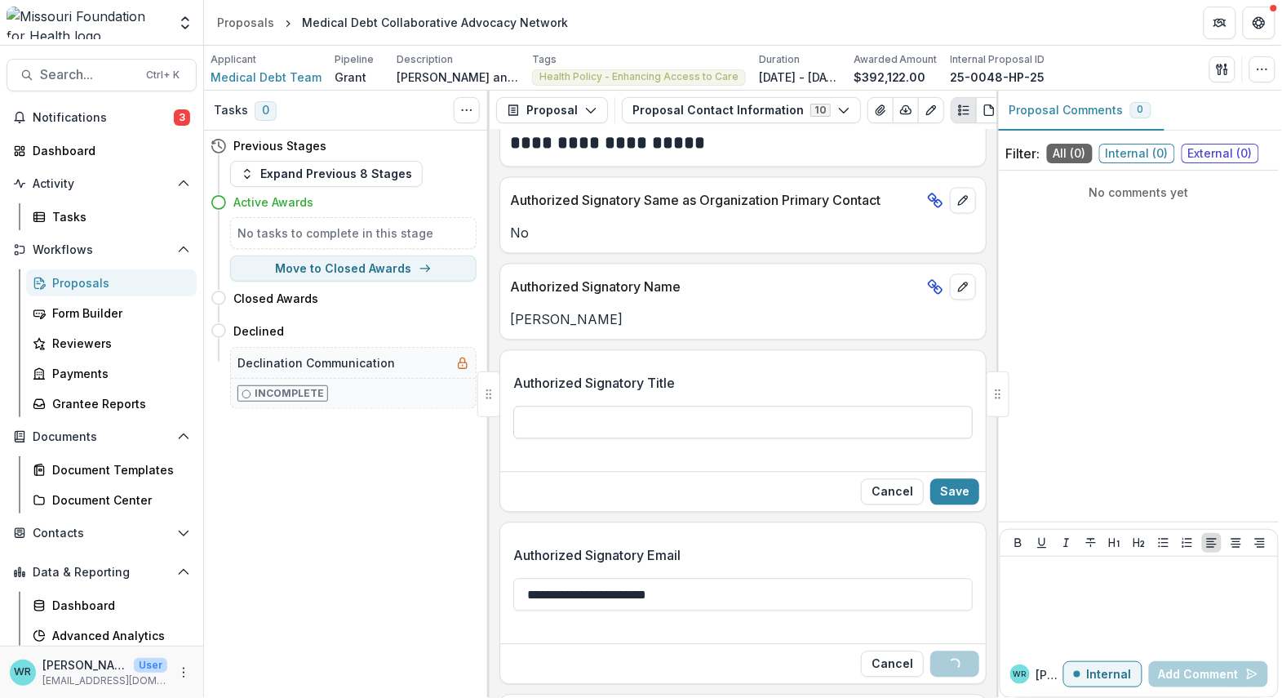
click at [635, 411] on input "Authorized Signatory Title" at bounding box center [743, 422] width 460 height 33
type input "********"
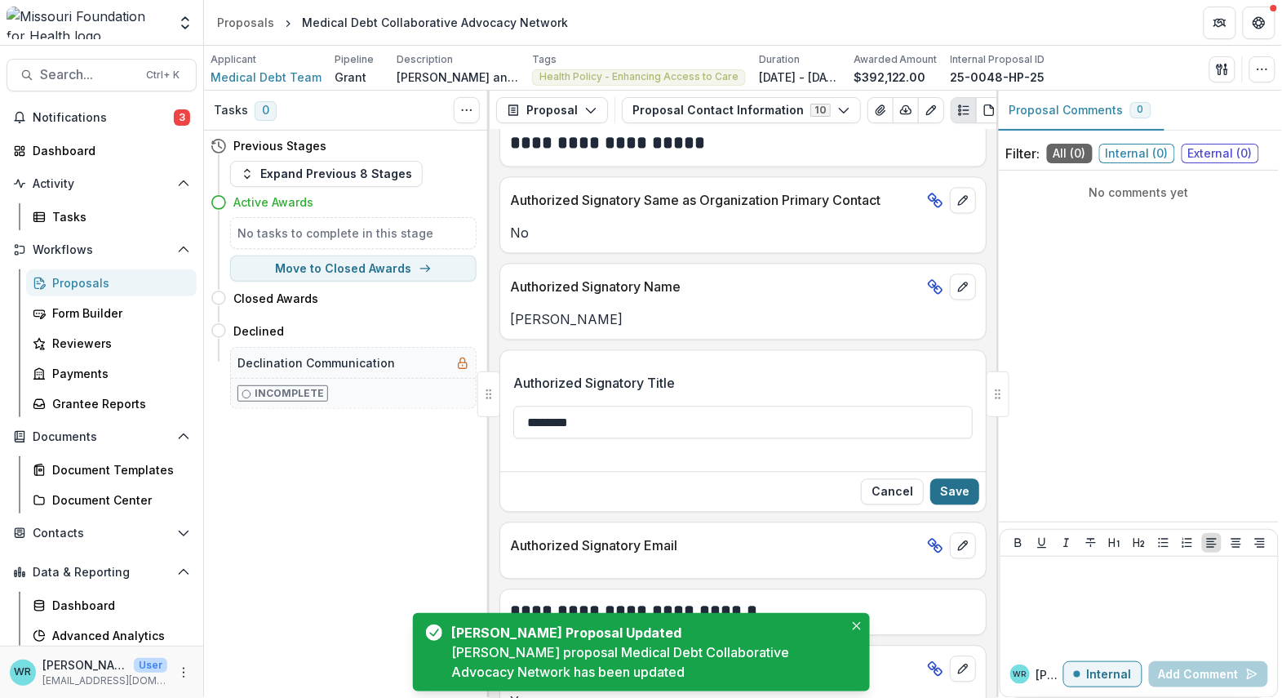
click at [946, 492] on button "Save" at bounding box center [954, 492] width 49 height 26
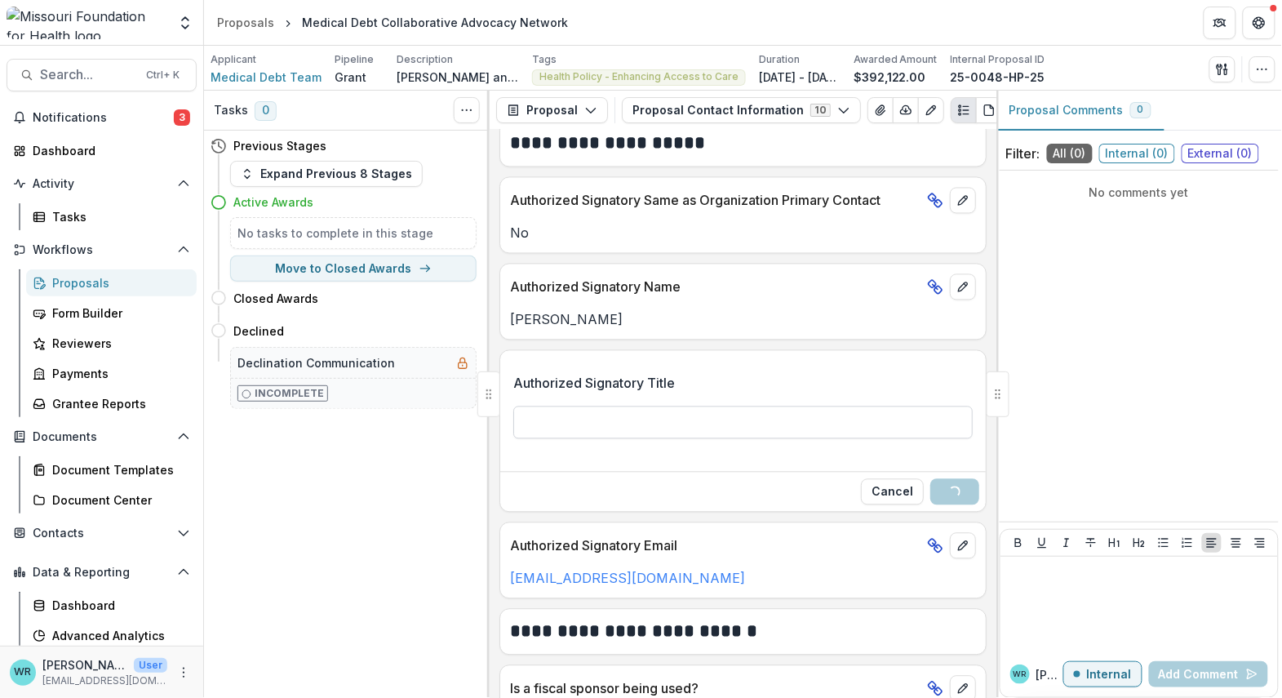
click at [793, 427] on input "Authorized Signatory Title" at bounding box center [743, 422] width 460 height 33
type input "*"
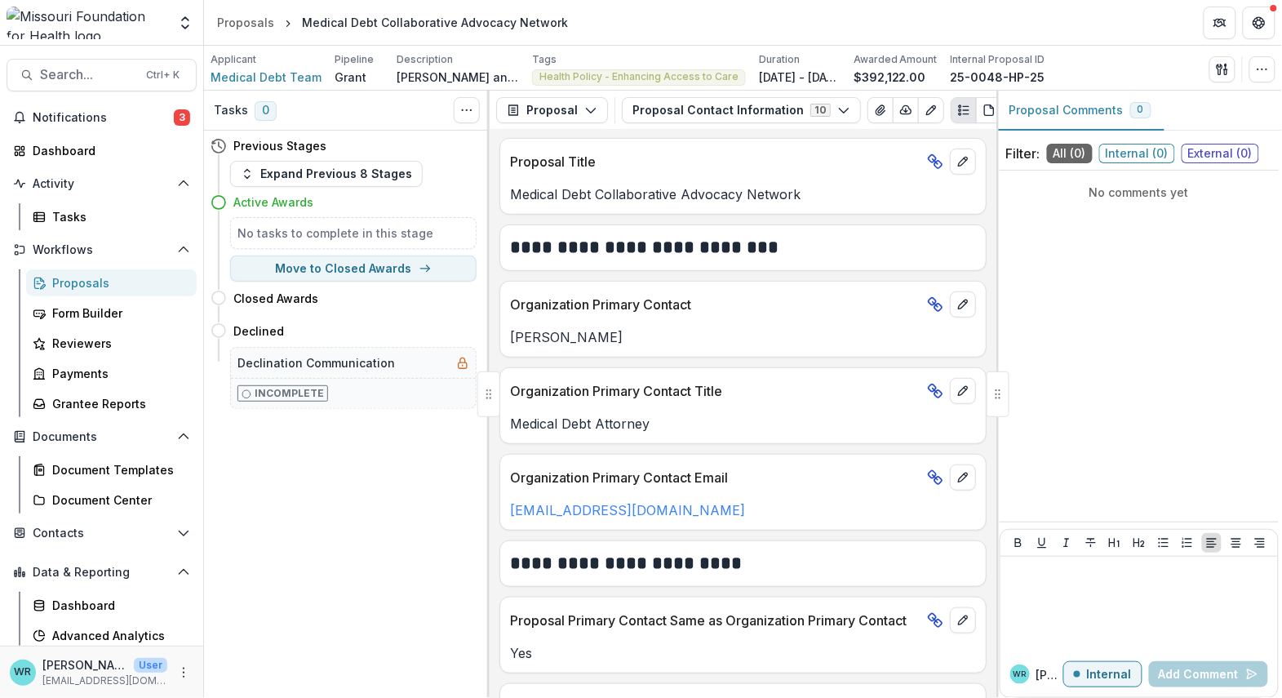
scroll to position [0, 0]
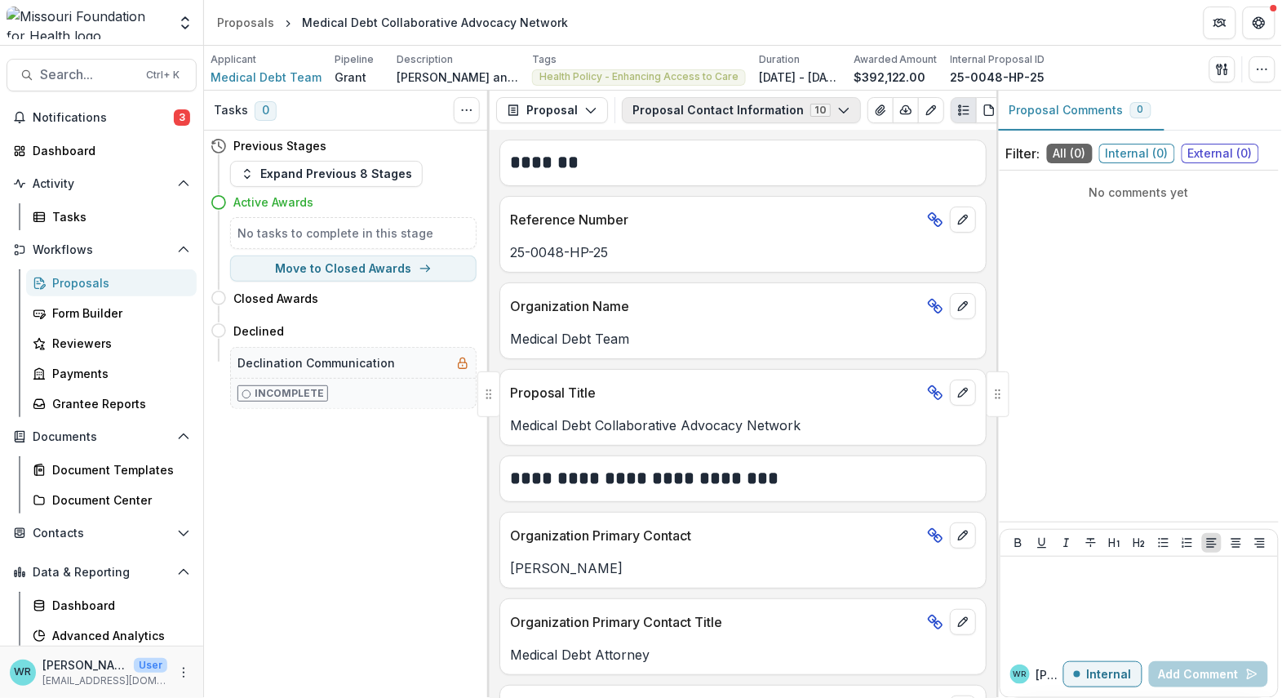
click at [837, 113] on icon "button" at bounding box center [843, 110] width 13 height 13
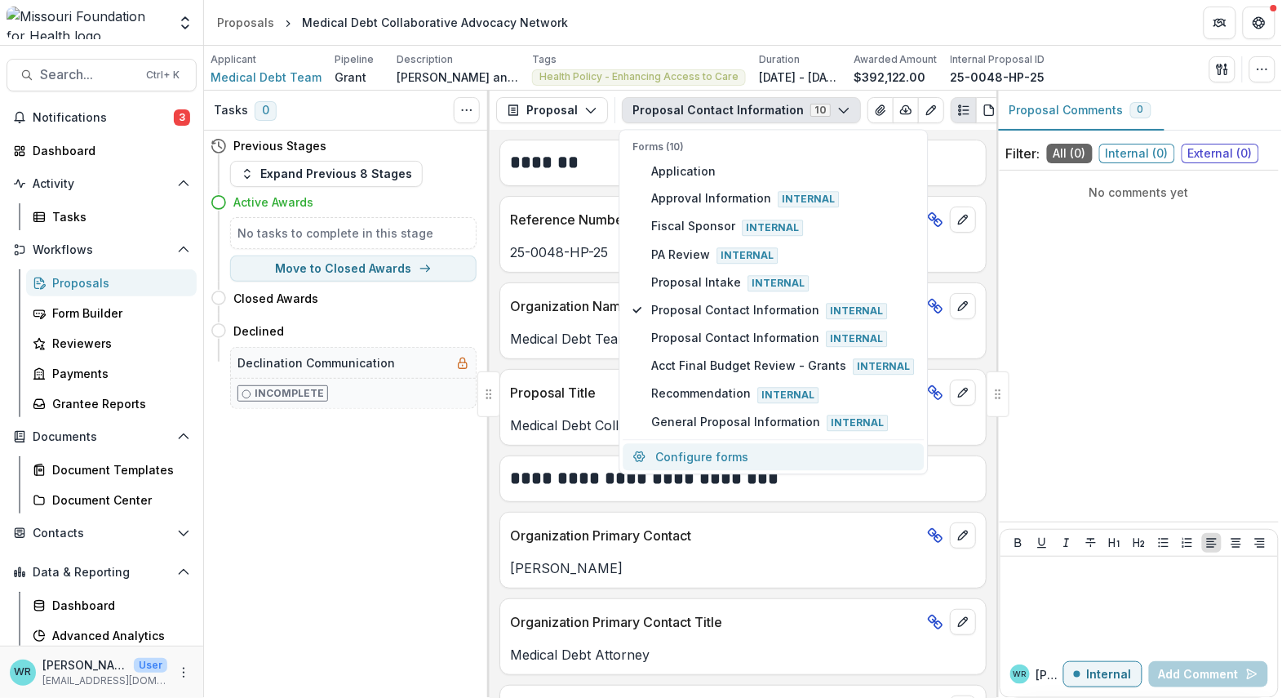
click at [711, 449] on button "Configure forms" at bounding box center [774, 456] width 301 height 27
select select "****"
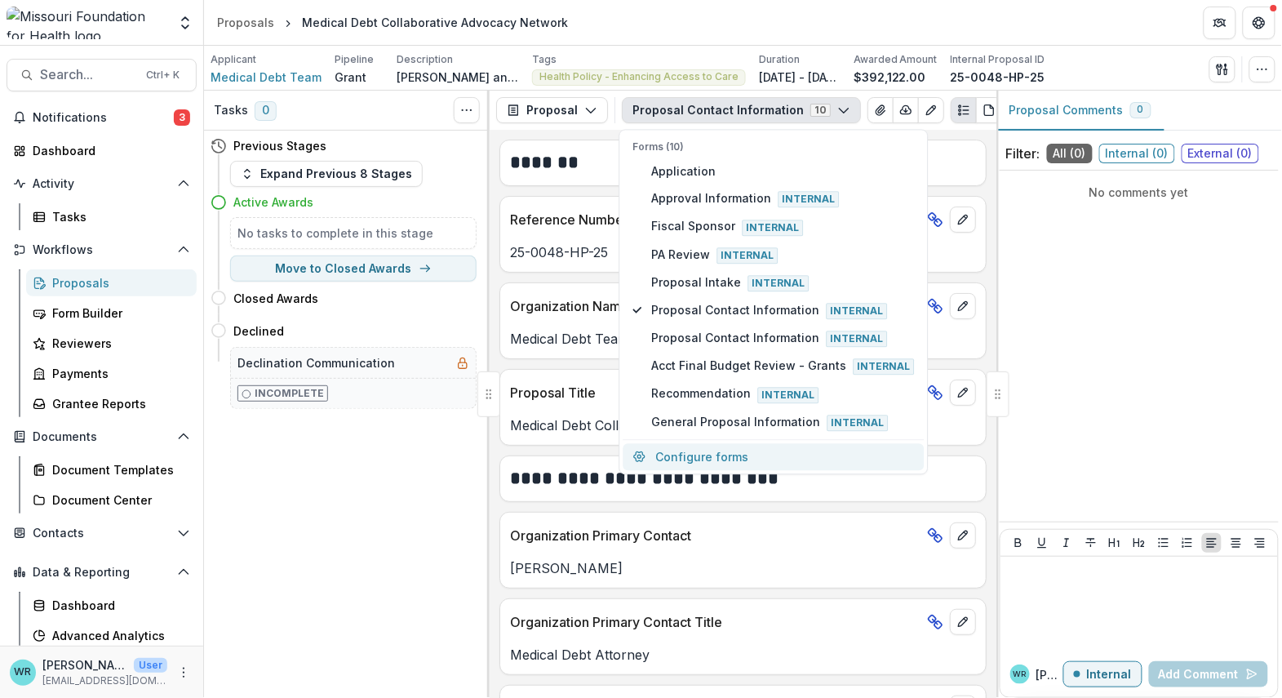
select select "****"
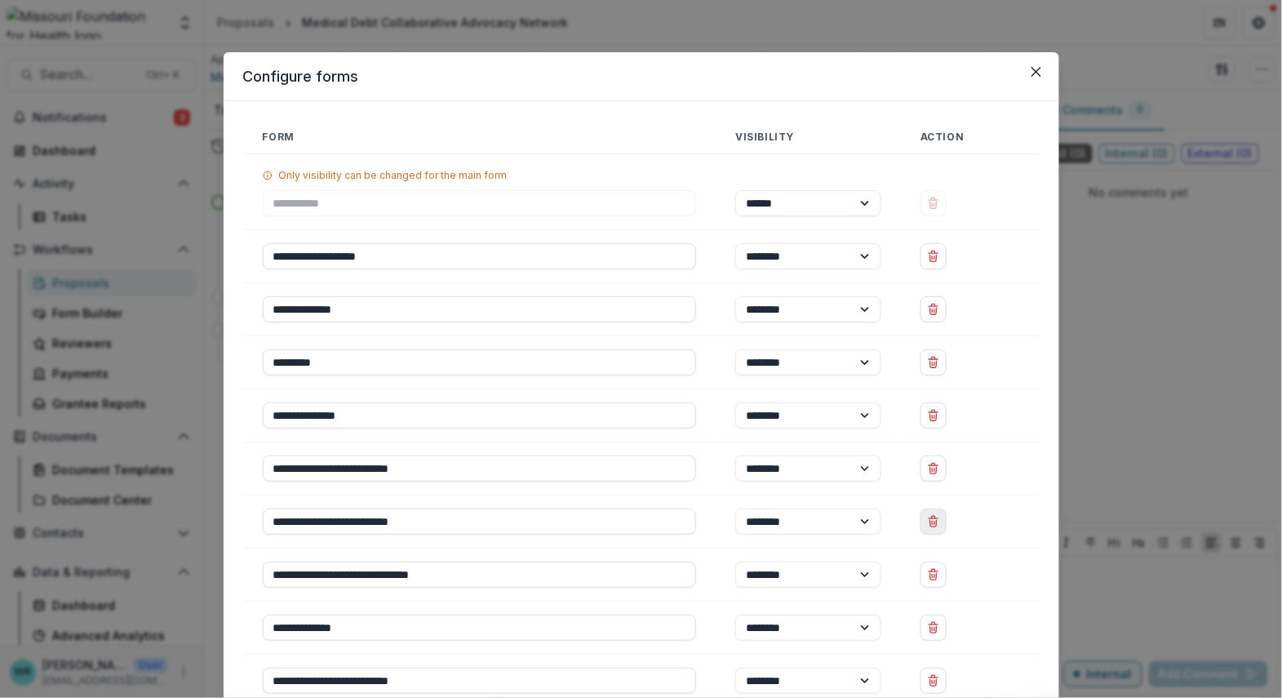
click at [933, 524] on line "Delete Proposal Contact Information" at bounding box center [933, 523] width 0 height 3
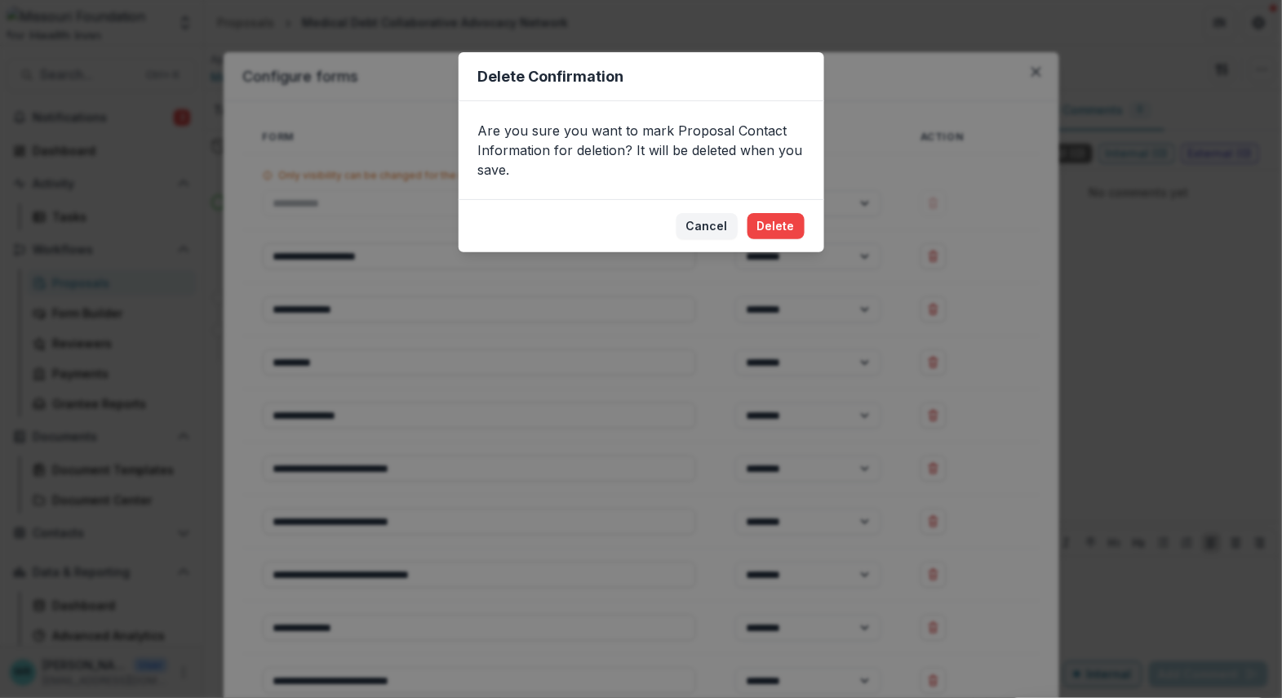
click at [789, 227] on button "Delete" at bounding box center [776, 226] width 57 height 26
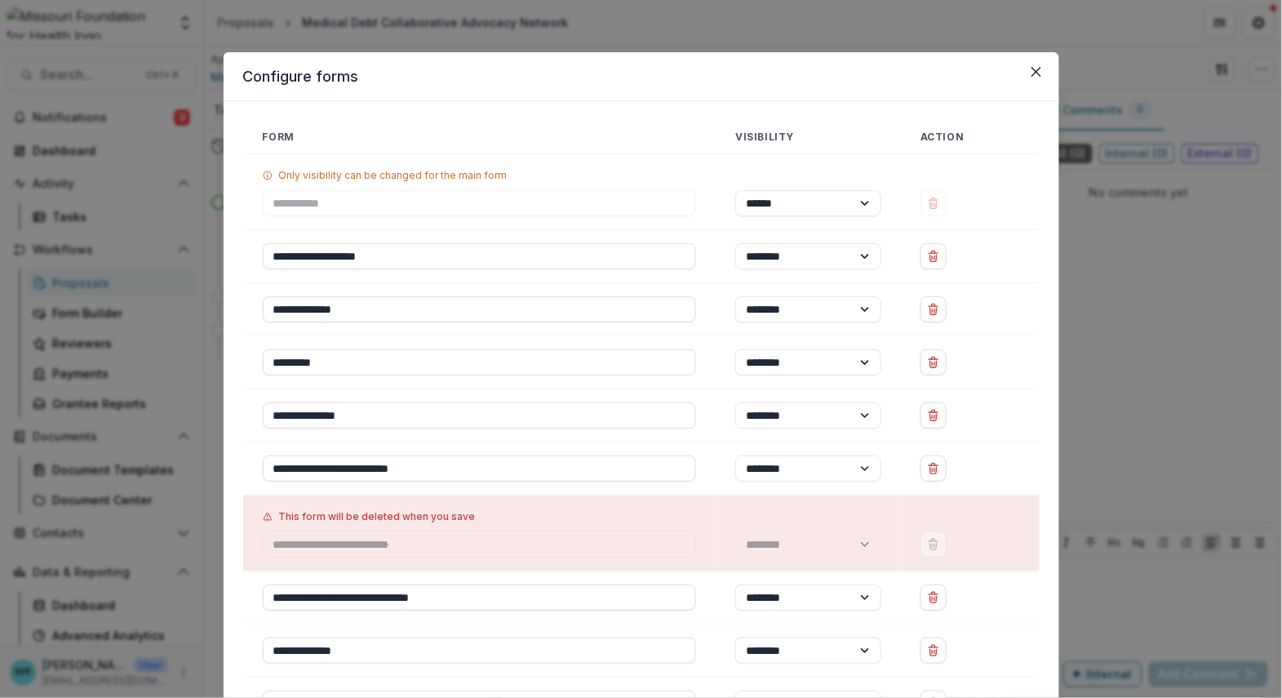
scroll to position [156, 0]
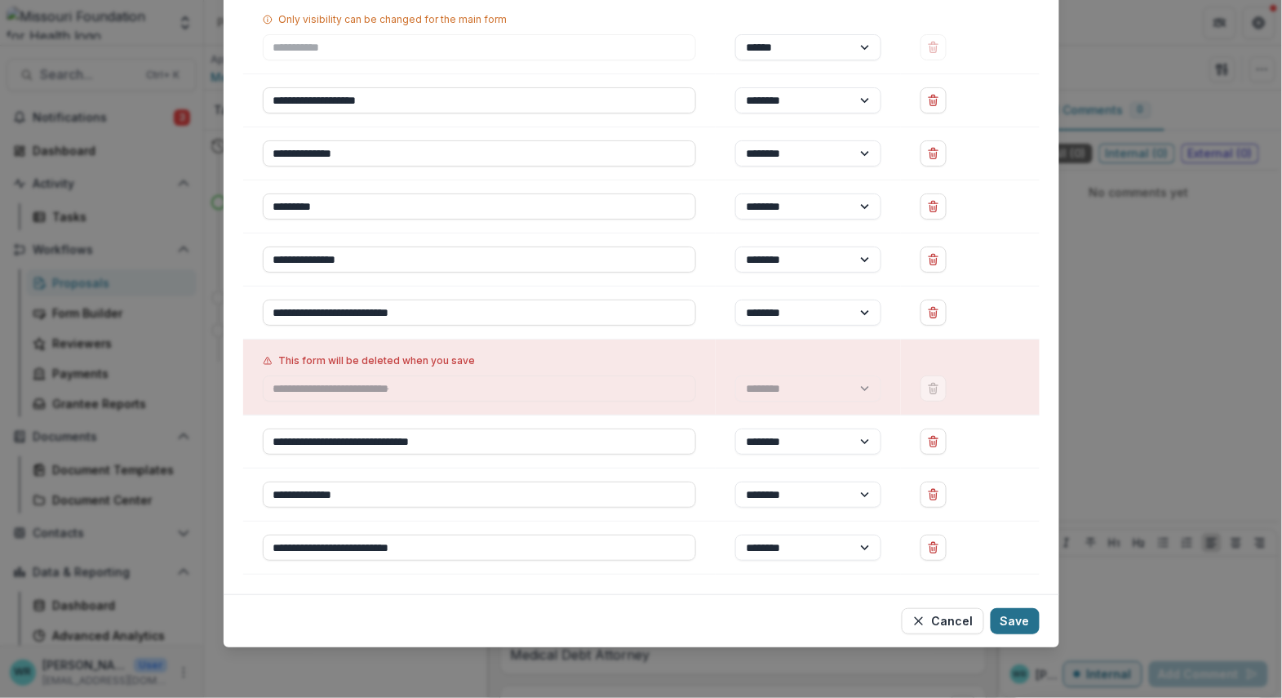
click at [1026, 623] on button "Save" at bounding box center [1015, 621] width 49 height 26
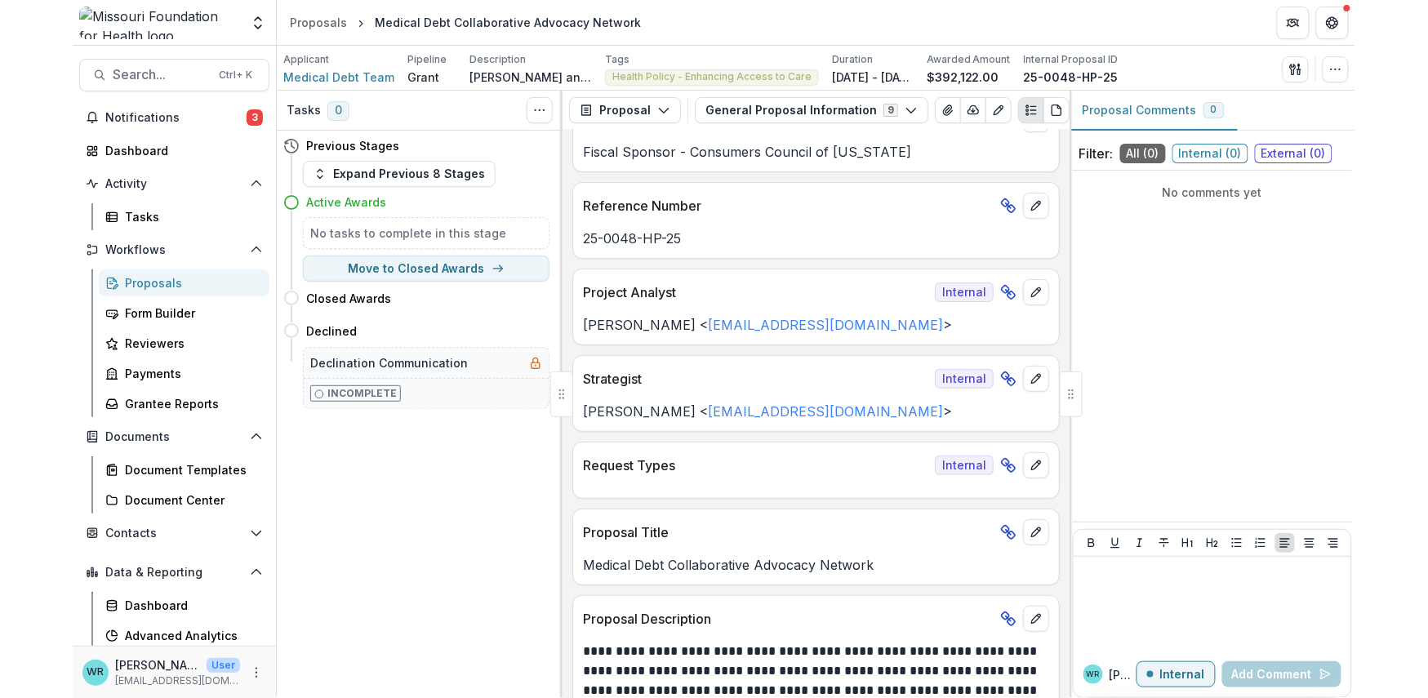
scroll to position [0, 0]
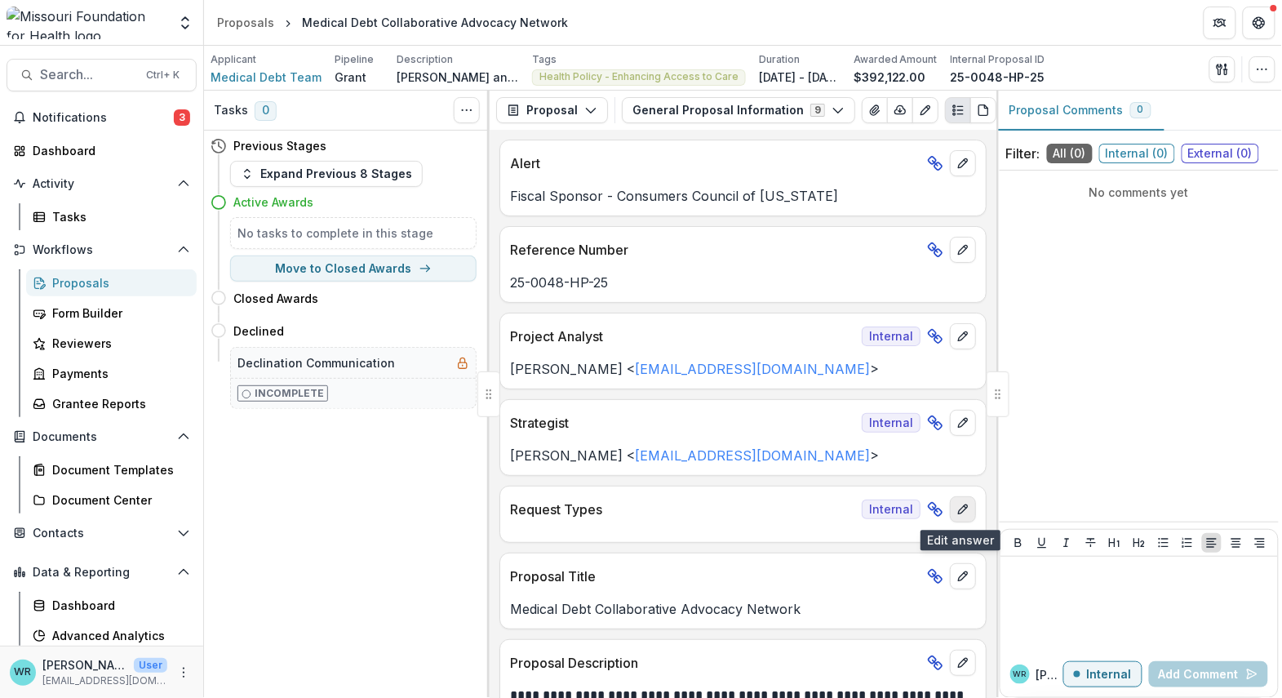
click at [957, 508] on icon "edit" at bounding box center [963, 509] width 13 height 13
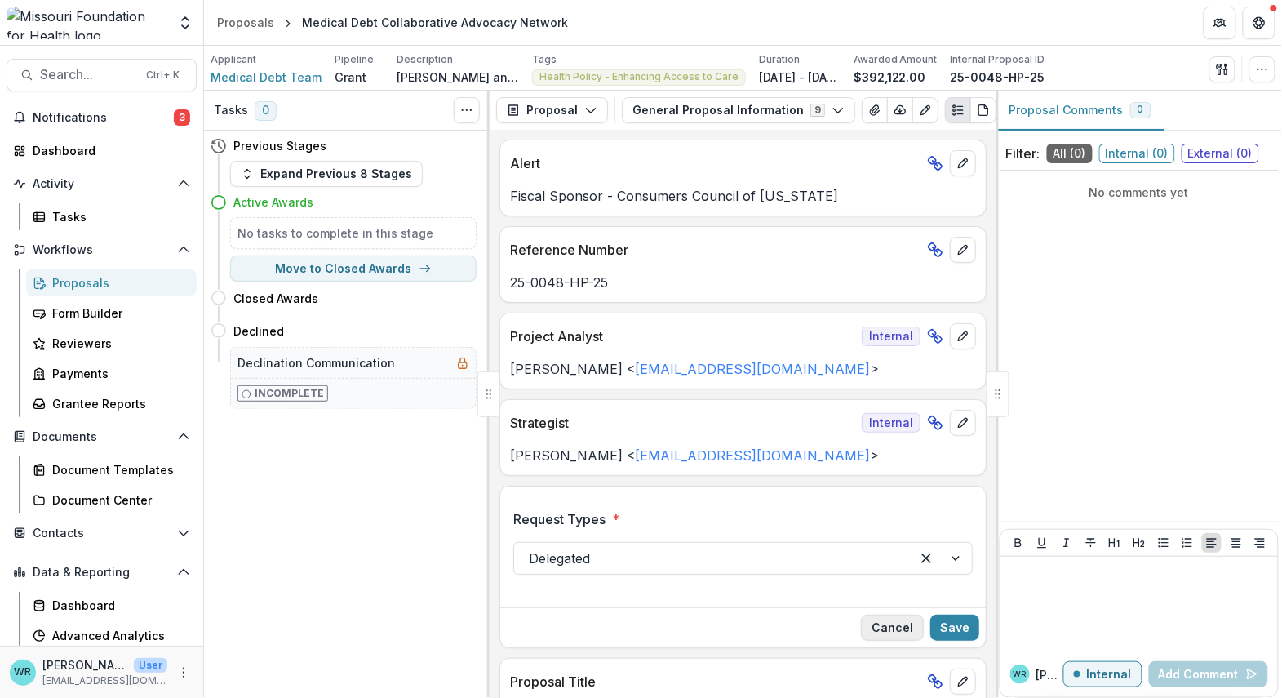
click at [903, 639] on button "Cancel" at bounding box center [892, 628] width 63 height 26
